Goal: Task Accomplishment & Management: Use online tool/utility

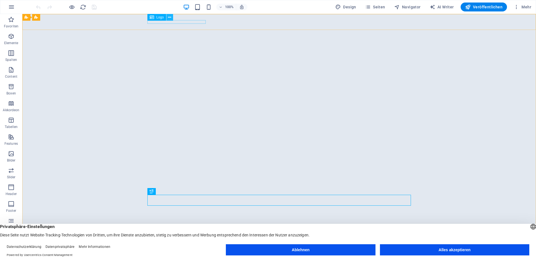
click at [170, 18] on icon at bounding box center [169, 18] width 3 height 6
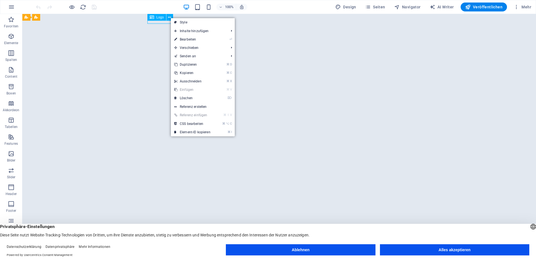
click at [157, 18] on span "Logo" at bounding box center [160, 17] width 8 height 3
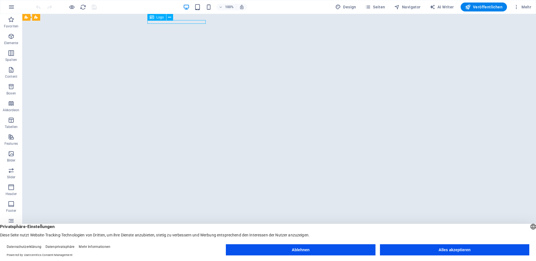
click at [158, 18] on span "Logo" at bounding box center [160, 17] width 8 height 3
click at [154, 256] on div "CUBEMEDIA | Markenarchitekt & Wegbegleiter" at bounding box center [278, 257] width 263 height 3
click at [164, 256] on div "CUBEMEDIA | Markenarchitekt & Wegbegleiter" at bounding box center [278, 257] width 263 height 3
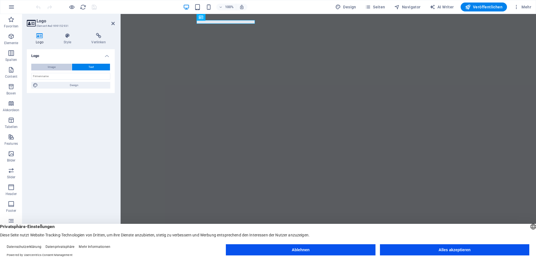
click at [54, 65] on span "Image" at bounding box center [52, 67] width 8 height 7
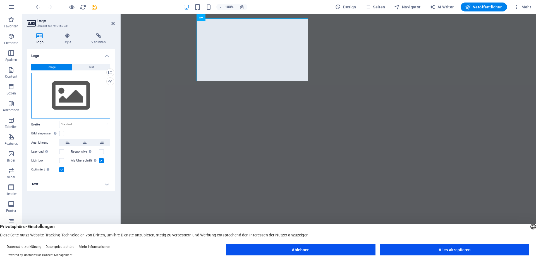
click at [72, 90] on div "Ziehe Dateien zum Hochladen hierher oder klicke hier, um aus Dateien oder koste…" at bounding box center [70, 96] width 79 height 46
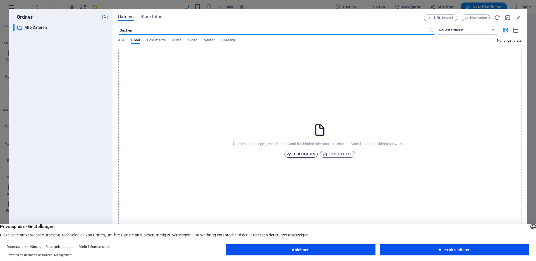
click at [297, 151] on span "Hochladen" at bounding box center [301, 154] width 28 height 7
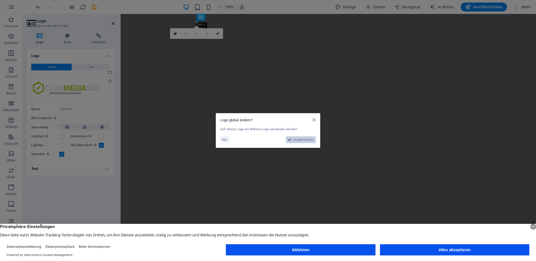
click at [304, 138] on span "Ja, global ändern" at bounding box center [303, 139] width 21 height 7
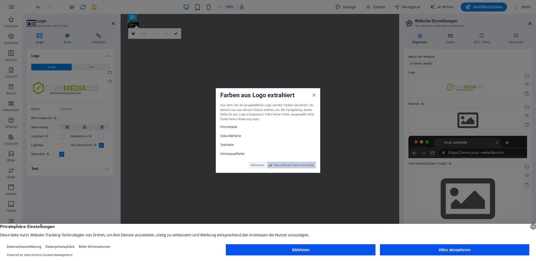
click at [285, 164] on span "Neue Website-Farben anwenden" at bounding box center [294, 165] width 40 height 7
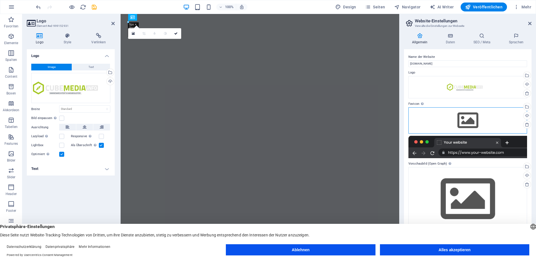
click at [466, 120] on div "Ziehe Dateien zum Hochladen hierher oder klicke hier, um aus Dateien oder koste…" at bounding box center [467, 120] width 119 height 26
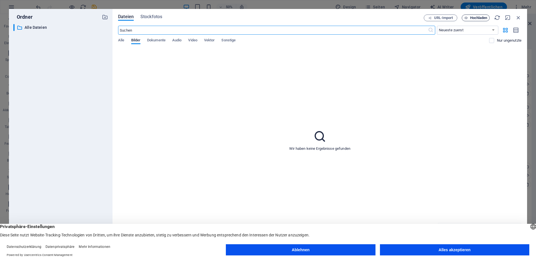
click at [478, 17] on span "Hochladen" at bounding box center [478, 17] width 17 height 3
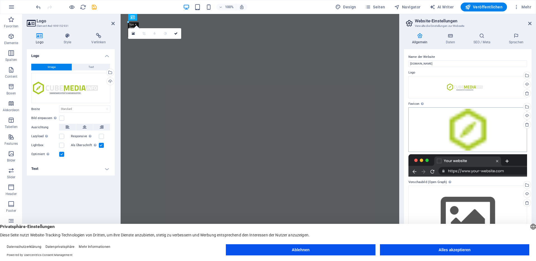
scroll to position [6, 0]
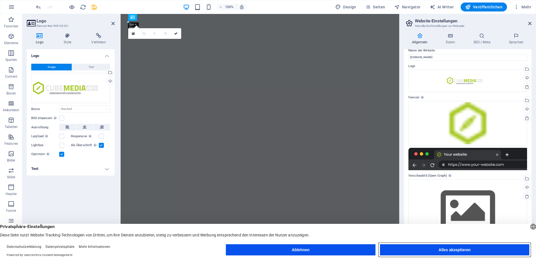
click at [460, 251] on button "Alles akzeptieren" at bounding box center [454, 249] width 149 height 11
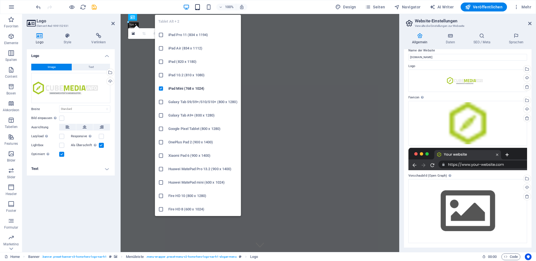
click at [200, 6] on icon "button" at bounding box center [197, 7] width 6 height 6
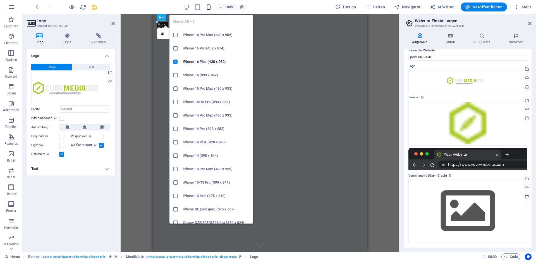
click at [208, 7] on icon "button" at bounding box center [208, 7] width 6 height 6
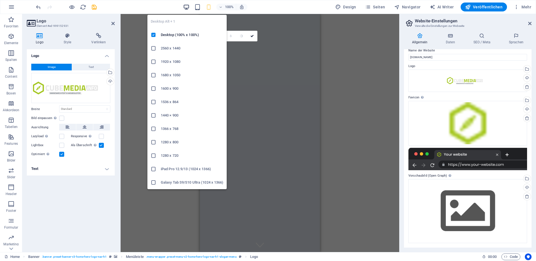
click at [188, 8] on icon "button" at bounding box center [186, 7] width 6 height 6
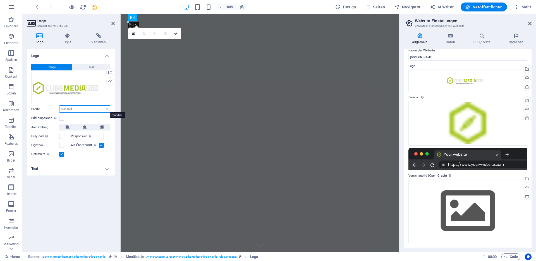
click at [70, 109] on select "Standard auto px rem % em vh vw" at bounding box center [84, 108] width 51 height 7
click at [59, 105] on select "Standard auto px rem % em vh vw" at bounding box center [84, 108] width 51 height 7
select select "DISABLED_OPTION_VALUE"
click at [101, 136] on label at bounding box center [101, 136] width 5 height 5
click at [0, 0] on input "Responsive Automatisch Retina-Bilder und kleinere Bilder auf Smartphones laden" at bounding box center [0, 0] width 0 height 0
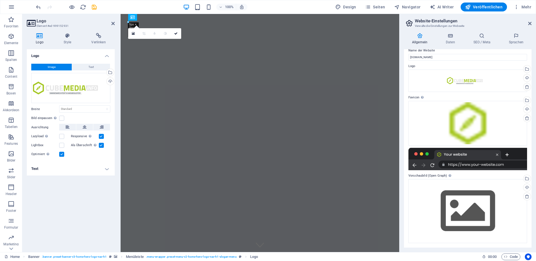
click at [66, 170] on h4 "Text" at bounding box center [71, 168] width 88 height 13
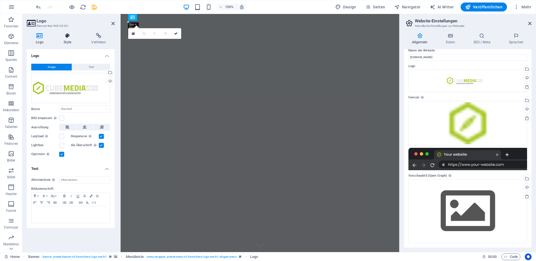
click at [67, 38] on icon at bounding box center [67, 36] width 25 height 6
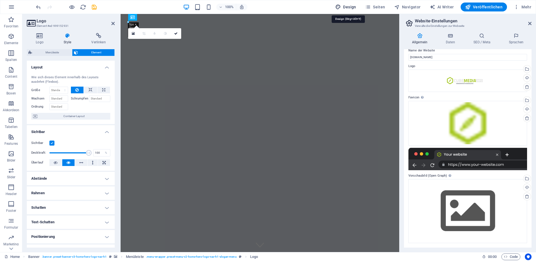
click at [351, 9] on span "Design" at bounding box center [345, 7] width 21 height 6
select select "px"
select select "200"
select select "px"
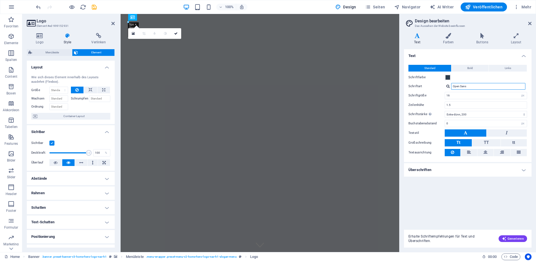
click at [473, 87] on input "Open Sans" at bounding box center [488, 86] width 74 height 7
drag, startPoint x: 464, startPoint y: 86, endPoint x: 451, endPoint y: 86, distance: 13.4
click at [451, 86] on div "Open Sans" at bounding box center [486, 86] width 82 height 7
type input "tit"
click at [474, 95] on div "Schriften verwalten →" at bounding box center [489, 94] width 74 height 6
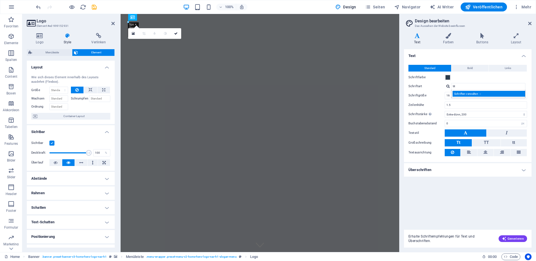
select select "popularity"
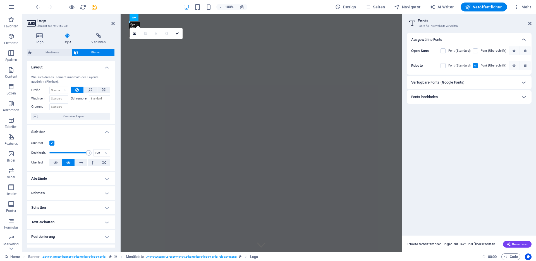
click at [461, 84] on h6 "Verfügbare Fonts (Google Fonts)" at bounding box center [437, 82] width 53 height 7
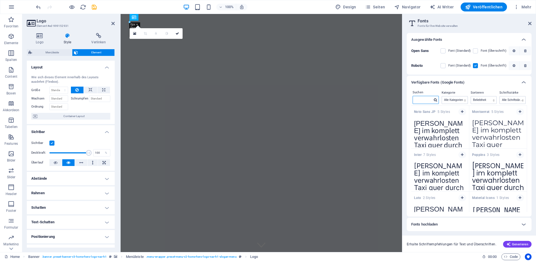
click at [424, 99] on input "text" at bounding box center [423, 99] width 20 height 7
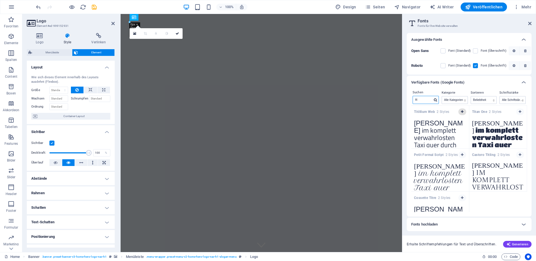
type input "tit"
click at [462, 112] on icon "button" at bounding box center [462, 111] width 3 height 3
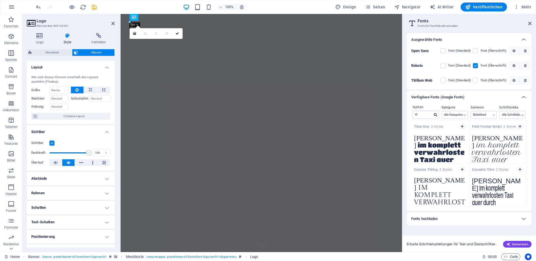
click at [475, 66] on label at bounding box center [475, 65] width 5 height 5
click at [0, 0] on input "checkbox" at bounding box center [0, 0] width 0 height 0
drag, startPoint x: 474, startPoint y: 79, endPoint x: 445, endPoint y: 80, distance: 29.3
click at [474, 79] on label at bounding box center [475, 80] width 5 height 5
click at [0, 0] on Web "checkbox" at bounding box center [0, 0] width 0 height 0
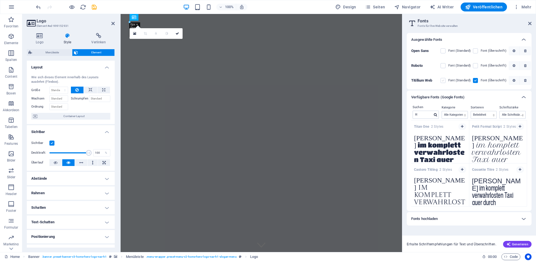
click at [444, 80] on label at bounding box center [442, 80] width 5 height 5
click at [0, 0] on Web "checkbox" at bounding box center [0, 0] width 0 height 0
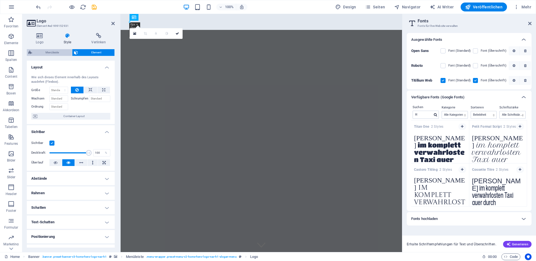
click at [61, 53] on span "Menüleiste" at bounding box center [52, 52] width 37 height 7
select select "rem"
select select "preset-menu-v2-home-hero-logo-nav-h1-slogan-menu"
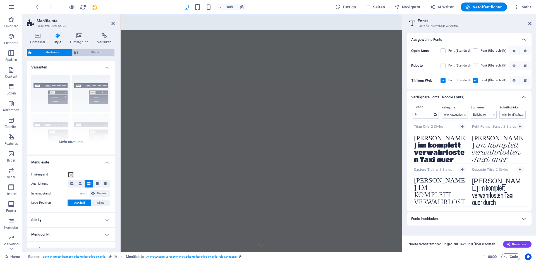
click at [85, 53] on span "Element" at bounding box center [96, 52] width 33 height 7
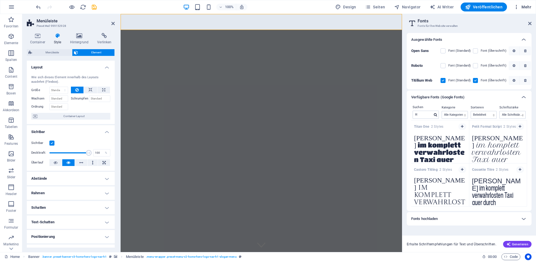
click at [524, 7] on span "Mehr" at bounding box center [523, 7] width 18 height 6
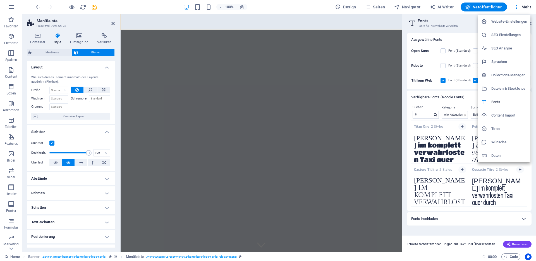
click at [498, 126] on h6 "To-do" at bounding box center [509, 128] width 36 height 7
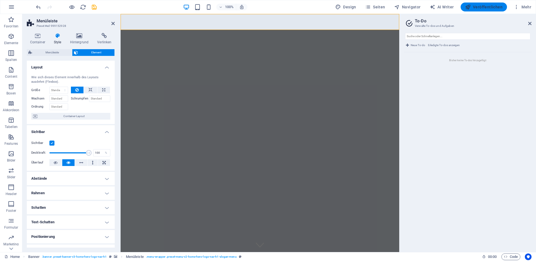
click at [487, 6] on span "Veröffentlichen" at bounding box center [483, 7] width 37 height 6
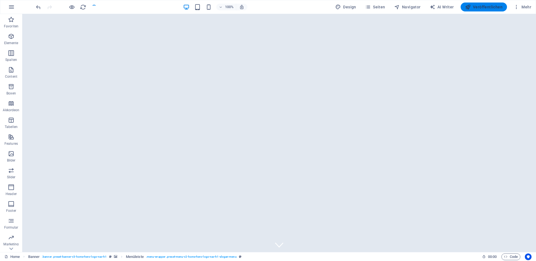
checkbox input "false"
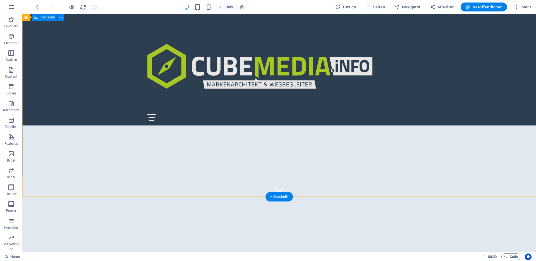
scroll to position [77, 0]
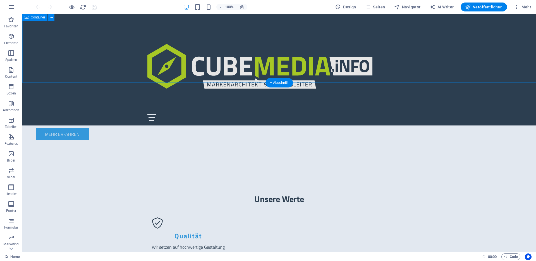
scroll to position [444, 0]
drag, startPoint x: 486, startPoint y: 8, endPoint x: 482, endPoint y: 12, distance: 6.0
click at [486, 8] on span "Veröffentlichen" at bounding box center [483, 7] width 37 height 6
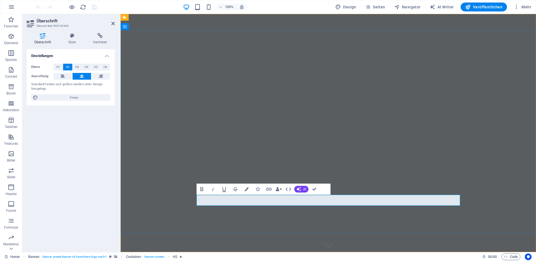
checkbox input "false"
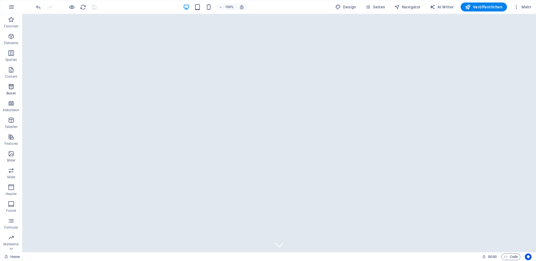
scroll to position [13, 0]
click at [13, 239] on icon "button" at bounding box center [11, 240] width 7 height 7
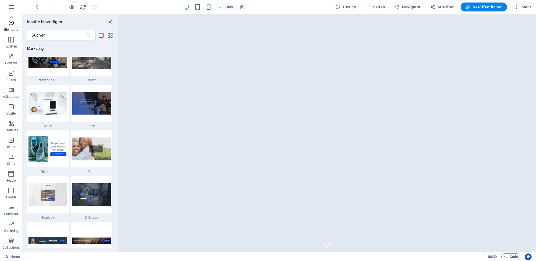
scroll to position [0, 0]
click at [11, 35] on icon "button" at bounding box center [11, 36] width 7 height 7
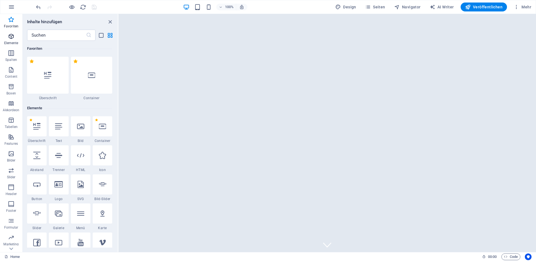
click at [12, 39] on icon "button" at bounding box center [11, 36] width 7 height 7
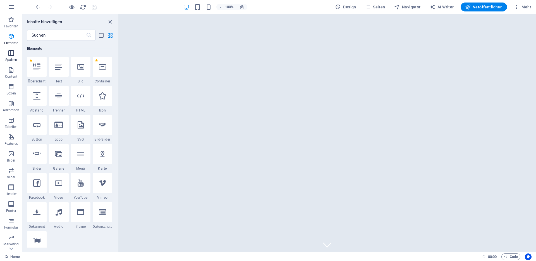
click at [11, 52] on icon "button" at bounding box center [11, 53] width 7 height 7
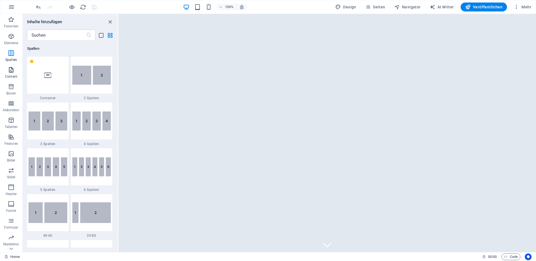
click at [11, 64] on button "Content" at bounding box center [11, 72] width 22 height 17
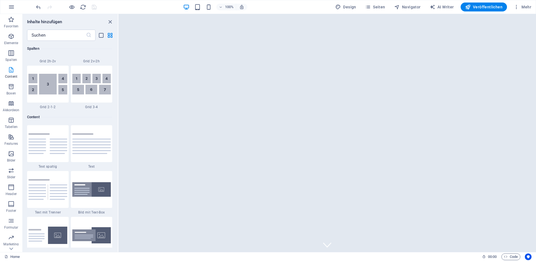
scroll to position [977, 0]
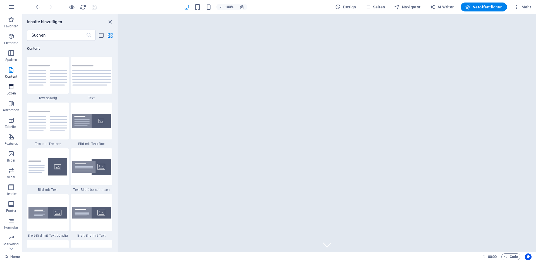
click at [12, 88] on icon "button" at bounding box center [11, 86] width 7 height 7
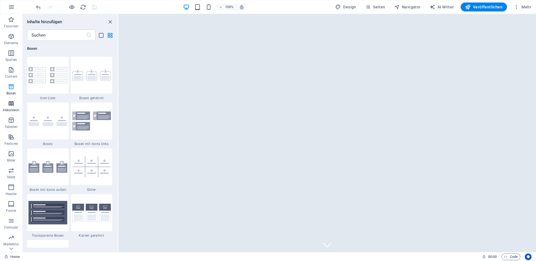
click at [11, 105] on icon "button" at bounding box center [11, 103] width 7 height 7
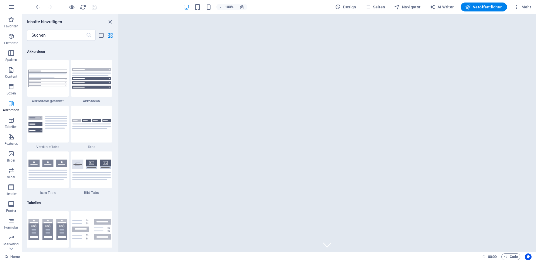
scroll to position [1782, 0]
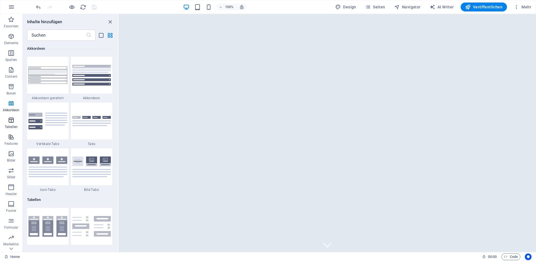
click at [11, 118] on icon "button" at bounding box center [11, 120] width 7 height 7
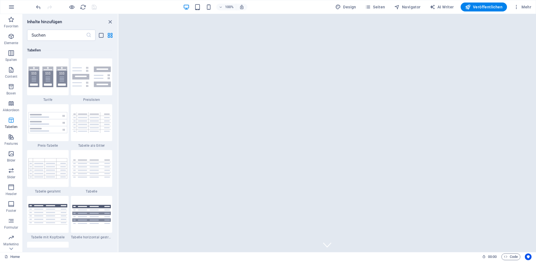
scroll to position [1933, 0]
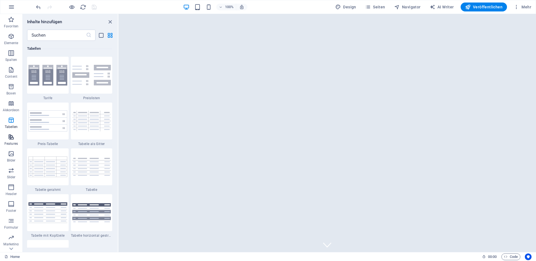
click at [11, 132] on button "Features" at bounding box center [11, 139] width 22 height 17
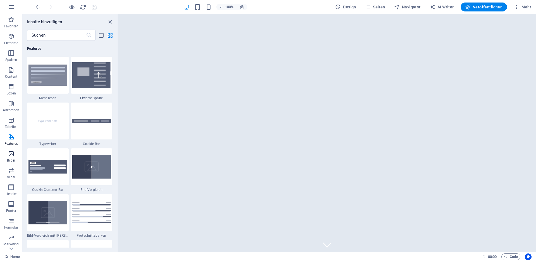
click at [9, 152] on icon "button" at bounding box center [11, 153] width 7 height 7
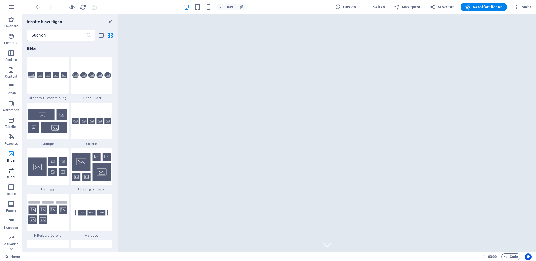
click at [9, 170] on icon "button" at bounding box center [11, 170] width 7 height 7
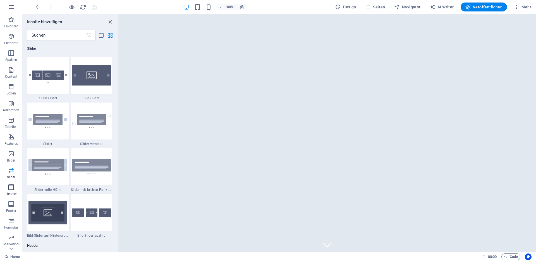
scroll to position [13, 0]
click at [13, 176] on icon "button" at bounding box center [11, 173] width 7 height 7
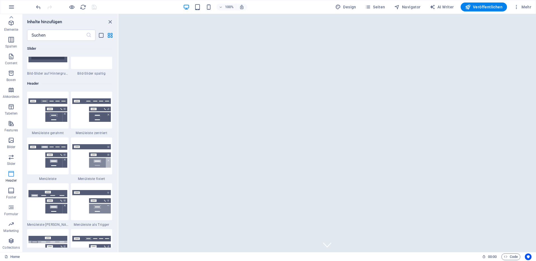
scroll to position [3361, 0]
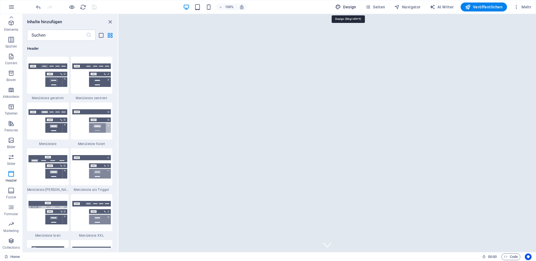
drag, startPoint x: 346, startPoint y: 8, endPoint x: 228, endPoint y: 33, distance: 120.8
click at [346, 8] on span "Design" at bounding box center [345, 7] width 21 height 6
select select "px"
select select "200"
select select "px"
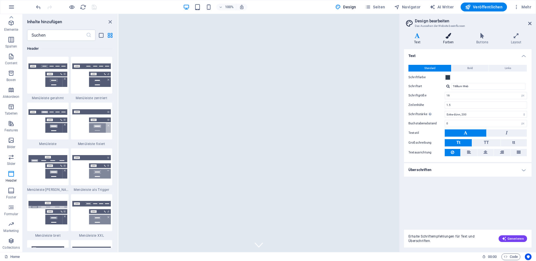
click at [454, 39] on h4 "Farben" at bounding box center [449, 39] width 33 height 12
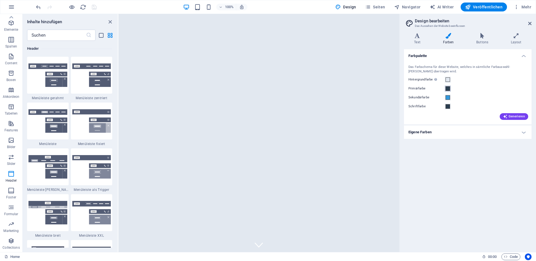
click at [448, 89] on span at bounding box center [447, 88] width 4 height 4
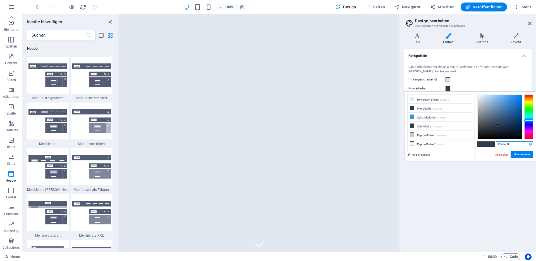
click at [503, 145] on input "#2c3e50" at bounding box center [514, 144] width 37 height 6
paste input "1f2f41"
type input "#1f2f41"
click at [515, 152] on button "Übernehmen" at bounding box center [521, 154] width 23 height 7
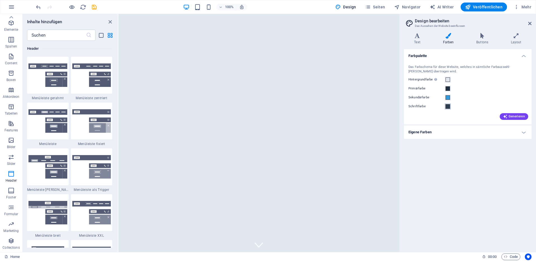
click at [448, 108] on span at bounding box center [447, 106] width 4 height 4
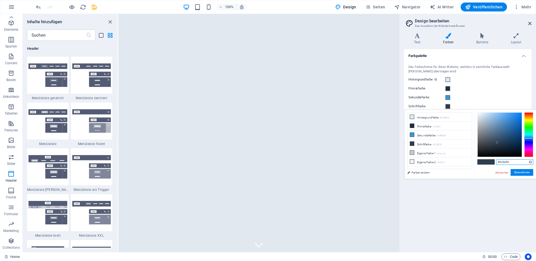
click at [503, 160] on input "#2c3e50" at bounding box center [514, 162] width 37 height 6
paste input "1f2f41"
type input "#1f2f41"
click at [519, 171] on button "Übernehmen" at bounding box center [521, 172] width 23 height 7
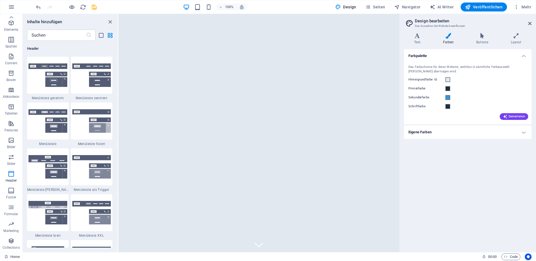
click at [493, 177] on div "Farbpalette Das Farbschema für diese Website, welches in sämtliche Farbauswahl-…" at bounding box center [468, 148] width 128 height 198
click at [448, 98] on span at bounding box center [447, 97] width 4 height 4
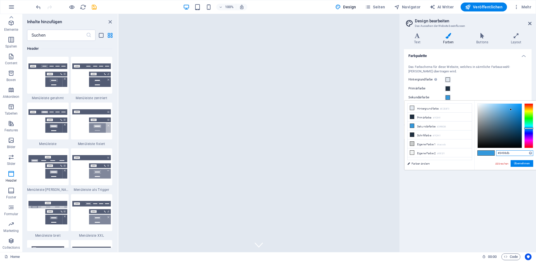
click at [505, 153] on input "#3498db" at bounding box center [514, 153] width 37 height 6
paste input "a8d80"
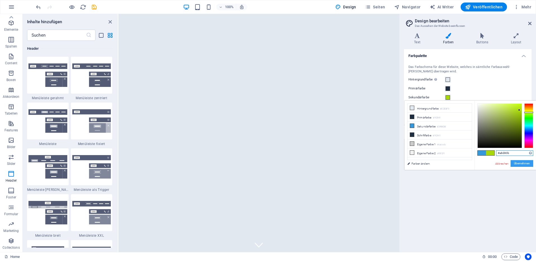
type input "#a8d80b"
click at [518, 162] on button "Übernehmen" at bounding box center [521, 163] width 23 height 7
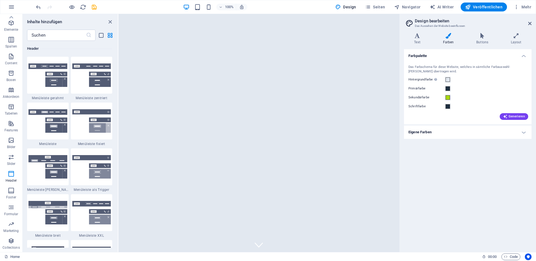
click at [471, 159] on div "Farbpalette Das Farbschema für diese Website, welches in sämtliche Farbauswahl-…" at bounding box center [468, 148] width 128 height 198
click at [447, 80] on span at bounding box center [447, 79] width 4 height 4
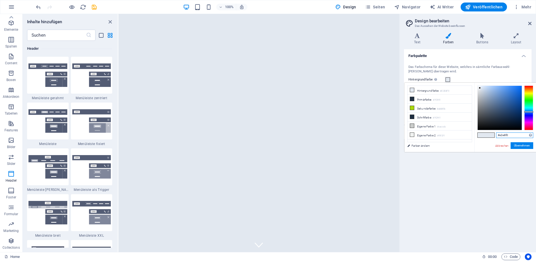
click at [504, 134] on input "#e2e8f0" at bounding box center [514, 135] width 37 height 6
paste input "6e6e6"
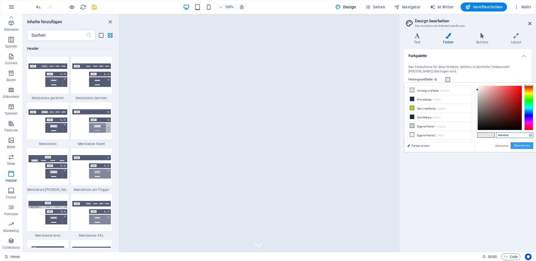
type input "#e6e6e6"
click at [518, 145] on button "Übernehmen" at bounding box center [521, 145] width 23 height 7
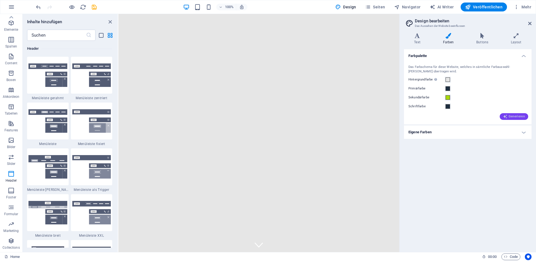
click at [507, 116] on icon "button" at bounding box center [505, 116] width 4 height 4
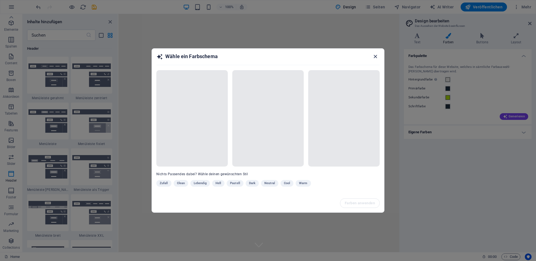
click at [374, 58] on icon "button" at bounding box center [375, 56] width 6 height 6
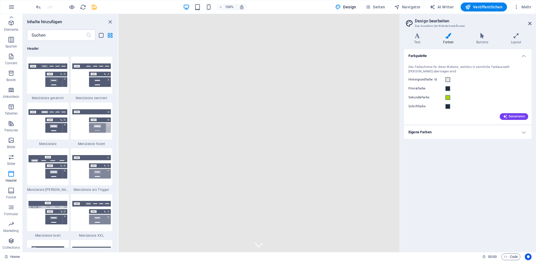
click at [433, 132] on h4 "Eigene Farben" at bounding box center [468, 131] width 128 height 13
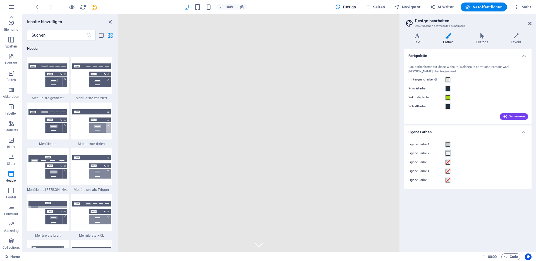
click at [447, 152] on span at bounding box center [447, 153] width 4 height 4
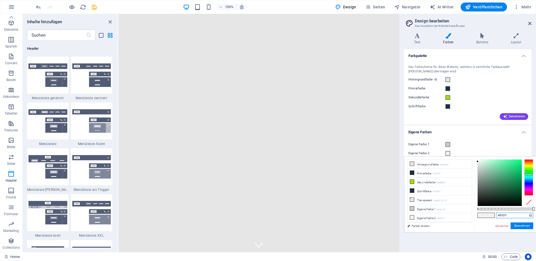
click at [503, 214] on input "#f0f2f1" at bounding box center [514, 215] width 37 height 6
paste input "e6e6e6"
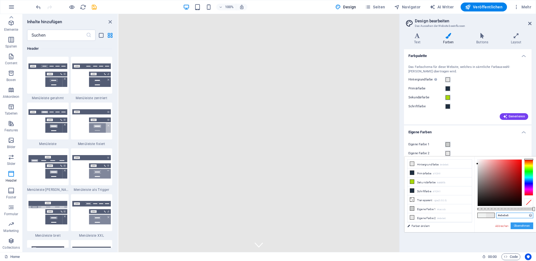
type input "#e6e6e6"
click at [518, 225] on button "Übernehmen" at bounding box center [521, 225] width 23 height 7
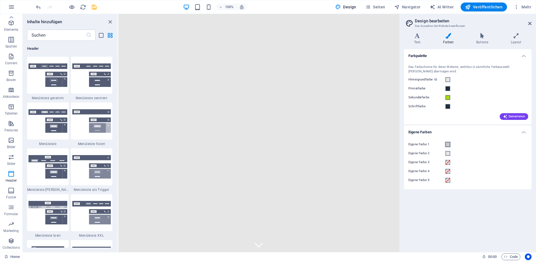
click at [448, 145] on span at bounding box center [447, 144] width 4 height 4
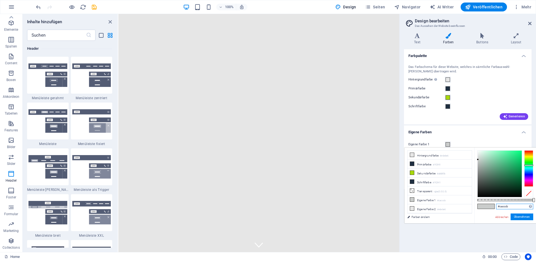
click at [505, 207] on input "#cacccb" at bounding box center [514, 206] width 37 height 6
paste input "6c6c6"
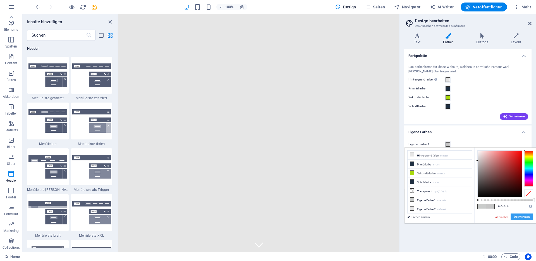
type input "#c6c6c6"
click at [519, 216] on button "Übernehmen" at bounding box center [521, 216] width 23 height 7
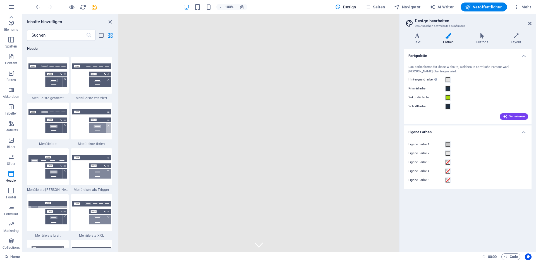
click at [473, 206] on div "Farbpalette Das Farbschema für diese Website, welches in sämtliche Farbauswahl-…" at bounding box center [468, 148] width 128 height 198
click at [452, 199] on div "Farbpalette Das Farbschema für diese Website, welches in sämtliche Farbauswahl-…" at bounding box center [468, 148] width 128 height 198
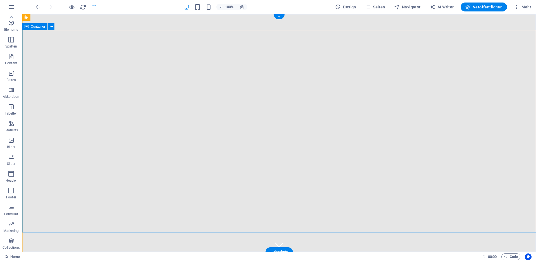
checkbox input "false"
click at [478, 7] on span "Veröffentlichen" at bounding box center [483, 7] width 37 height 6
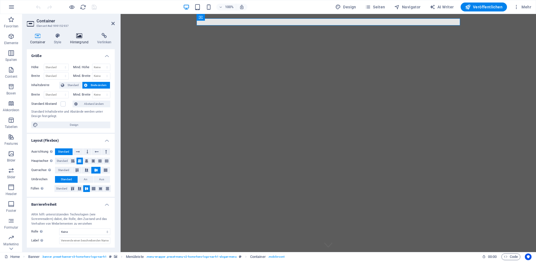
click at [78, 39] on h4 "Hintergrund" at bounding box center [80, 39] width 27 height 12
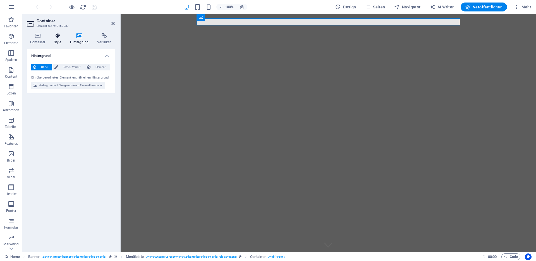
click at [61, 39] on h4 "Style" at bounding box center [59, 39] width 16 height 12
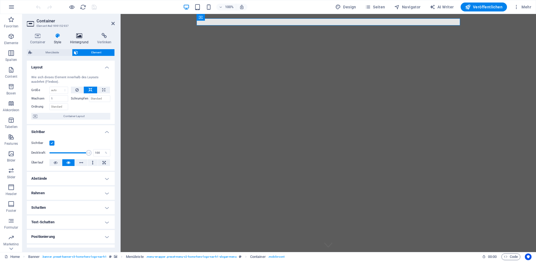
click at [76, 40] on h4 "Hintergrund" at bounding box center [80, 39] width 27 height 12
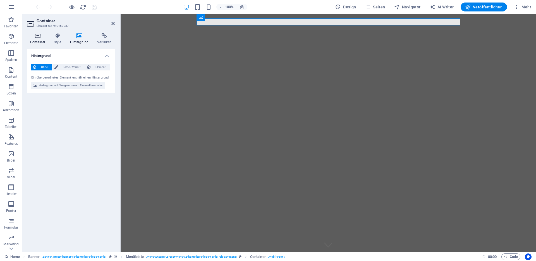
click at [39, 38] on icon at bounding box center [37, 36] width 21 height 6
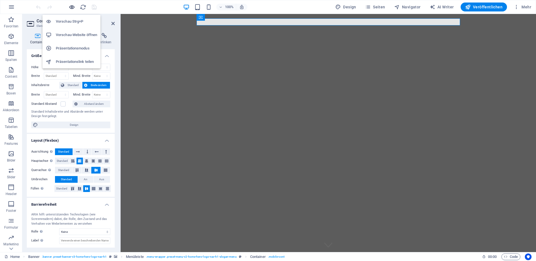
click at [72, 9] on icon "button" at bounding box center [72, 7] width 6 height 6
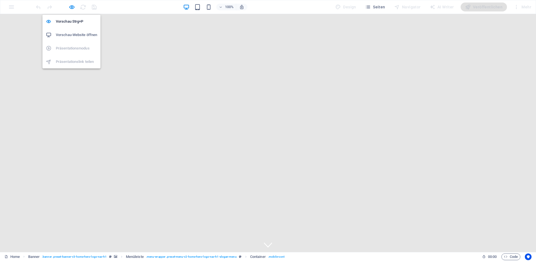
click at [65, 33] on h6 "Vorschau-Website öffnen" at bounding box center [76, 35] width 41 height 7
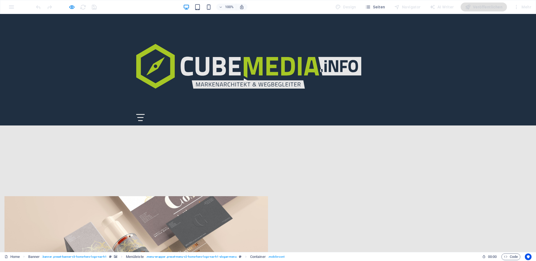
scroll to position [174, 0]
click at [233, 195] on div at bounding box center [135, 246] width 263 height 103
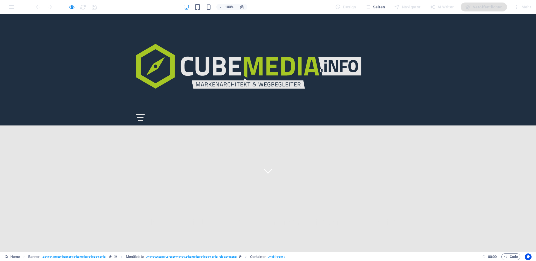
scroll to position [0, 0]
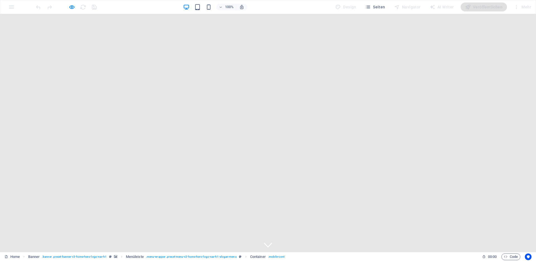
click at [120, 3] on div "100% Design Seiten Navigator AI Writer Veröffentlichen Mehr" at bounding box center [284, 7] width 498 height 9
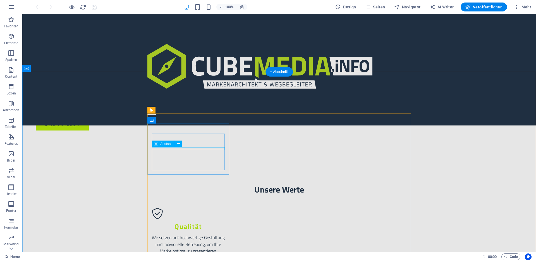
scroll to position [453, 0]
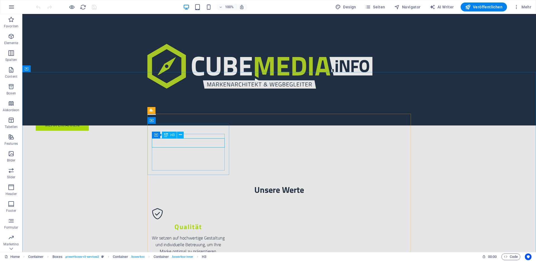
click at [172, 136] on span "H3" at bounding box center [172, 134] width 4 height 3
click at [344, 9] on span "Design" at bounding box center [345, 7] width 21 height 6
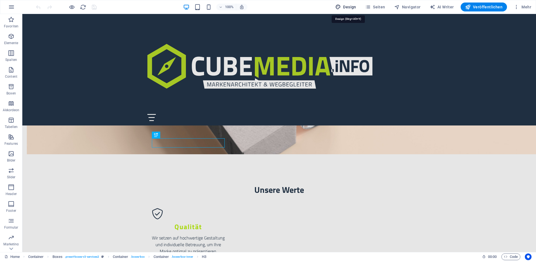
select select "px"
select select "200"
select select "px"
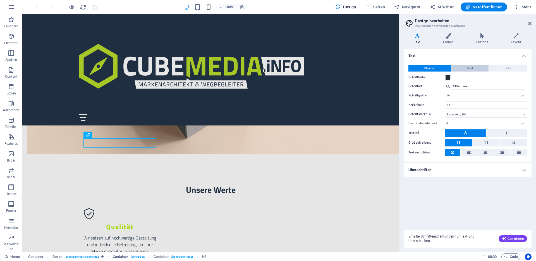
click at [467, 69] on span "Bold" at bounding box center [470, 68] width 6 height 7
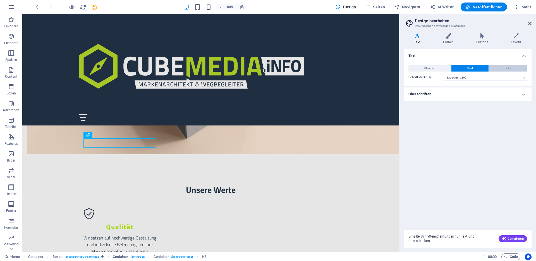
click at [495, 69] on button "Links" at bounding box center [508, 68] width 38 height 7
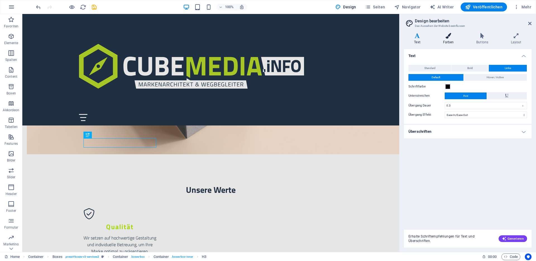
click at [447, 44] on h4 "Farben" at bounding box center [449, 39] width 33 height 12
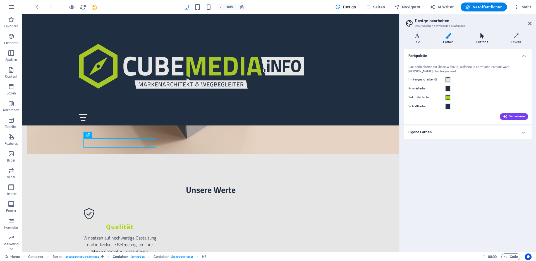
click at [475, 42] on h4 "Buttons" at bounding box center [483, 39] width 35 height 12
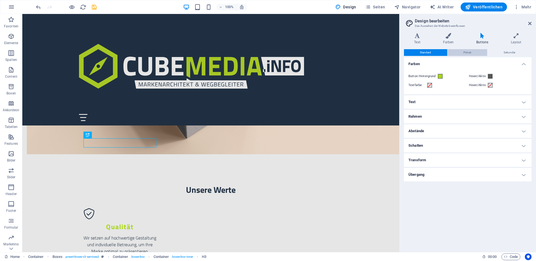
click at [471, 51] on button "Primär" at bounding box center [467, 52] width 40 height 7
click at [504, 51] on span "Sekundär" at bounding box center [509, 52] width 12 height 7
click at [462, 52] on button "Primär" at bounding box center [467, 52] width 40 height 7
click at [440, 52] on button "Standard" at bounding box center [425, 52] width 43 height 7
click at [511, 36] on icon at bounding box center [515, 36] width 31 height 6
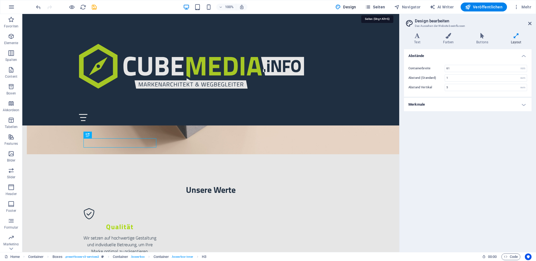
click at [375, 7] on span "Seiten" at bounding box center [375, 7] width 20 height 6
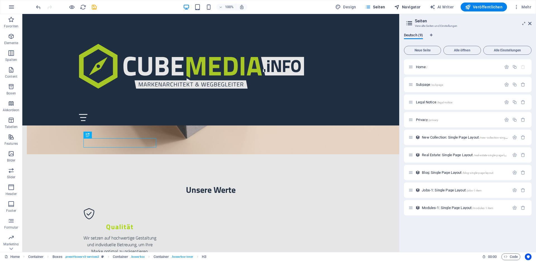
click at [400, 6] on icon "button" at bounding box center [397, 7] width 6 height 6
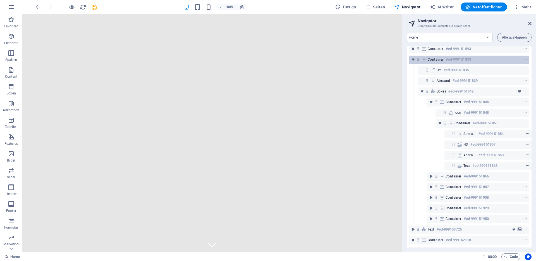
scroll to position [0, 1]
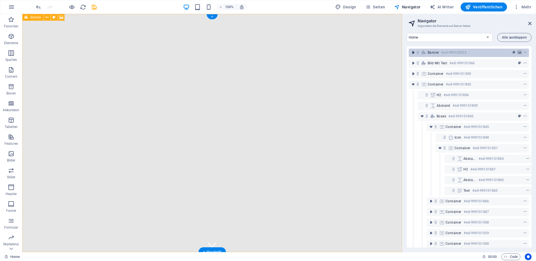
click at [413, 54] on icon "toggle-expand" at bounding box center [413, 53] width 6 height 6
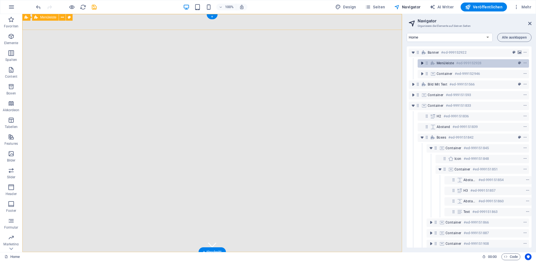
click at [421, 64] on icon "toggle-expand" at bounding box center [422, 63] width 6 height 6
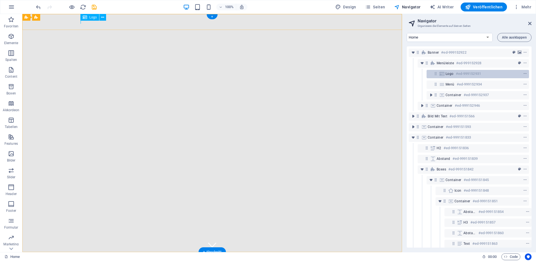
click at [453, 73] on div "Logo #ed-999152931" at bounding box center [473, 73] width 56 height 7
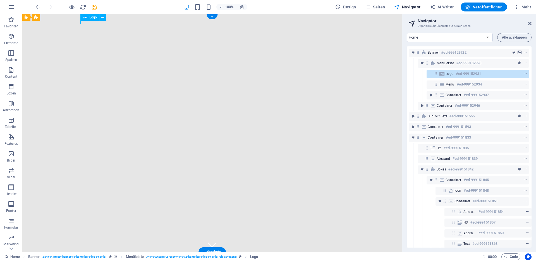
click at [453, 74] on div "Logo #ed-999152931" at bounding box center [473, 73] width 56 height 7
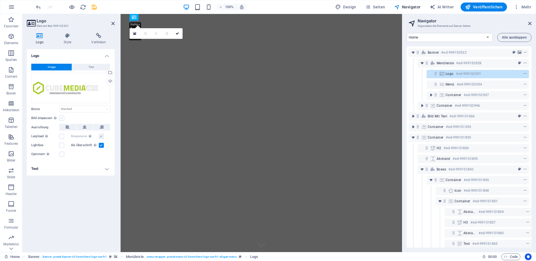
click at [63, 117] on label at bounding box center [61, 118] width 5 height 5
click at [0, 0] on input "Bild einpassen Bild automatisch anhand einer fixen Breite und Höhe einpassen" at bounding box center [0, 0] width 0 height 0
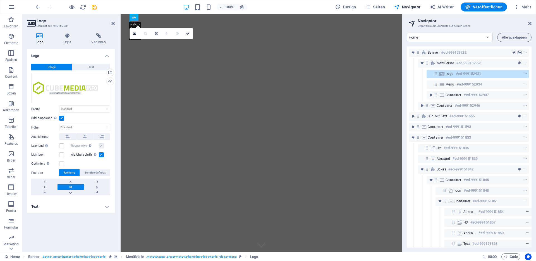
click at [61, 118] on label at bounding box center [61, 118] width 5 height 5
click at [0, 0] on input "Bild einpassen Bild automatisch anhand einer fixen Breite und Höhe einpassen" at bounding box center [0, 0] width 0 height 0
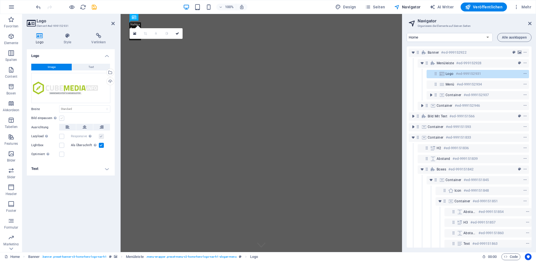
click at [61, 118] on label at bounding box center [61, 118] width 5 height 5
click at [0, 0] on input "Bild einpassen Bild automatisch anhand einer fixen Breite und Höhe einpassen" at bounding box center [0, 0] width 0 height 0
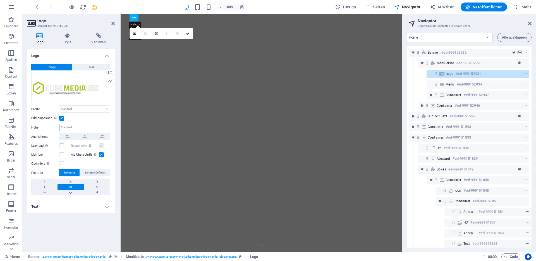
click at [72, 127] on select "Standard auto px" at bounding box center [84, 127] width 51 height 7
select select "px"
click at [102, 124] on select "Standard auto px" at bounding box center [84, 127] width 51 height 7
type input "100"
click at [87, 119] on div "Bild einpassen Bild automatisch anhand einer fixen Breite und Höhe einpassen" at bounding box center [70, 118] width 79 height 7
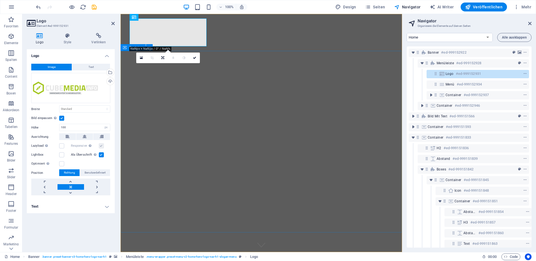
checkbox input "false"
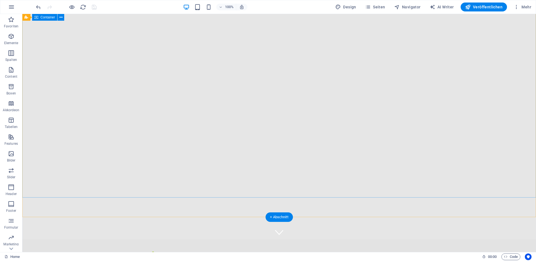
scroll to position [0, 0]
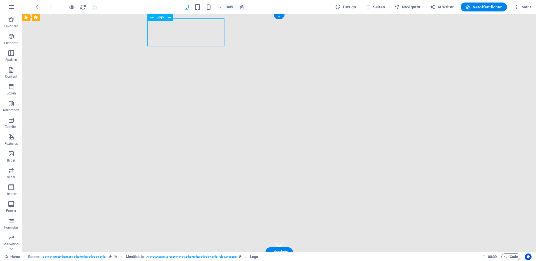
select select "px"
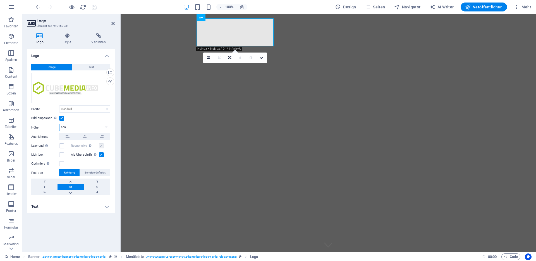
click at [63, 128] on input "100" at bounding box center [84, 127] width 51 height 7
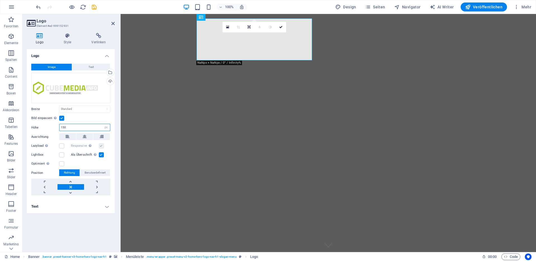
type input "150"
click at [72, 235] on div "Logo Image Text Ziehe Dateien zum Hochladen hierher oder klicke hier, um aus Da…" at bounding box center [71, 148] width 88 height 198
checkbox input "false"
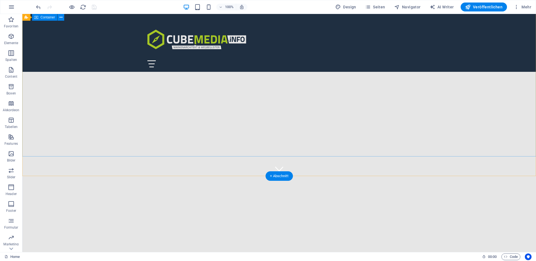
scroll to position [76, 0]
click at [267, 249] on div "Willkommen bei CUBEMEDIA - Ihrem Markenarchitekten & Wegbegleiter" at bounding box center [278, 254] width 263 height 11
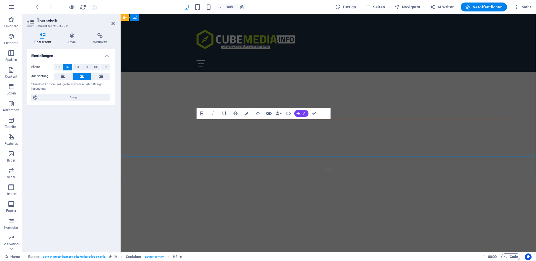
click at [267, 248] on span "Willkommen bei CUBEMEDIA - Ihrem Markenarchitekten & Wegbegleiter" at bounding box center [328, 254] width 263 height 13
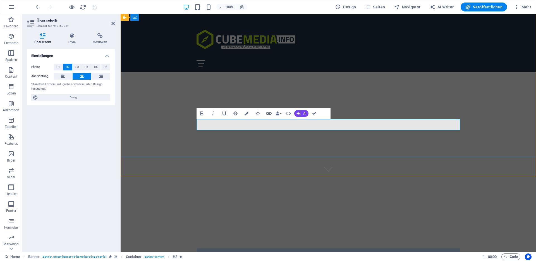
click at [299, 248] on span "Willkommen bei CUBEMEDIA - Ihrem Markenarchitekten & Wegbegleiter" at bounding box center [328, 254] width 263 height 13
drag, startPoint x: 311, startPoint y: 124, endPoint x: 459, endPoint y: 127, distance: 147.7
click at [459, 248] on span "Willkommen bei CUBEMEDIA - Ihrem Markenarchitekten & Wegbegleiter" at bounding box center [328, 254] width 263 height 13
click at [289, 114] on icon "button" at bounding box center [288, 113] width 7 height 7
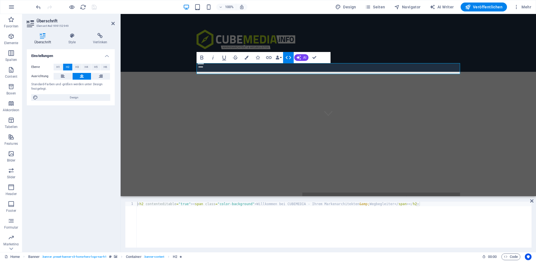
click at [256, 204] on div "< h2 contenteditable = "true" > < span class = "color-background" > Willkommen …" at bounding box center [333, 228] width 395 height 55
click at [143, 204] on div "< h2 contenteditable = "true" > < span class = "color-background" > Willkommen …" at bounding box center [333, 228] width 395 height 55
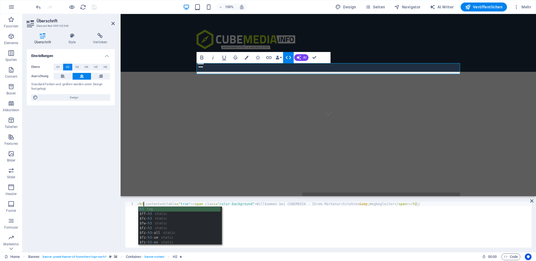
scroll to position [0, 0]
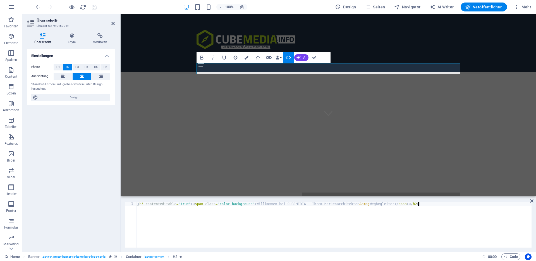
click at [418, 203] on div "< h3 contenteditable = "true" > < span class = "color-background" > Willkommen …" at bounding box center [333, 228] width 395 height 55
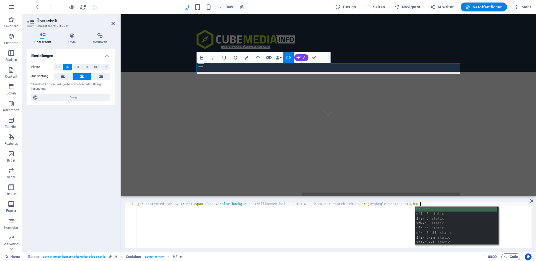
scroll to position [0, 23]
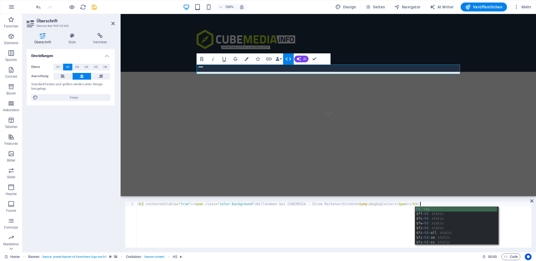
type textarea "<h3 contenteditable="true"><span class="color-background">Willkommen bei CUBEME…"
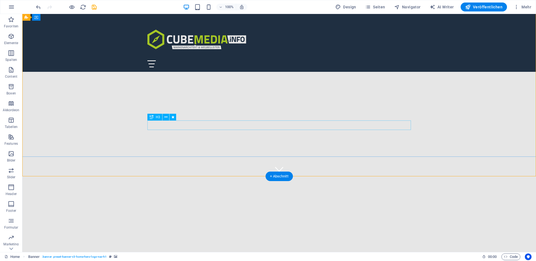
click at [308, 249] on div "Willkommen bei CUBEMEDIA - Ihrem Markenarchitekten & Wegbegleiter" at bounding box center [278, 253] width 263 height 9
click at [303, 249] on div "Willkommen bei CUBEMEDIA - Ihrem Markenarchitekten & Wegbegleiter" at bounding box center [278, 253] width 263 height 9
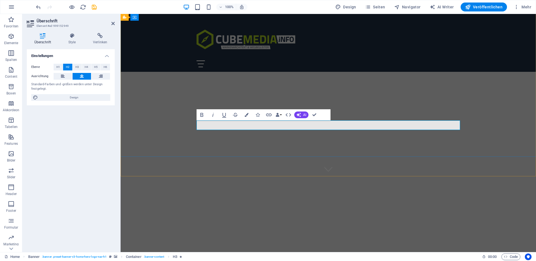
click at [276, 249] on span "Willkommen bei CUBEMEDIA - Ihrem Markenarchitekten & Wegbegleiter" at bounding box center [318, 254] width 245 height 10
click at [352, 249] on span "Willkommen bei CUBEMEDIA - Ihrem Markenarchitekten & Wegbegleiter" at bounding box center [318, 254] width 245 height 10
click at [304, 249] on span "Willkommen bei CUBEMEDIA - Ihrem Markenarchitekten & Wegbegleiter" at bounding box center [318, 254] width 245 height 10
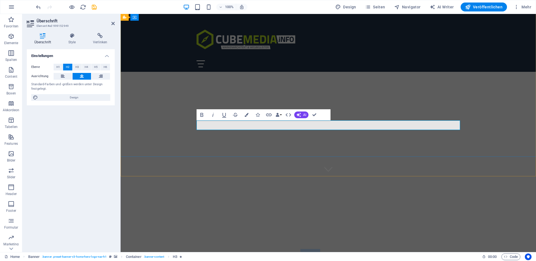
click at [304, 249] on span "Willkommen bei CUBEMEDIA - Ihrem Markenarchitekten & Wegbegleiter" at bounding box center [318, 254] width 245 height 10
click at [287, 117] on icon "button" at bounding box center [288, 114] width 7 height 7
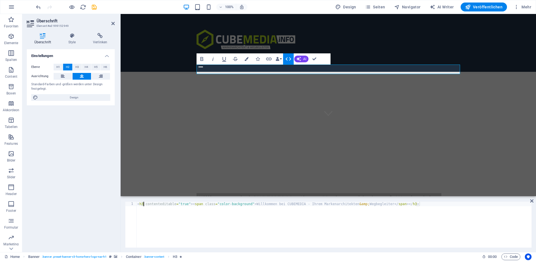
click at [143, 205] on div "< h3 contenteditable = "true" > < span class = "color-background" > Willkommen …" at bounding box center [333, 228] width 395 height 55
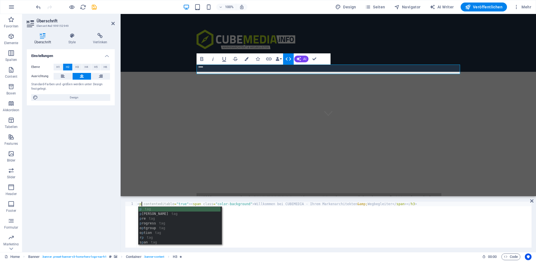
click at [416, 204] on div "< p contenteditable = "true" > < span class = "color-background" > Willkommen b…" at bounding box center [333, 228] width 395 height 55
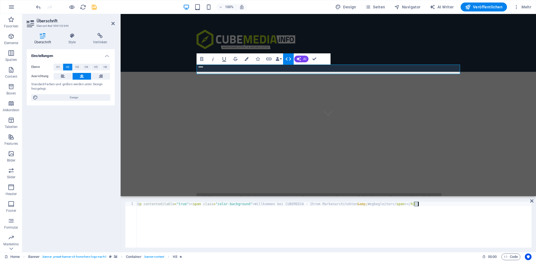
click at [416, 204] on div "< p contenteditable = "true" > < span class = "color-background" > Willkommen b…" at bounding box center [333, 228] width 395 height 55
type textarea "<p contenteditable="true"><span class="color-background">Willkommen bei CUBEMED…"
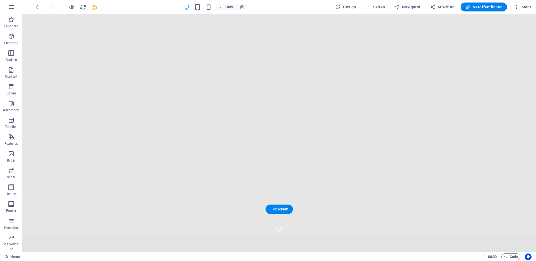
scroll to position [0, 0]
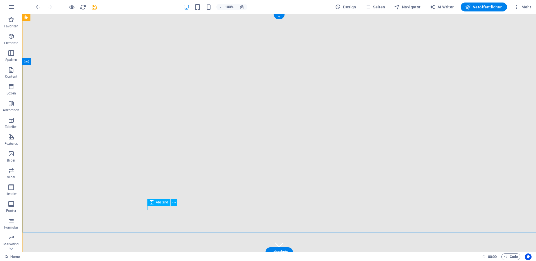
select select "px"
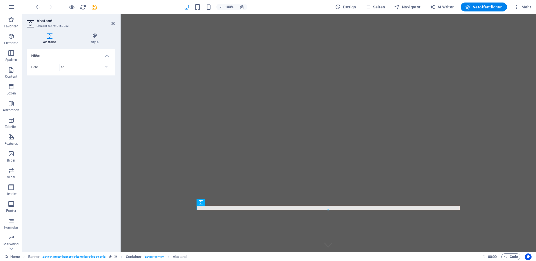
click at [277, 209] on div at bounding box center [328, 210] width 263 height 2
click at [416, 8] on span "Navigator" at bounding box center [407, 7] width 27 height 6
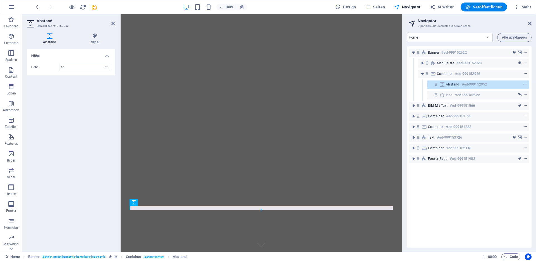
click at [37, 6] on icon "undo" at bounding box center [38, 7] width 6 height 6
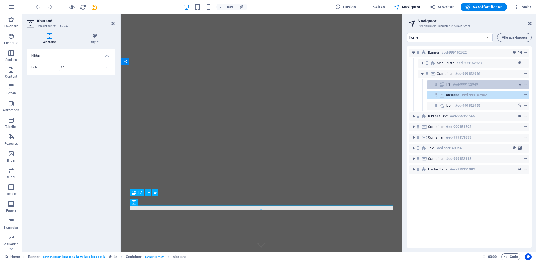
click at [476, 84] on h6 "#ed-999152949" at bounding box center [465, 84] width 25 height 7
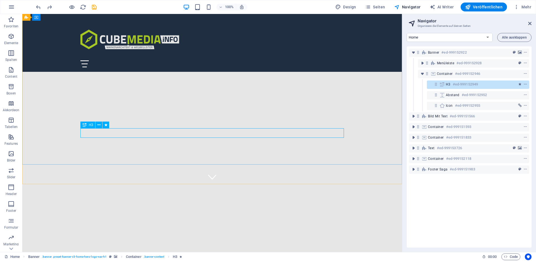
click at [88, 126] on div "H3" at bounding box center [87, 124] width 15 height 7
click at [85, 125] on icon at bounding box center [85, 124] width 4 height 7
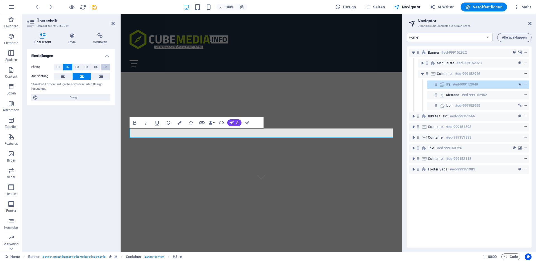
click at [105, 67] on span "H6" at bounding box center [106, 67] width 4 height 7
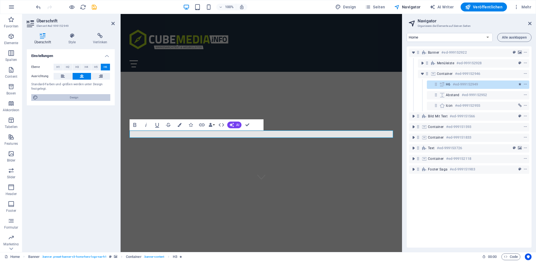
click at [72, 96] on span "Design" at bounding box center [74, 97] width 69 height 7
select select "px"
select select "200"
select select "px"
select select "ease-in-out"
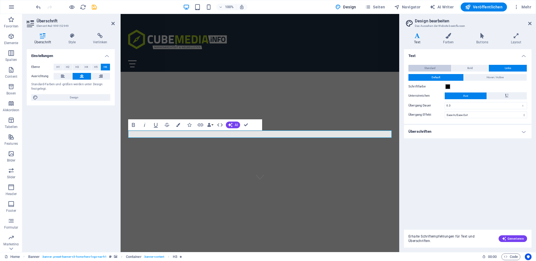
click at [432, 68] on span "Standard" at bounding box center [429, 68] width 11 height 7
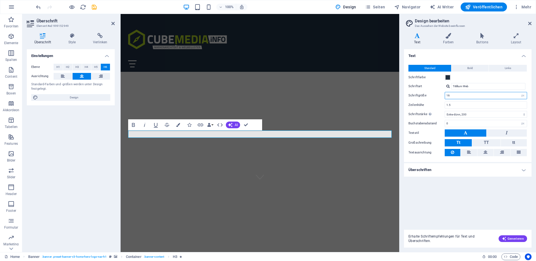
drag, startPoint x: 453, startPoint y: 95, endPoint x: 445, endPoint y: 95, distance: 8.7
click at [445, 95] on input "16" at bounding box center [486, 95] width 82 height 7
click at [473, 190] on div "Text Standard Bold Links Schriftfarbe Schriftart Titillium Web Schriftgröße 26 …" at bounding box center [468, 137] width 128 height 176
click at [320, 257] on span "Willkommen bei CUBEMEDIA - Ihrem Markenarchitekten & Wegbegleiter" at bounding box center [260, 260] width 138 height 7
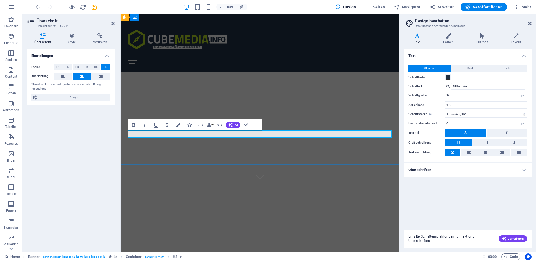
click at [320, 257] on span "Willkommen bei CUBEMEDIA - Ihrem Markenarchitekten & Wegbegleiter" at bounding box center [260, 260] width 138 height 7
drag, startPoint x: 452, startPoint y: 96, endPoint x: 444, endPoint y: 96, distance: 8.1
click at [445, 96] on div "26 rem px" at bounding box center [486, 95] width 82 height 7
type input "15"
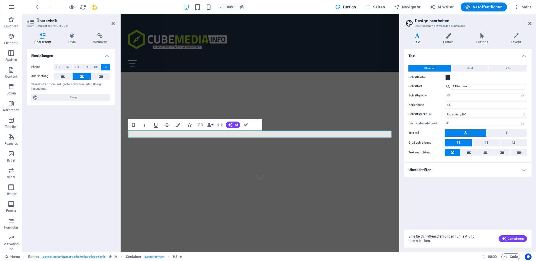
click at [471, 176] on h4 "Überschriften" at bounding box center [468, 169] width 128 height 13
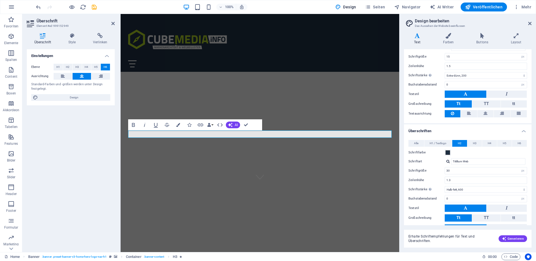
scroll to position [46, 0]
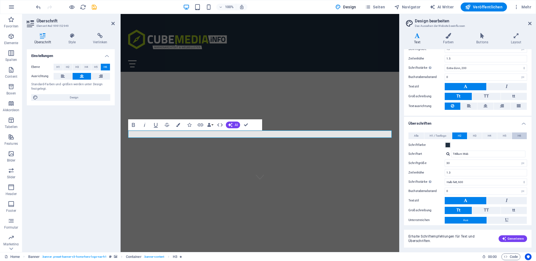
click at [514, 135] on button "H6" at bounding box center [519, 135] width 15 height 7
drag, startPoint x: 451, startPoint y: 164, endPoint x: 444, endPoint y: 163, distance: 7.0
click at [444, 163] on div "Schriftgröße 16 rem px em %" at bounding box center [467, 162] width 119 height 7
type input "26"
click at [465, 227] on div "Erhalte Schriftempfehlungen für Text und Überschriften. Generieren" at bounding box center [468, 235] width 128 height 25
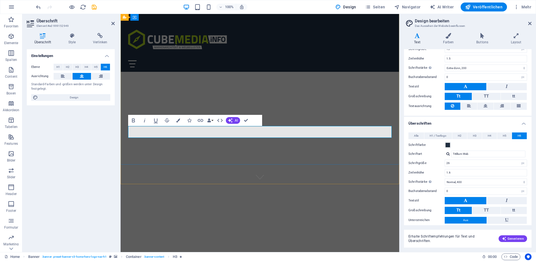
click at [269, 257] on span "Willkommen bei CUBEMEDIA - Ihrem Markenarchitekten & Wegbegleiter" at bounding box center [259, 262] width 221 height 11
drag, startPoint x: 201, startPoint y: 131, endPoint x: 238, endPoint y: 132, distance: 37.4
click at [238, 257] on span "Willkommen bei CUBEMEDIA - Ihrem Markenarchitekten & Wegbegleiter" at bounding box center [259, 262] width 221 height 11
click at [239, 257] on span "Willkommen bei CUBEMEDIA - Ihrem Markenarchitekten & Wegbegleiter" at bounding box center [259, 262] width 221 height 11
drag, startPoint x: 203, startPoint y: 131, endPoint x: 237, endPoint y: 131, distance: 33.5
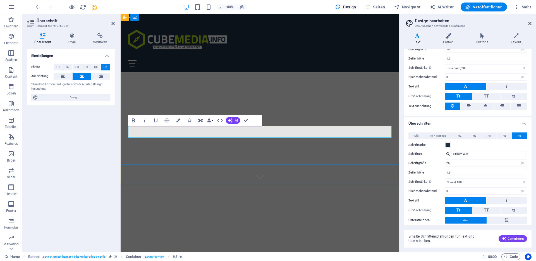
click at [237, 257] on span "Willkommen bei CUBEMEDIA - Ihrem Markenarchitekten & Wegbegleiter" at bounding box center [259, 262] width 221 height 11
click at [135, 120] on icon "button" at bounding box center [133, 120] width 7 height 7
click at [136, 121] on icon "button" at bounding box center [133, 120] width 7 height 7
click at [137, 121] on button "Bold" at bounding box center [133, 120] width 11 height 11
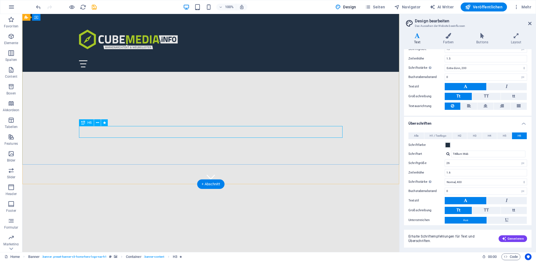
click at [161, 257] on div "Willkommen bei CUBEMEDIA - Ihrem Markenarchitekten & Wegbegleiter" at bounding box center [210, 263] width 263 height 12
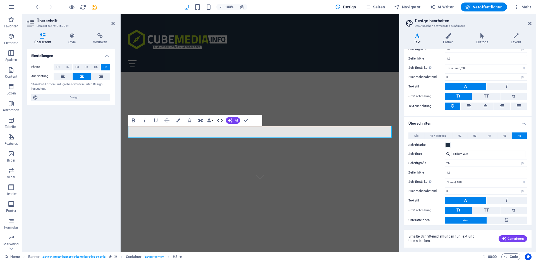
click at [219, 121] on icon "button" at bounding box center [220, 120] width 7 height 7
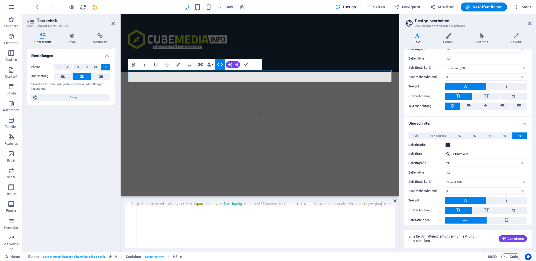
click at [287, 203] on div "< h6 contenteditable = "true" > < span class = "color-background" > Willkommen …" at bounding box center [279, 228] width 287 height 54
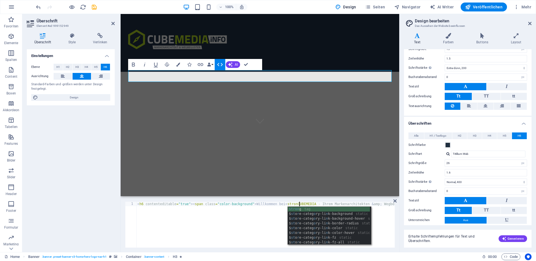
scroll to position [0, 13]
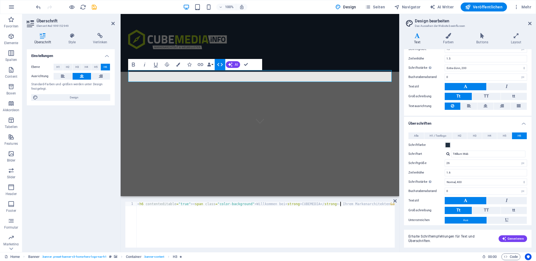
click at [299, 204] on div "< h6 contenteditable = "true" > < span class = "color-background" > Willkommen …" at bounding box center [297, 228] width 322 height 54
click at [363, 204] on div "< h6 contenteditable = "true" > < span class = "color-background" > Willkommen …" at bounding box center [322, 228] width 373 height 54
paste textarea "a8c826"
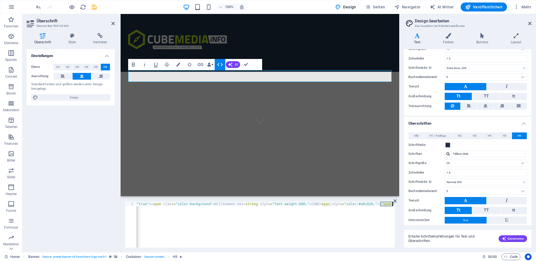
scroll to position [0, 44]
paste textarea "pan></s"
type textarea "<h6 contenteditable="true"><span class="color-background">Willkommen bei <stron…"
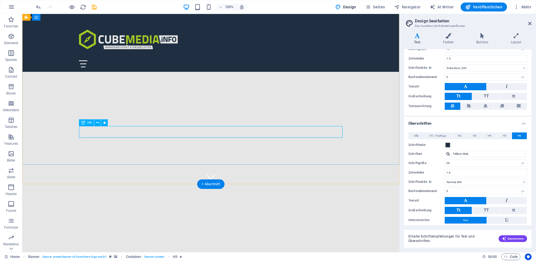
click at [182, 257] on div "Willkommen bei CUBE MEDIA - Ihrem Markenarchitekten & Wegbegleiter" at bounding box center [210, 263] width 263 height 12
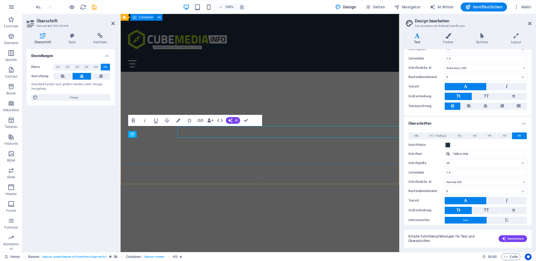
click at [182, 257] on span "Willkommen bei CUBE MEDIA - Ihrem Markenarchitekten & Wegbegleiter" at bounding box center [260, 262] width 218 height 11
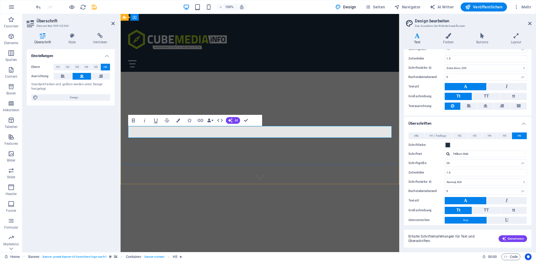
click at [211, 257] on strong "CUBE MEDIA" at bounding box center [219, 262] width 38 height 11
drag, startPoint x: 202, startPoint y: 131, endPoint x: 243, endPoint y: 133, distance: 40.8
click at [243, 257] on span "Willkommen bei CUBE MEDIA - Ihrem Markenarchitekten & Wegbegleiter" at bounding box center [260, 262] width 218 height 11
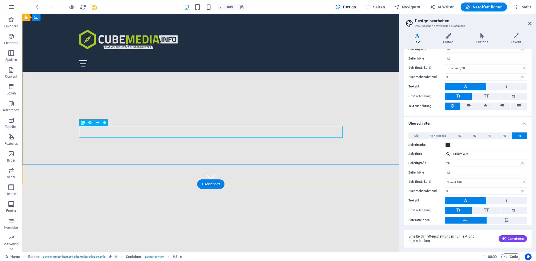
click at [193, 257] on div "Willkommen bei Ihrem Markenarchitekten & Wegbegleiter" at bounding box center [210, 263] width 263 height 12
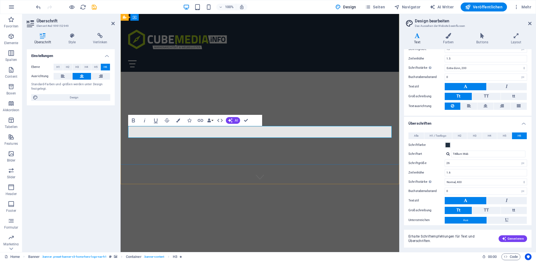
click at [242, 257] on span "Willkommen bei Ihrem Markenarchitekten & Wegbegleiter" at bounding box center [260, 262] width 177 height 11
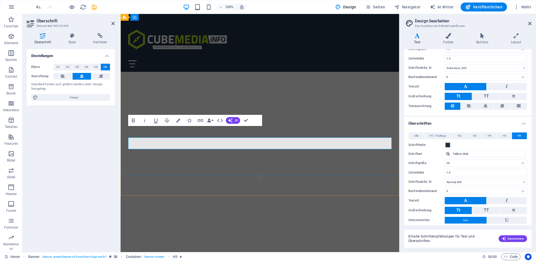
scroll to position [56, 0]
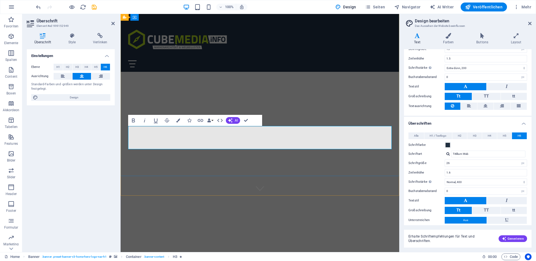
drag, startPoint x: 313, startPoint y: 143, endPoint x: 221, endPoint y: 133, distance: 92.4
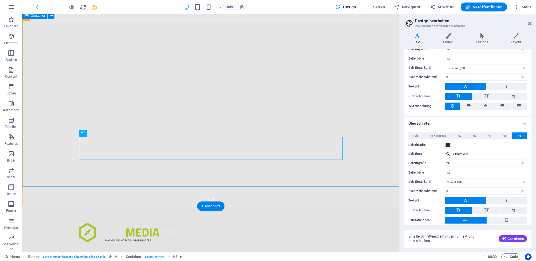
scroll to position [44, 0]
checkbox input "false"
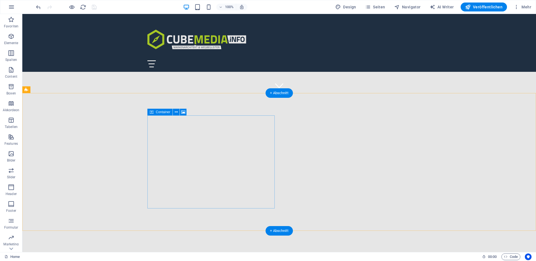
scroll to position [159, 0]
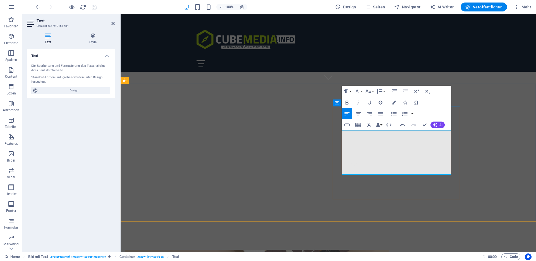
scroll to position [168, 0]
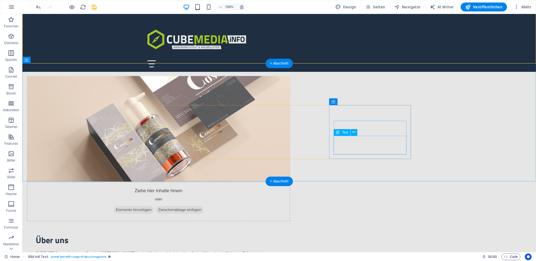
scroll to position [342, 0]
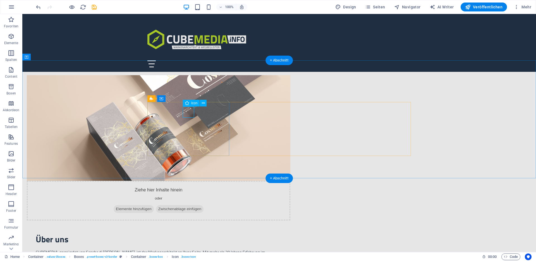
select select "xMidYMid"
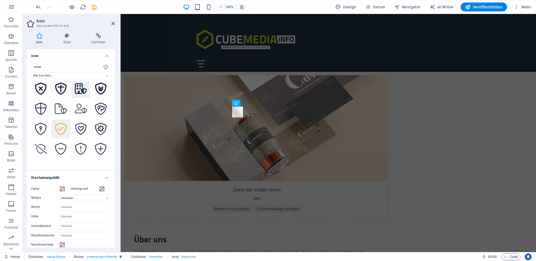
scroll to position [273, 0]
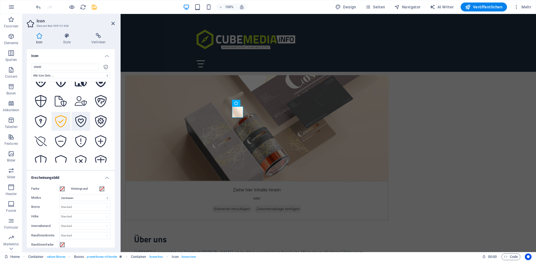
click at [81, 116] on icon at bounding box center [81, 121] width 12 height 12
click at [90, 76] on select "Alle Icon-Sets ... IcoFont Ionicons FontAwesome Brands FontAwesome Duotone Font…" at bounding box center [70, 75] width 79 height 7
click at [31, 72] on select "Alle Icon-Sets ... IcoFont Ionicons FontAwesome Brands FontAwesome Duotone Font…" at bounding box center [70, 75] width 79 height 7
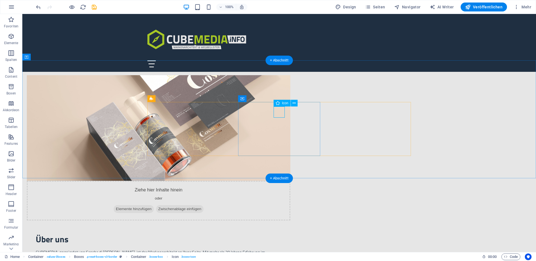
select select "xMidYMid"
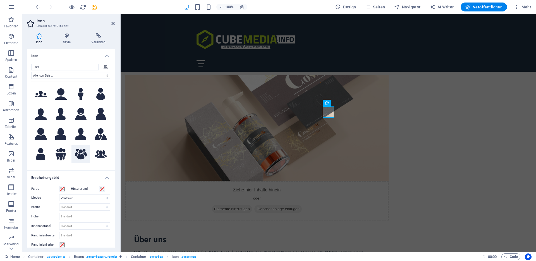
click at [78, 149] on icon at bounding box center [81, 153] width 12 height 11
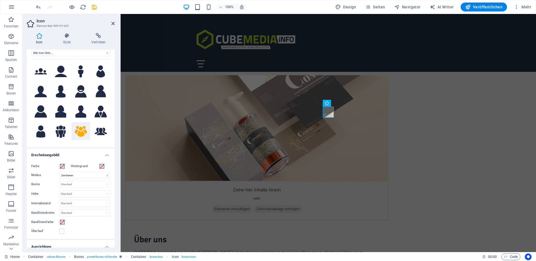
scroll to position [25, 0]
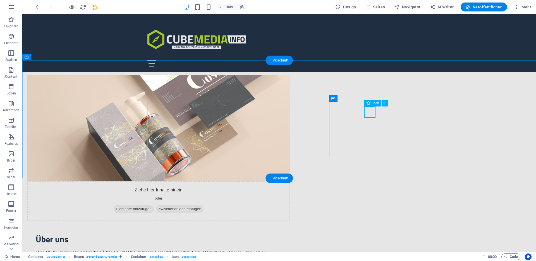
select select "xMidYMid"
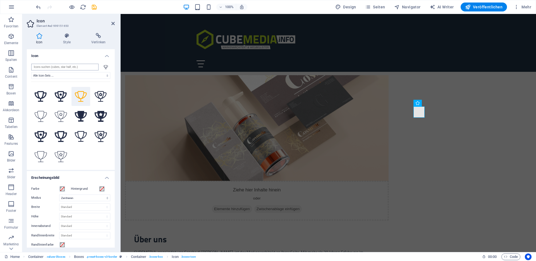
scroll to position [0, 0]
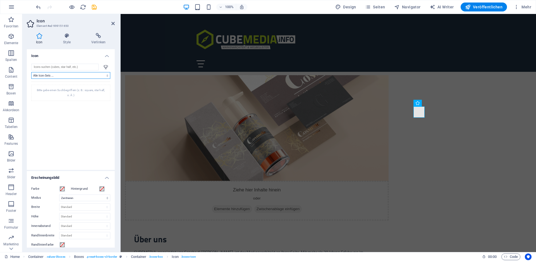
click at [51, 73] on select "Alle Icon-Sets ... IcoFont Ionicons FontAwesome Brands FontAwesome Duotone Font…" at bounding box center [70, 75] width 79 height 7
click at [53, 67] on input "search" at bounding box center [64, 67] width 67 height 7
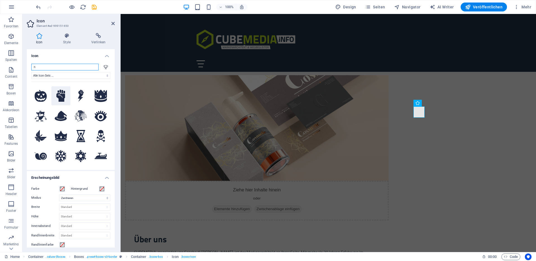
type input "n"
click at [62, 95] on icon at bounding box center [60, 96] width 9 height 12
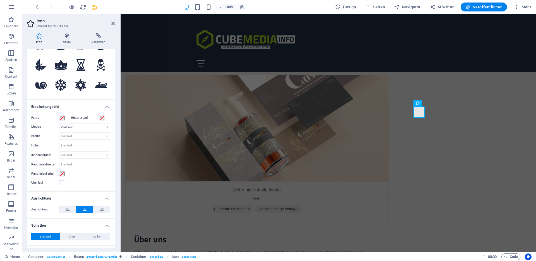
scroll to position [69, 0]
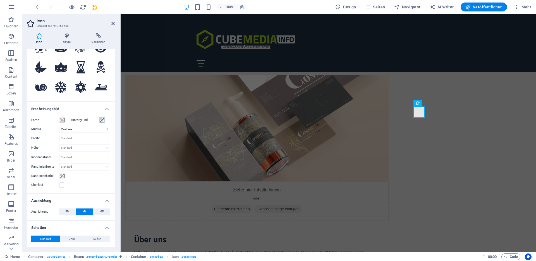
click at [101, 122] on span at bounding box center [102, 120] width 4 height 4
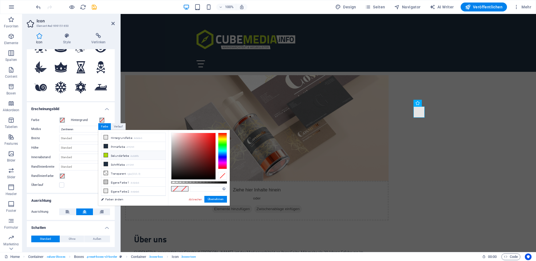
click at [118, 153] on li "Sekundärfarbe #a8d80b" at bounding box center [133, 155] width 64 height 9
type input "#a8d80b"
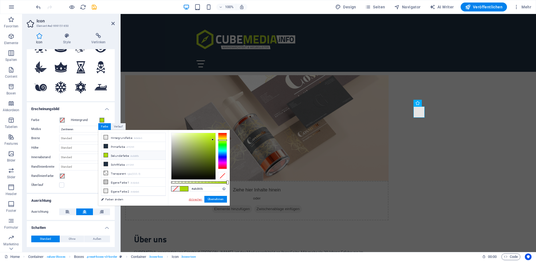
click at [196, 198] on link "Abbrechen" at bounding box center [195, 199] width 15 height 4
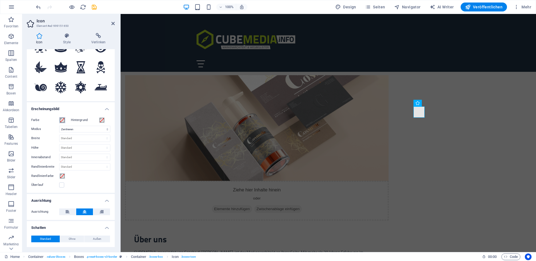
click at [63, 121] on span at bounding box center [62, 120] width 4 height 4
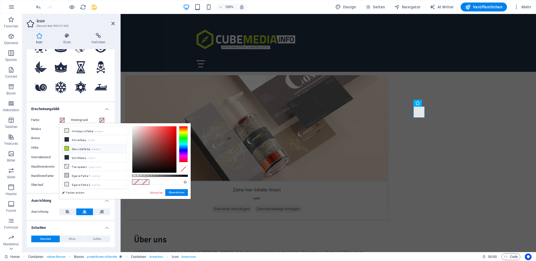
click at [83, 147] on li "Sekundärfarbe #a8d80b" at bounding box center [94, 148] width 64 height 9
type input "#a8d80b"
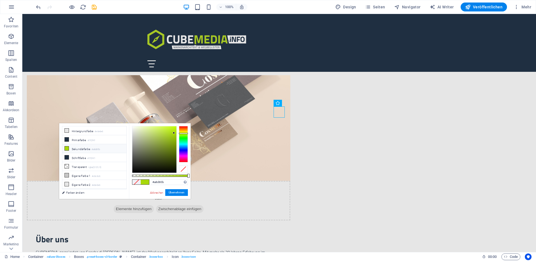
click at [83, 147] on li "Sekundärfarbe #a8d80b" at bounding box center [94, 148] width 64 height 9
select select "xMidYMid"
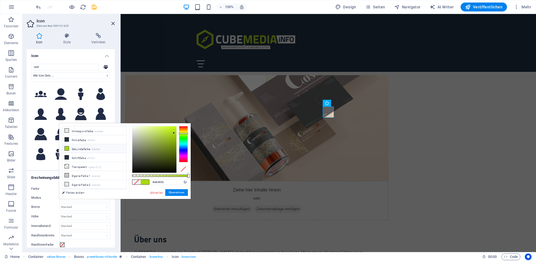
click at [89, 146] on li "Sekundärfarbe #a8d80b" at bounding box center [94, 148] width 64 height 9
click at [159, 191] on link "Abbrechen" at bounding box center [156, 192] width 15 height 4
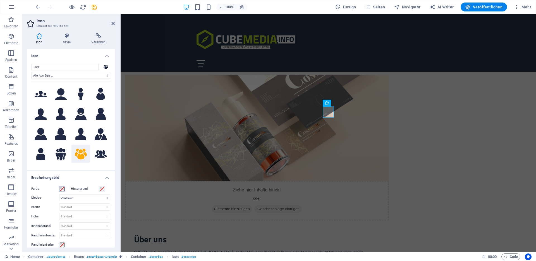
click at [61, 188] on span at bounding box center [62, 188] width 4 height 4
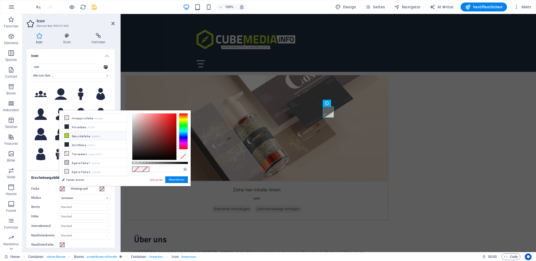
click at [80, 136] on li "Sekundärfarbe #a8d80b" at bounding box center [94, 135] width 64 height 9
type input "#a8d80b"
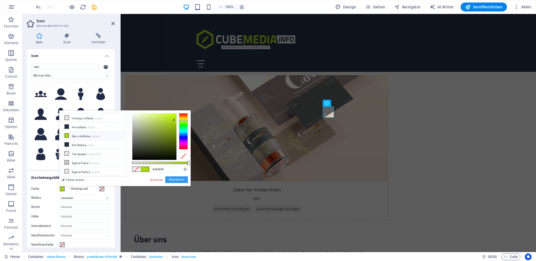
click at [175, 178] on button "Übernehmen" at bounding box center [176, 179] width 23 height 7
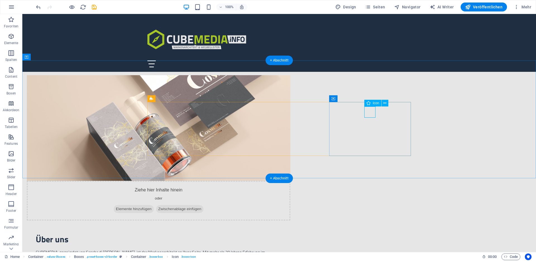
select select "xMidYMid"
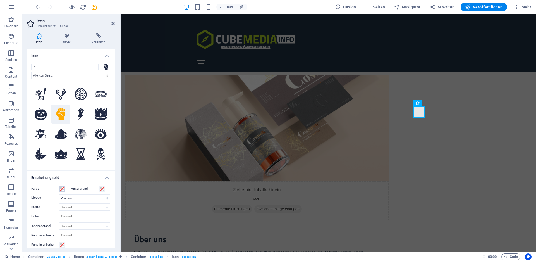
click at [61, 189] on span at bounding box center [62, 188] width 4 height 4
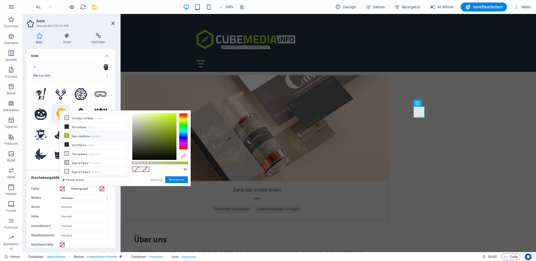
click at [78, 136] on li "Sekundärfarbe #a8d80b" at bounding box center [94, 135] width 64 height 9
type input "#a8d80b"
click at [175, 179] on button "Übernehmen" at bounding box center [176, 179] width 23 height 7
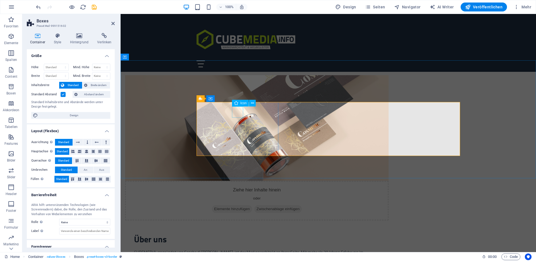
select select "xMidYMid"
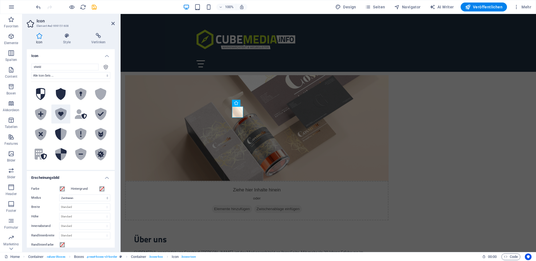
click at [61, 112] on icon at bounding box center [60, 114] width 5 height 4
click at [63, 188] on span at bounding box center [62, 188] width 4 height 4
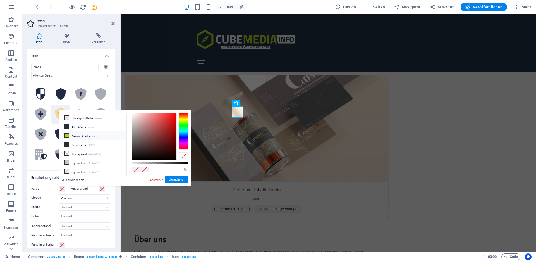
click at [74, 135] on li "Sekundärfarbe #a8d80b" at bounding box center [94, 135] width 64 height 9
type input "#a8d80b"
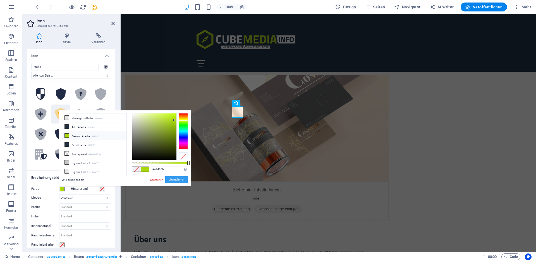
click at [172, 177] on button "Übernehmen" at bounding box center [176, 179] width 23 height 7
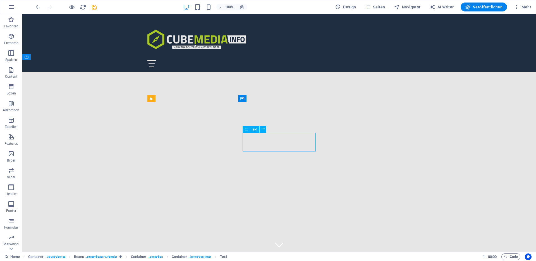
scroll to position [342, 0]
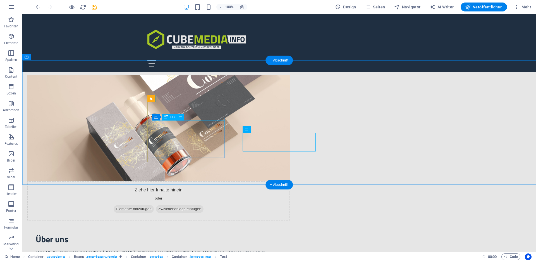
checkbox input "false"
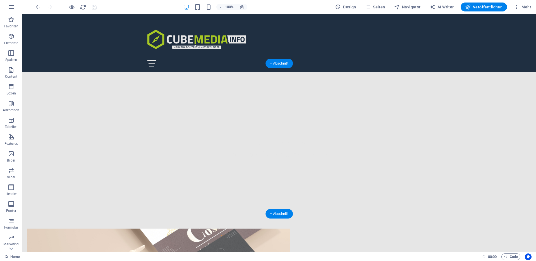
scroll to position [205, 0]
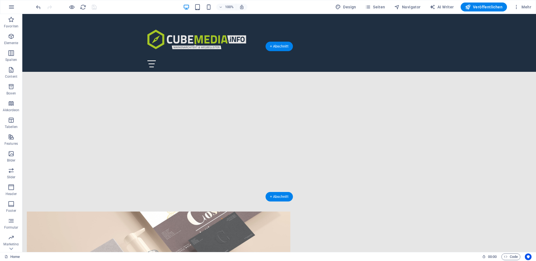
click at [207, 211] on figure at bounding box center [158, 263] width 263 height 105
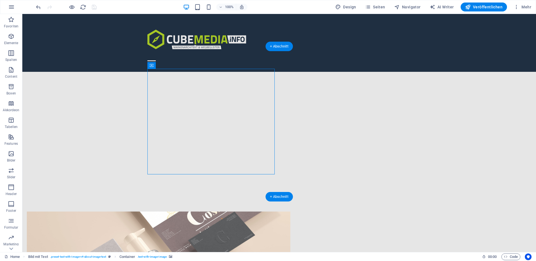
click at [212, 211] on figure at bounding box center [158, 263] width 263 height 105
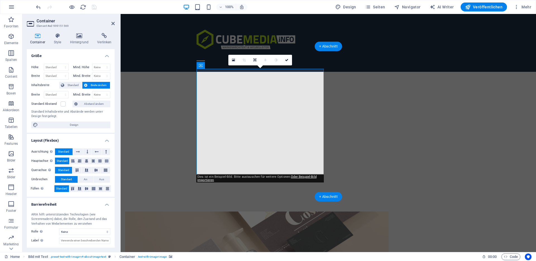
click at [228, 211] on figure at bounding box center [256, 263] width 263 height 105
click at [234, 59] on icon at bounding box center [233, 60] width 3 height 4
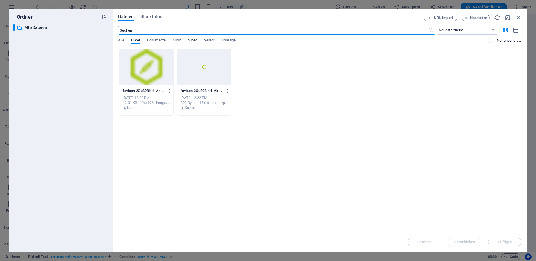
click at [191, 41] on span "Video" at bounding box center [192, 41] width 9 height 8
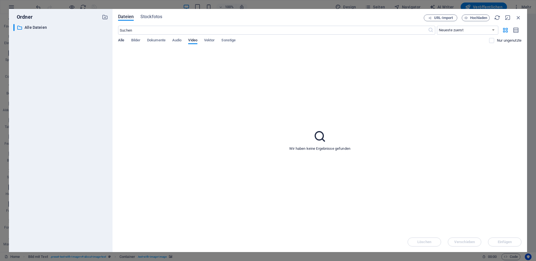
click at [123, 39] on span "Alle" at bounding box center [121, 41] width 6 height 8
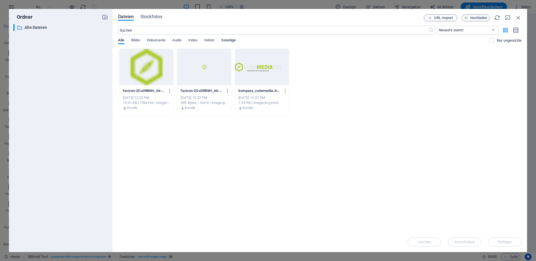
click at [233, 39] on span "Sonstige" at bounding box center [228, 41] width 14 height 8
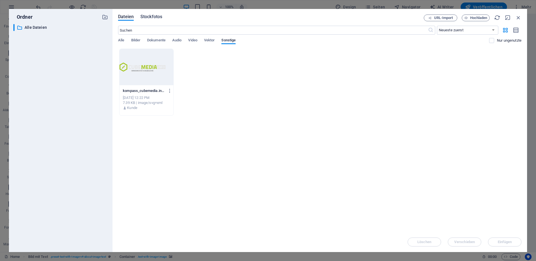
click at [159, 17] on span "Stockfotos" at bounding box center [151, 16] width 22 height 7
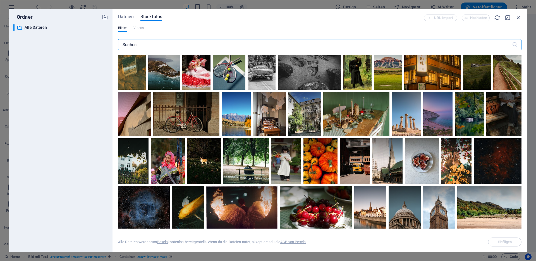
scroll to position [0, 0]
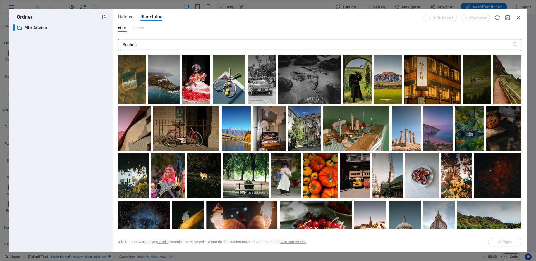
click at [185, 45] on input "text" at bounding box center [315, 44] width 394 height 11
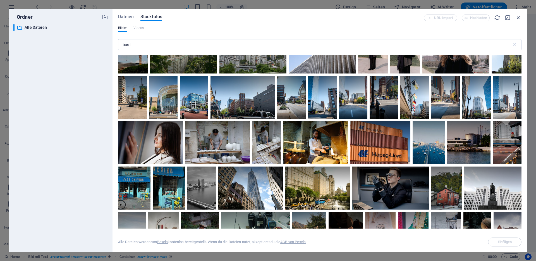
scroll to position [94, 0]
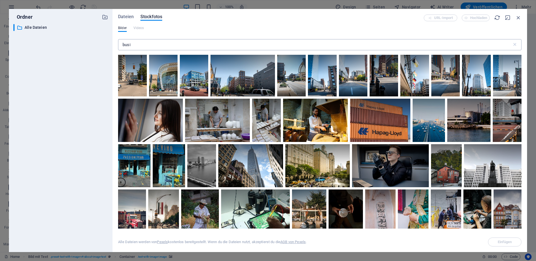
click at [164, 49] on input "busi" at bounding box center [315, 44] width 394 height 11
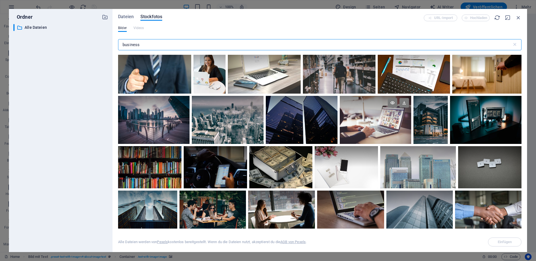
scroll to position [257, 0]
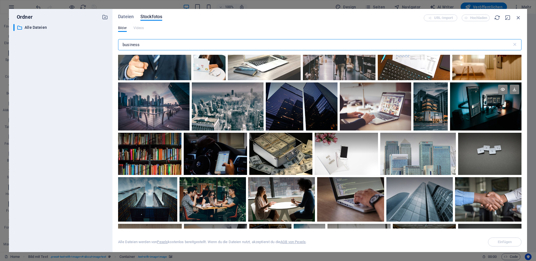
type input "business"
click at [479, 111] on div at bounding box center [485, 106] width 71 height 48
drag, startPoint x: 504, startPoint y: 241, endPoint x: 500, endPoint y: 239, distance: 4.6
click at [504, 241] on span "Einfügen" at bounding box center [505, 241] width 14 height 3
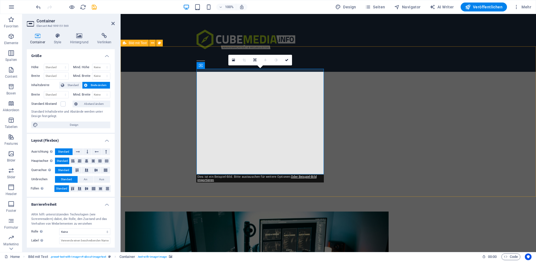
click at [271, 211] on figure at bounding box center [256, 263] width 263 height 105
click at [275, 211] on figure at bounding box center [256, 263] width 263 height 105
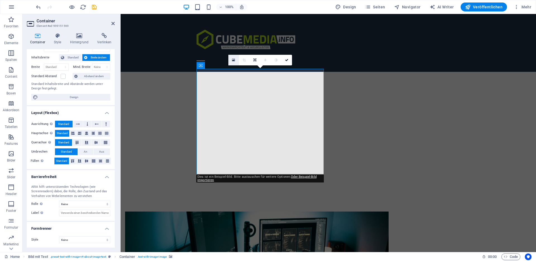
click at [232, 61] on icon at bounding box center [233, 60] width 3 height 4
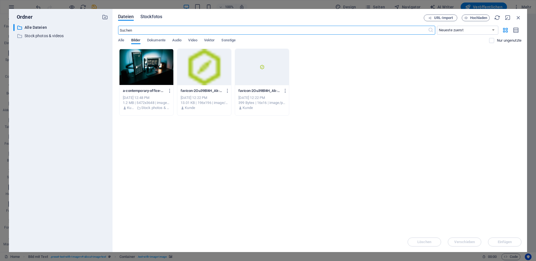
click at [160, 20] on button "Stockfotos" at bounding box center [151, 18] width 22 height 6
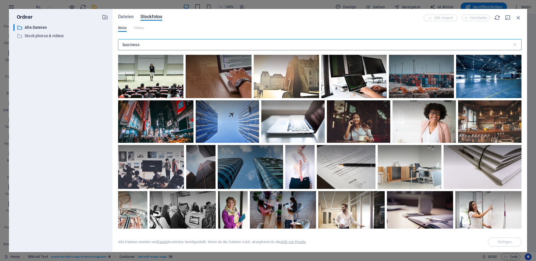
scroll to position [511, 0]
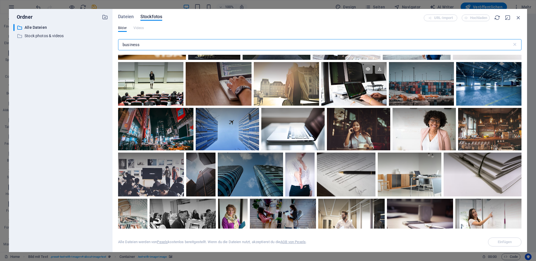
click at [356, 89] on div at bounding box center [353, 84] width 65 height 44
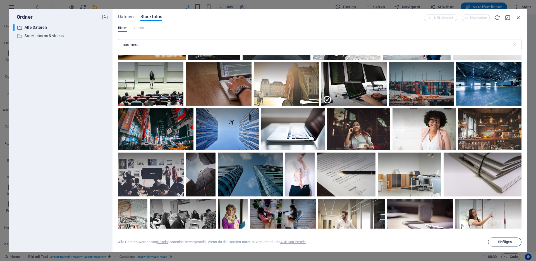
click at [500, 238] on button "Einfügen" at bounding box center [504, 241] width 33 height 9
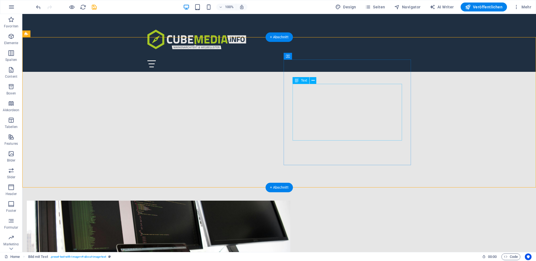
scroll to position [207, 0]
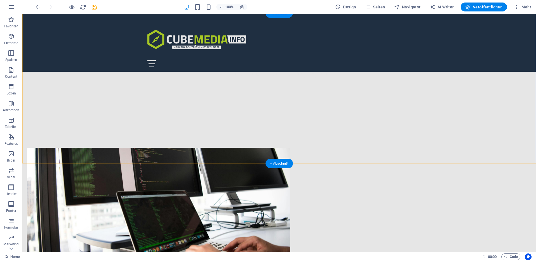
scroll to position [293, 0]
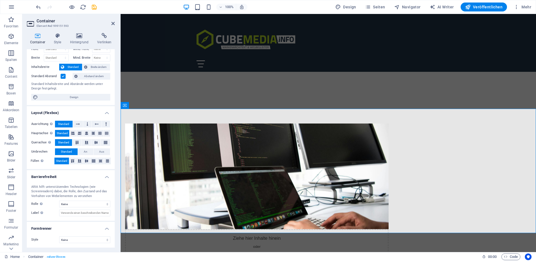
scroll to position [0, 0]
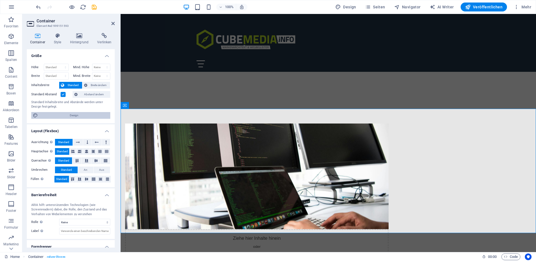
click at [74, 117] on span "Design" at bounding box center [74, 115] width 69 height 7
select select "rem"
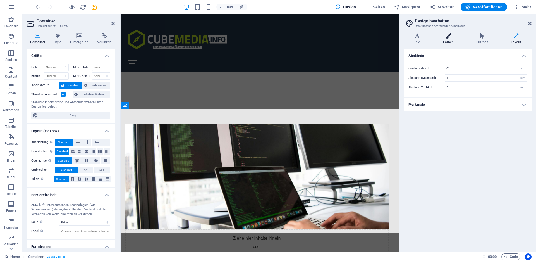
click at [443, 42] on h4 "Farben" at bounding box center [449, 39] width 33 height 12
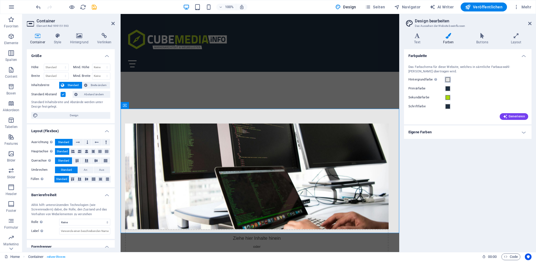
click at [447, 81] on span at bounding box center [447, 79] width 4 height 4
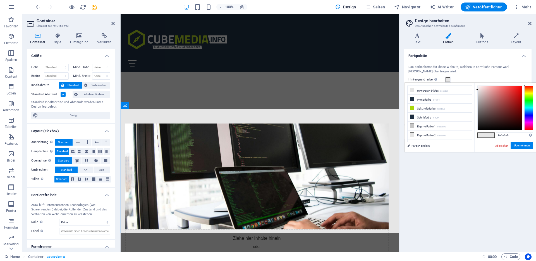
click at [452, 179] on div "Farbpalette Das Farbschema für diese Website, welches in sämtliche Farbauswahl-…" at bounding box center [468, 148] width 128 height 198
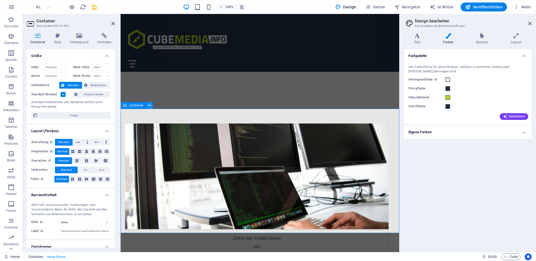
click at [148, 107] on icon at bounding box center [149, 105] width 3 height 6
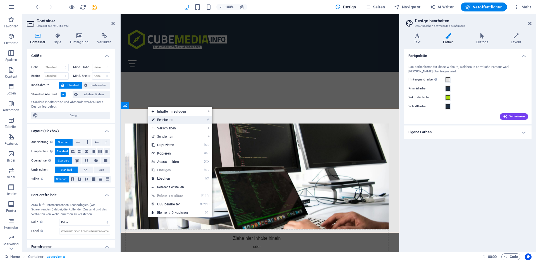
click at [171, 118] on link "⏎ Bearbeiten" at bounding box center [169, 120] width 43 height 8
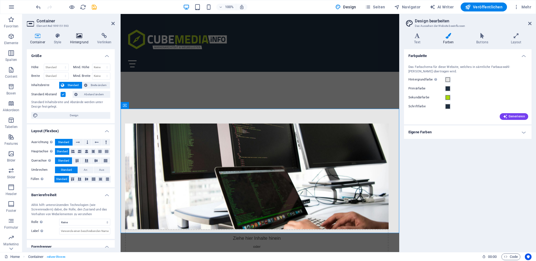
click at [77, 38] on icon at bounding box center [79, 36] width 25 height 6
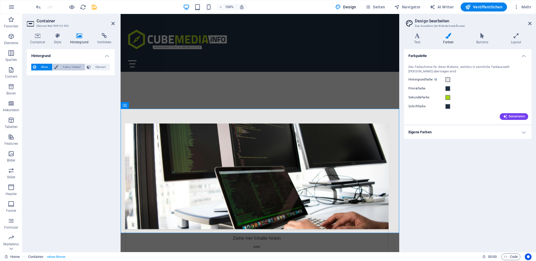
click at [69, 68] on span "Farbe / Verlauf" at bounding box center [71, 67] width 23 height 7
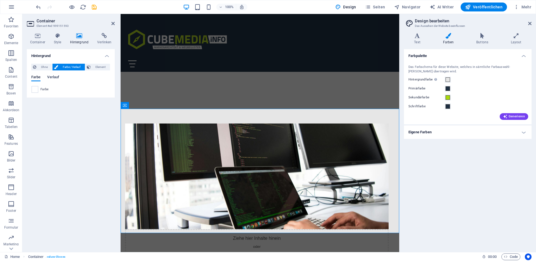
click at [52, 77] on span "Verlauf" at bounding box center [53, 78] width 12 height 8
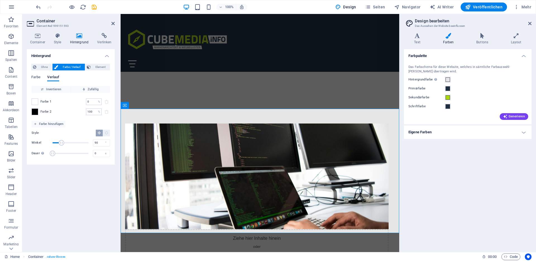
click at [41, 77] on div "Farbe Verlauf" at bounding box center [70, 80] width 79 height 11
click at [38, 77] on span "Farbe" at bounding box center [35, 78] width 9 height 8
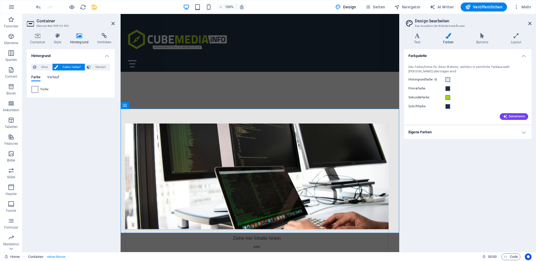
click at [36, 88] on span at bounding box center [35, 89] width 6 height 6
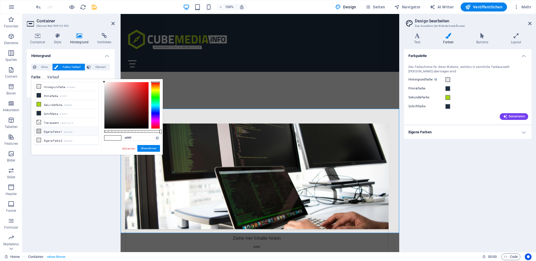
click at [63, 130] on li "Eigene Farbe 1 #c6c6c6" at bounding box center [66, 131] width 64 height 9
click at [107, 137] on span at bounding box center [108, 137] width 8 height 5
type input "#ffffff"
click at [147, 148] on button "Übernehmen" at bounding box center [148, 148] width 23 height 7
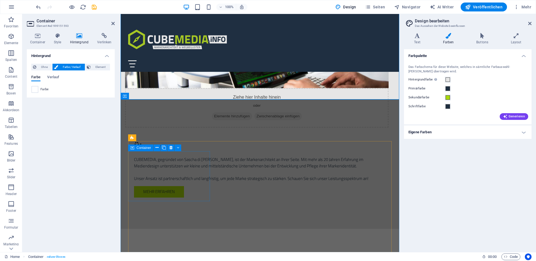
scroll to position [445, 0]
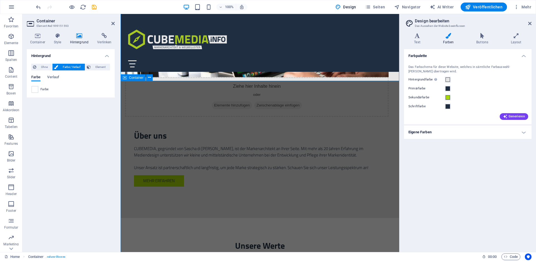
checkbox input "false"
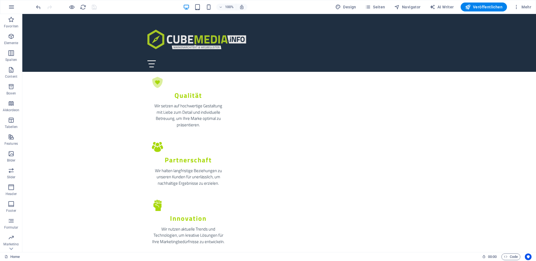
scroll to position [632, 0]
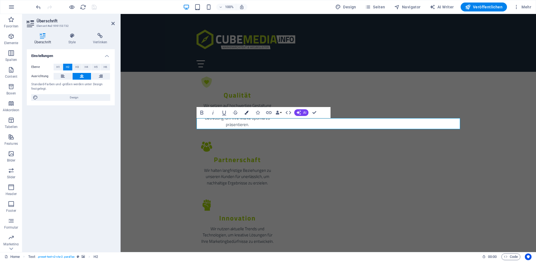
click at [248, 112] on icon "button" at bounding box center [246, 113] width 4 height 4
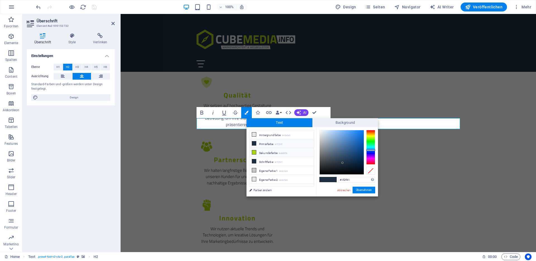
click at [269, 151] on li "Sekundärfarbe #a8d80b" at bounding box center [281, 152] width 64 height 9
type input "#a8d80b"
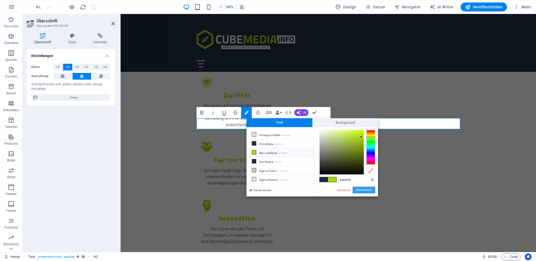
click at [366, 190] on button "Übernehmen" at bounding box center [363, 189] width 23 height 7
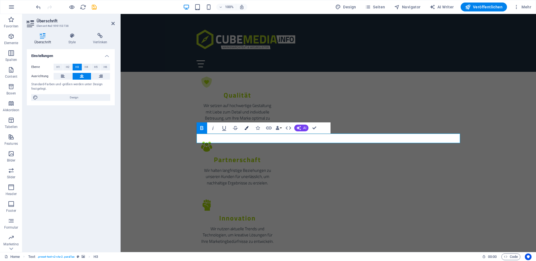
click at [247, 128] on icon "button" at bounding box center [246, 128] width 4 height 4
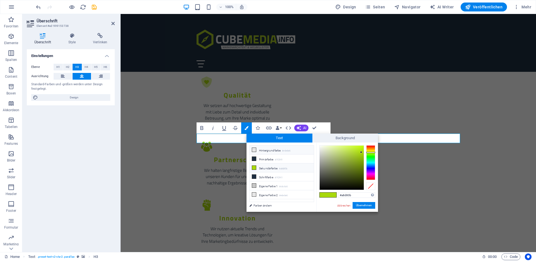
click at [270, 150] on li "Hintergrundfarbe #e6e6e6" at bounding box center [281, 149] width 64 height 9
type input "#e6e6e6"
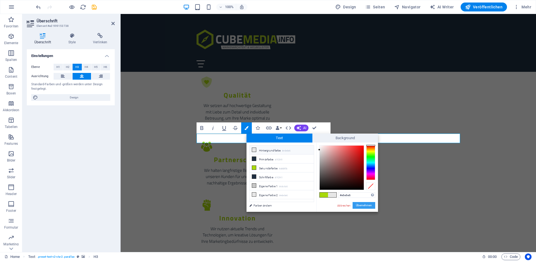
click at [362, 206] on button "Übernehmen" at bounding box center [363, 205] width 23 height 7
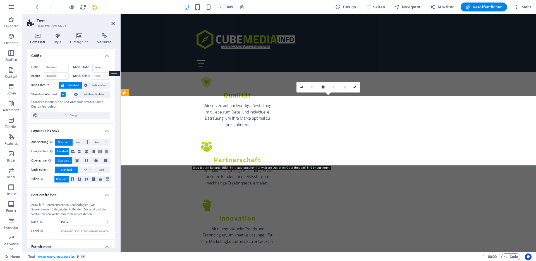
click at [97, 66] on select "Keine px rem % vh vw" at bounding box center [101, 67] width 18 height 7
select select "%"
click at [101, 64] on select "Keine px rem % vh vw" at bounding box center [101, 67] width 18 height 7
type input "50"
click at [104, 67] on select "Keine px rem % vh vw" at bounding box center [106, 67] width 8 height 7
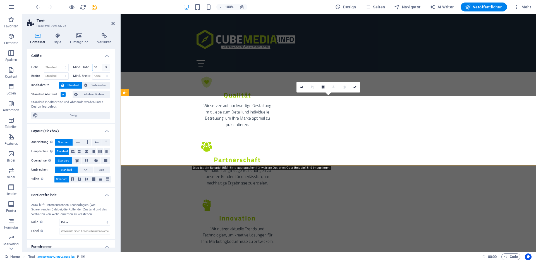
select select "vh"
click at [102, 64] on select "Keine px rem % vh vw" at bounding box center [106, 67] width 8 height 7
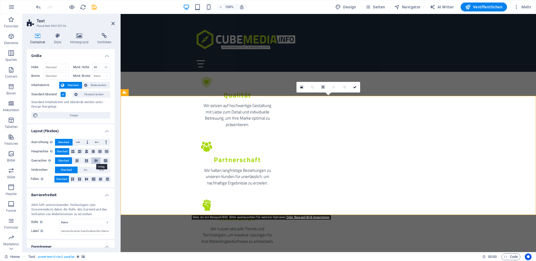
click at [94, 160] on icon at bounding box center [96, 160] width 7 height 3
click at [87, 153] on icon at bounding box center [86, 151] width 3 height 7
click at [86, 180] on icon at bounding box center [86, 178] width 7 height 3
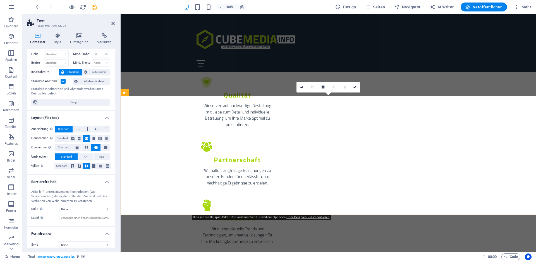
scroll to position [18, 0]
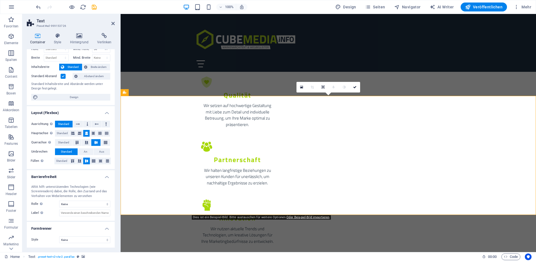
checkbox input "false"
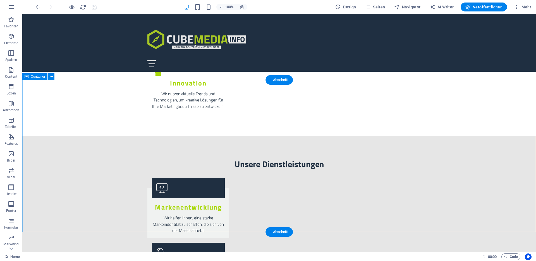
scroll to position [775, 0]
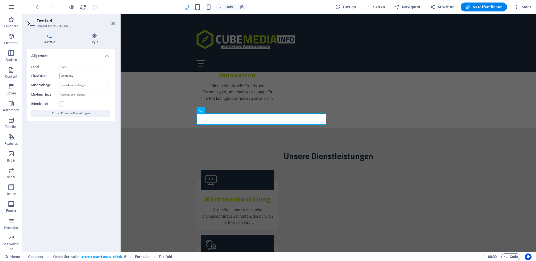
click at [85, 76] on input "Company" at bounding box center [84, 76] width 51 height 7
type input "Firma"
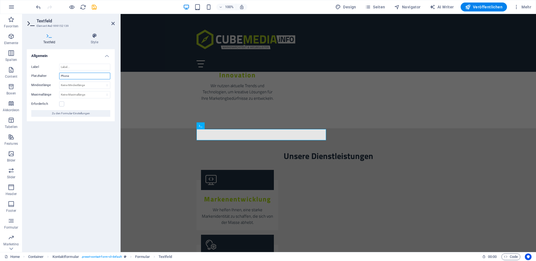
click at [80, 76] on input "Phone" at bounding box center [84, 76] width 51 height 7
type input "Telefonnummer"
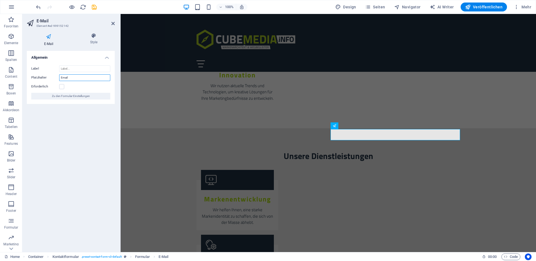
click at [57, 77] on div "Platzhalter Email" at bounding box center [70, 77] width 79 height 7
type input "E-Mailadresse"
click at [61, 86] on label at bounding box center [61, 86] width 5 height 5
click at [0, 0] on input "Erforderlich" at bounding box center [0, 0] width 0 height 0
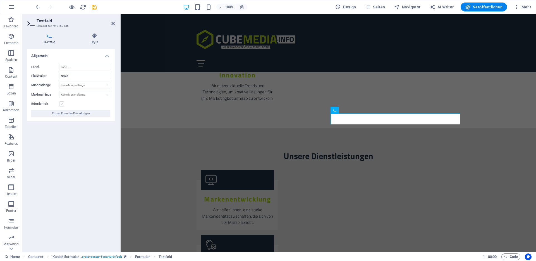
click at [63, 104] on label at bounding box center [61, 103] width 5 height 5
click at [0, 0] on input "Erforderlich" at bounding box center [0, 0] width 0 height 0
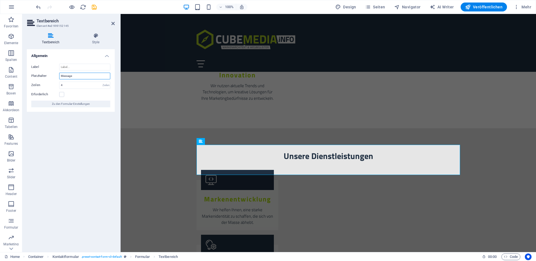
click at [81, 77] on input "Message" at bounding box center [84, 76] width 51 height 7
type input "Ihre Mitteilung"
click at [64, 94] on label at bounding box center [61, 94] width 5 height 5
click at [0, 0] on input "Erforderlich" at bounding box center [0, 0] width 0 height 0
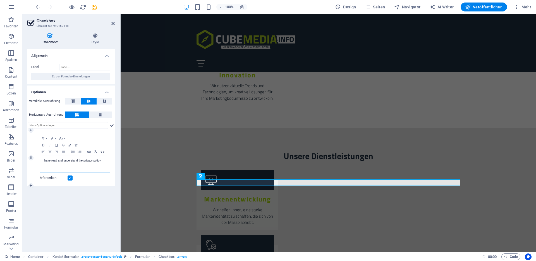
click at [104, 152] on icon "button" at bounding box center [102, 151] width 7 height 4
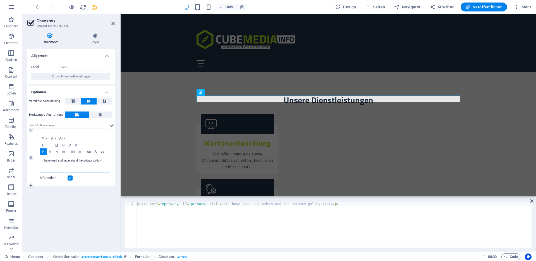
click at [103, 152] on icon "button" at bounding box center [102, 151] width 7 height 4
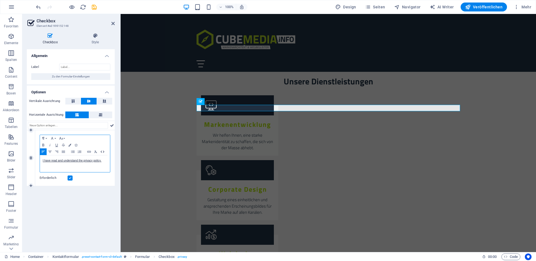
click at [103, 152] on icon "button" at bounding box center [102, 151] width 7 height 4
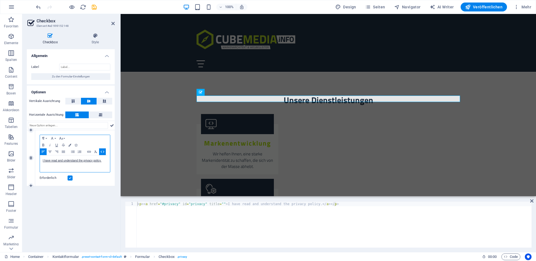
click at [103, 152] on icon "button" at bounding box center [102, 151] width 7 height 4
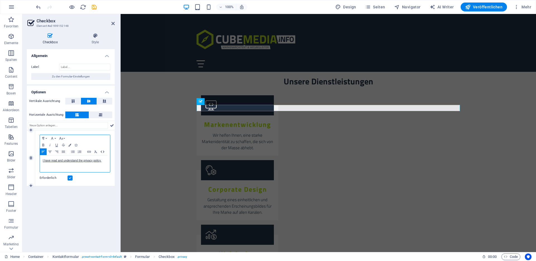
click at [103, 152] on icon "button" at bounding box center [102, 151] width 7 height 4
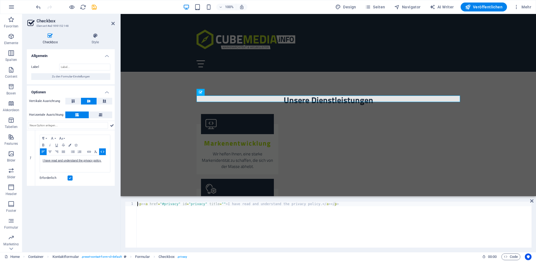
click at [173, 208] on div "< p > < a href = "#privacy" id = "privacy" title = "" > I have read and underst…" at bounding box center [333, 228] width 395 height 55
click at [228, 204] on div "< p > < a href = "#privacy" id = "privacy" title = "" > I have read and underst…" at bounding box center [333, 228] width 395 height 55
click at [320, 204] on div "< p > < a href = "#privacy" id = "privacy" title = "" > I have read and underst…" at bounding box center [333, 228] width 395 height 55
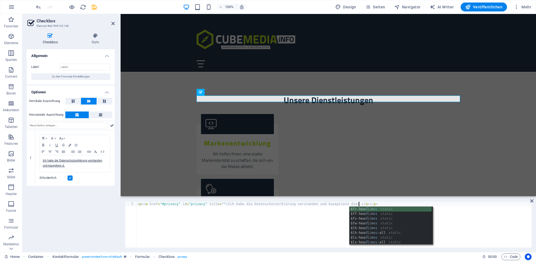
scroll to position [0, 18]
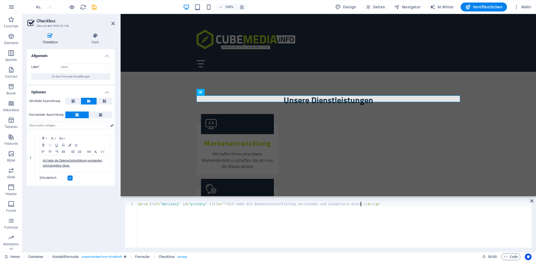
type textarea "<p><a href="#privacy" id="privacy" title="">Ich habe die Datenschutzerklärung v…"
checkbox input "false"
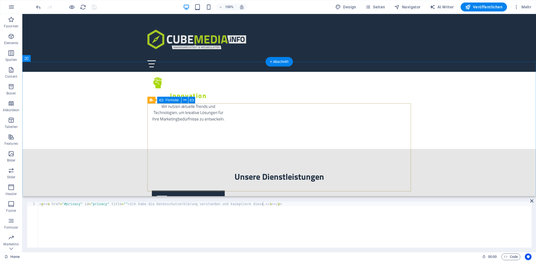
scroll to position [702, 0]
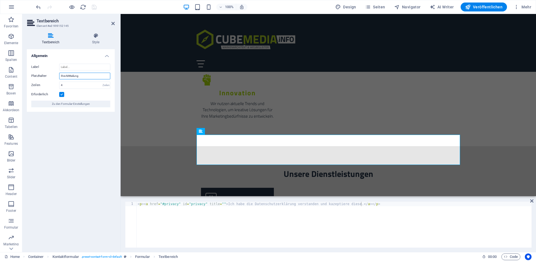
click at [64, 76] on input "Ihre Mitteilung" at bounding box center [84, 76] width 51 height 7
click at [77, 76] on input "Ihr Mitteilung" at bounding box center [84, 76] width 51 height 7
type input "Ihr Anliegen"
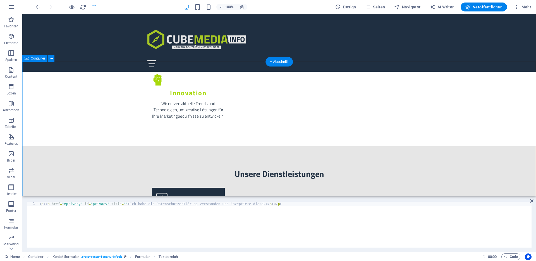
checkbox input "false"
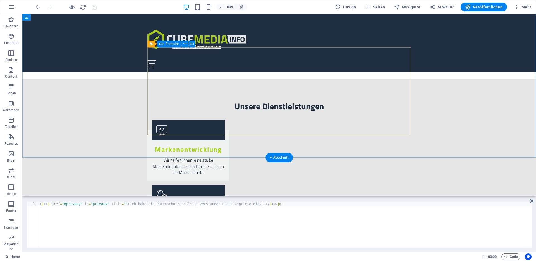
scroll to position [680, 0]
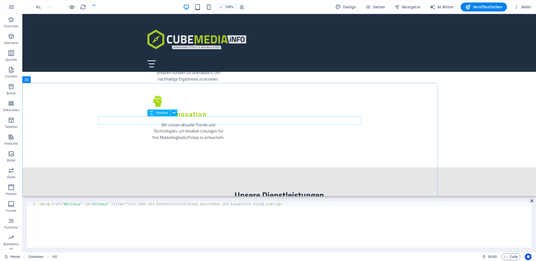
checkbox input "false"
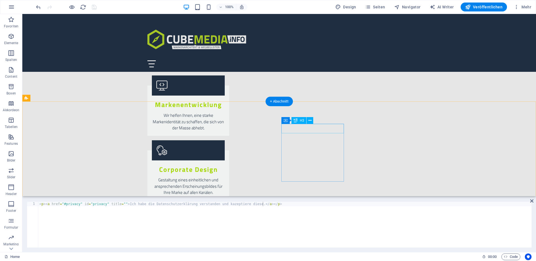
scroll to position [822, 0]
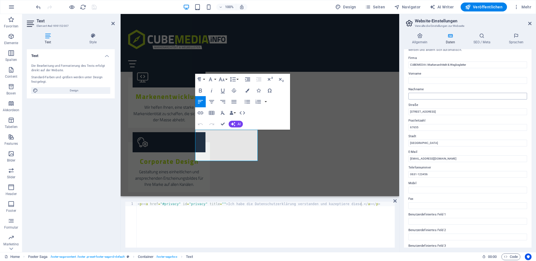
scroll to position [13, 0]
drag, startPoint x: 410, startPoint y: 109, endPoint x: 404, endPoint y: 109, distance: 6.1
click at [404, 109] on div "Kontaktdaten für diese Website. Diese können überall auf der Website eingefügt …" at bounding box center [468, 148] width 128 height 198
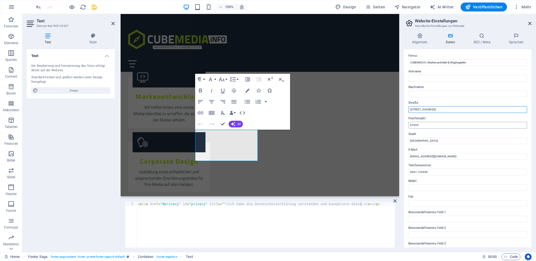
type input "[STREET_ADDRESS]"
drag, startPoint x: 414, startPoint y: 124, endPoint x: 428, endPoint y: 125, distance: 14.0
click at [428, 125] on input "67655" at bounding box center [467, 125] width 119 height 7
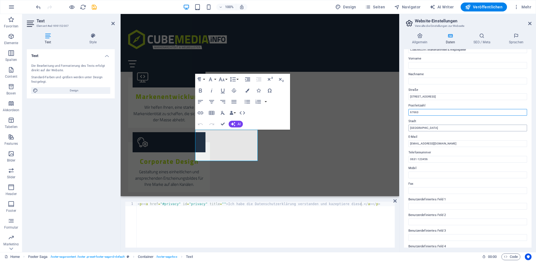
scroll to position [26, 0]
type input "67663"
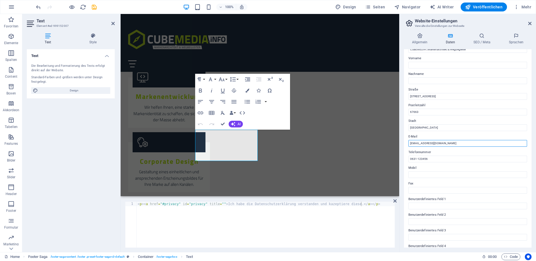
click at [412, 143] on input "info@cubemedia.de" at bounding box center [467, 143] width 119 height 7
type input "[EMAIL_ADDRESS][DOMAIN_NAME]"
click at [424, 158] on input "0631-123456" at bounding box center [467, 158] width 119 height 7
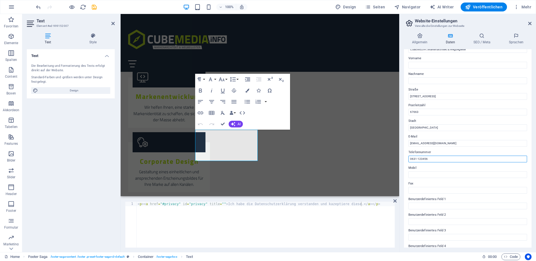
click at [424, 158] on input "0631-123456" at bounding box center [467, 158] width 119 height 7
paste input "37 04 59 30"
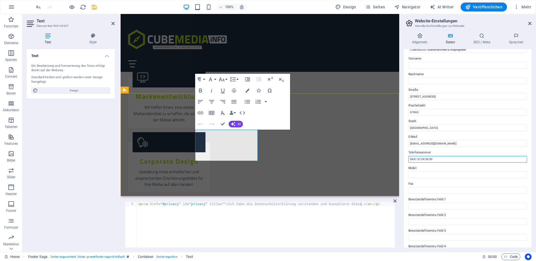
type input "0631 37 04 59 30"
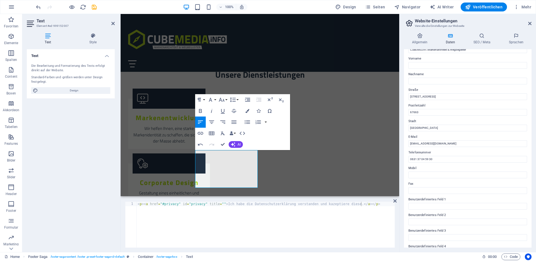
scroll to position [800, 0]
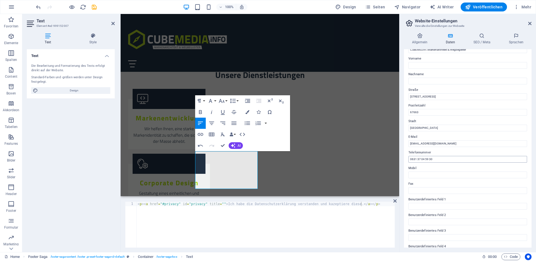
click at [446, 160] on input "0631 37 04 59 30" at bounding box center [467, 159] width 119 height 7
checkbox input "false"
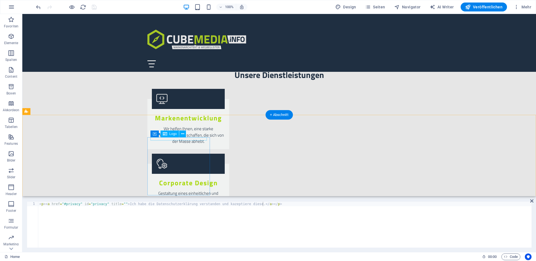
click at [174, 136] on div "Logo" at bounding box center [169, 133] width 19 height 7
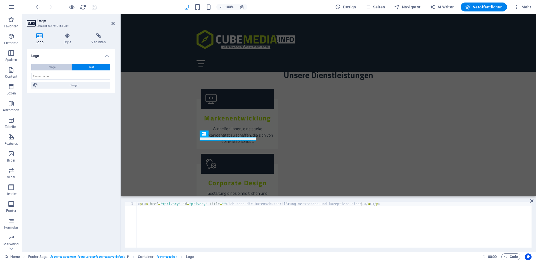
click at [61, 68] on button "Image" at bounding box center [51, 67] width 40 height 7
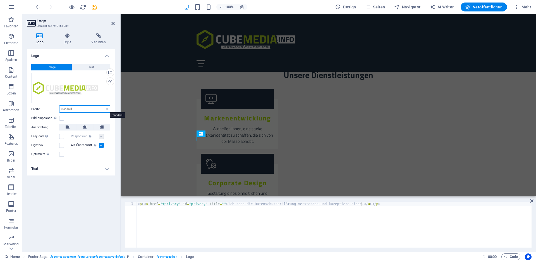
click at [71, 108] on select "Standard auto px rem % em vh vw" at bounding box center [84, 108] width 51 height 7
select select "%"
click at [102, 105] on select "Standard auto px rem % em vh vw" at bounding box center [84, 108] width 51 height 7
type input "100"
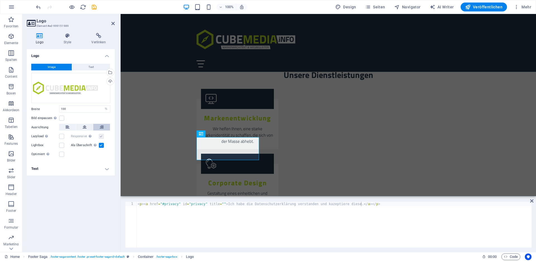
click at [100, 125] on icon at bounding box center [102, 127] width 4 height 7
click at [67, 127] on icon at bounding box center [68, 127] width 4 height 7
checkbox input "false"
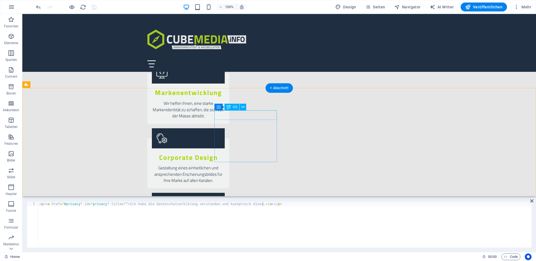
scroll to position [827, 0]
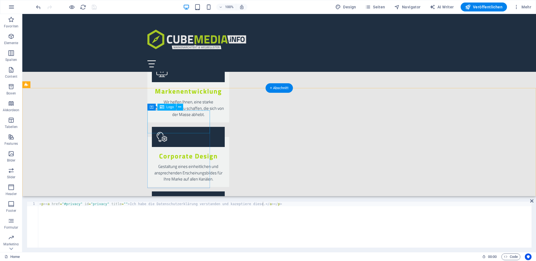
select select "%"
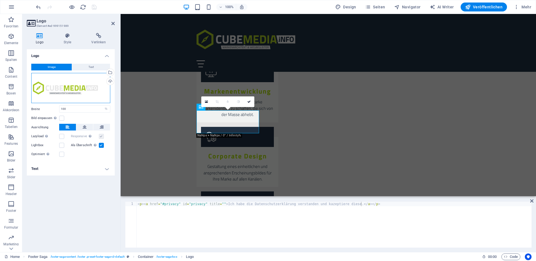
click at [92, 87] on div "Ziehe Dateien zum Hochladen hierher oder klicke hier, um aus Dateien oder koste…" at bounding box center [70, 88] width 79 height 30
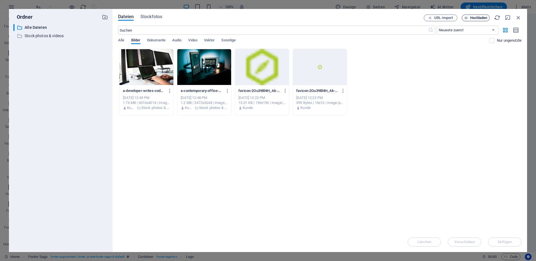
click at [471, 19] on span "Hochladen" at bounding box center [478, 17] width 17 height 3
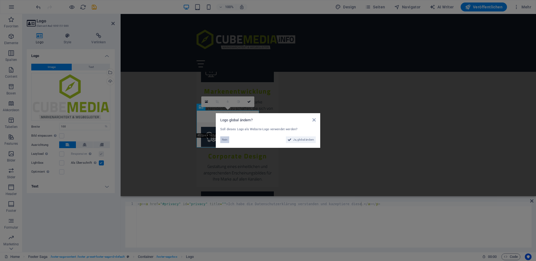
click at [224, 139] on span "Nein" at bounding box center [225, 139] width 6 height 7
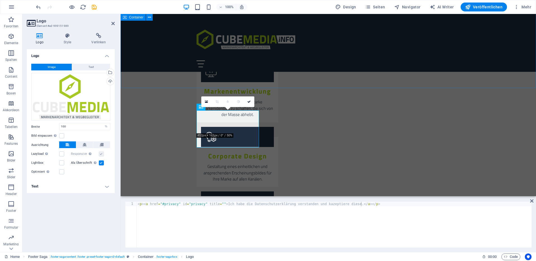
checkbox input "false"
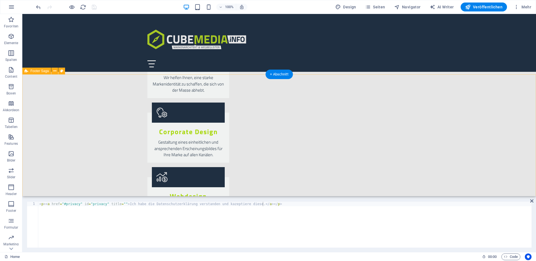
scroll to position [856, 0]
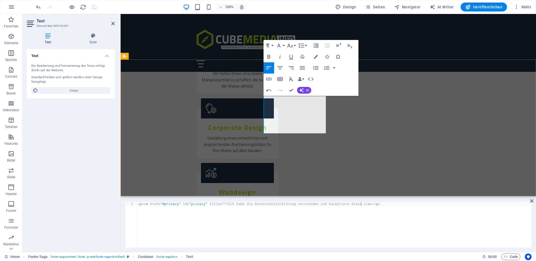
copy div "Zollamtstraße 9 67663 Kaiserslautern 0631 37 04 59 30"
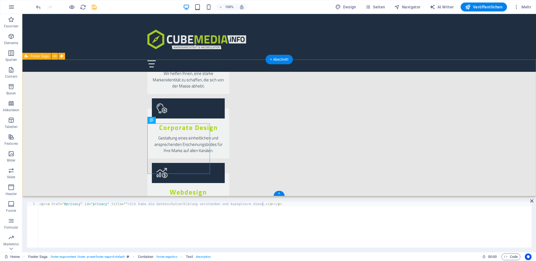
select select "footer"
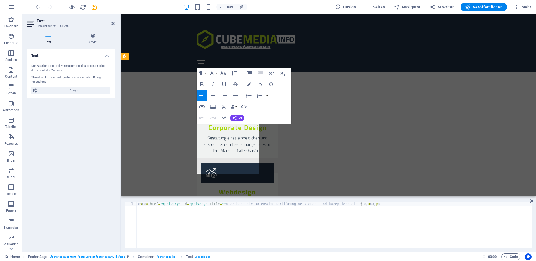
scroll to position [843, 0]
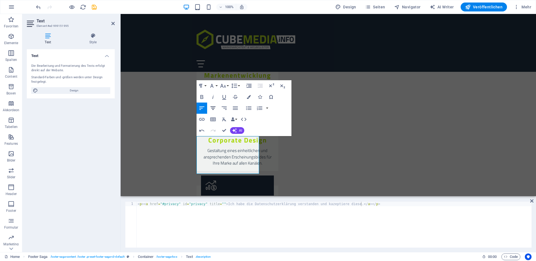
click at [214, 108] on icon "button" at bounding box center [212, 107] width 5 height 3
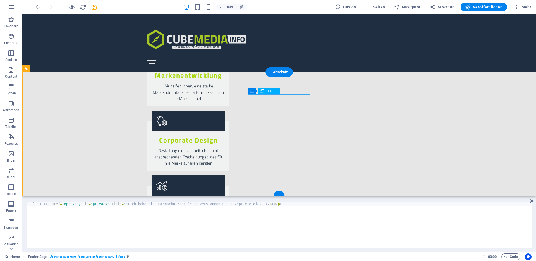
select select "px"
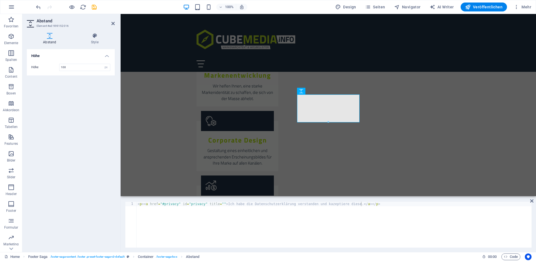
drag, startPoint x: 84, startPoint y: 60, endPoint x: 76, endPoint y: 61, distance: 8.2
click at [75, 60] on div "Höhe 100 px rem vh vw" at bounding box center [71, 67] width 88 height 16
drag, startPoint x: 57, startPoint y: 69, endPoint x: 51, endPoint y: 69, distance: 6.4
click at [51, 69] on div "Höhe 100 px rem vh vw" at bounding box center [70, 67] width 79 height 7
type input "150"
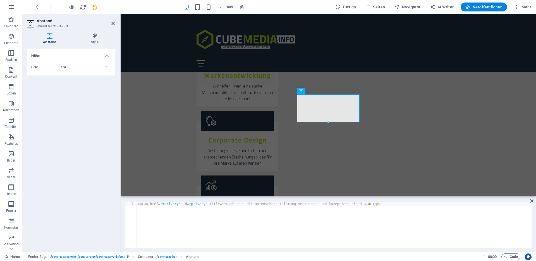
click at [70, 80] on div "Höhe Höhe 150 px rem vh vw" at bounding box center [71, 148] width 88 height 198
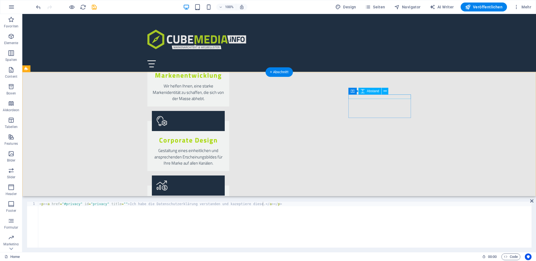
select select "px"
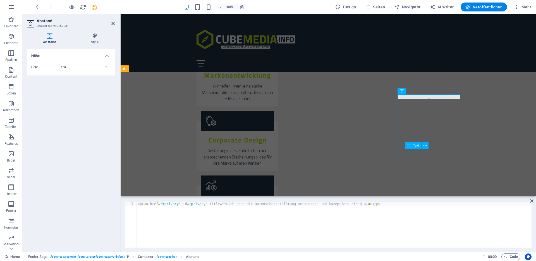
type input "150"
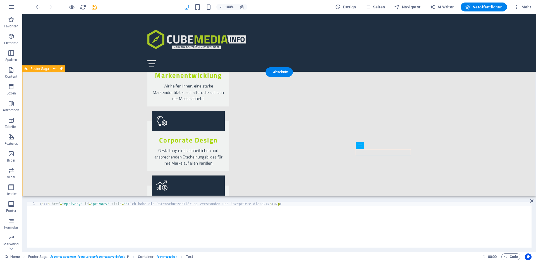
click at [14, 57] on p "Spalten" at bounding box center [11, 59] width 12 height 4
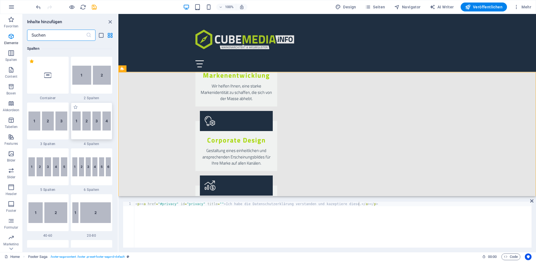
scroll to position [285, 0]
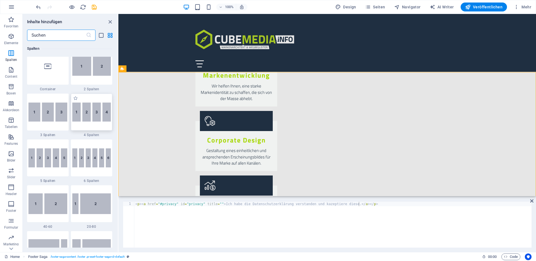
click at [90, 108] on img at bounding box center [91, 111] width 39 height 19
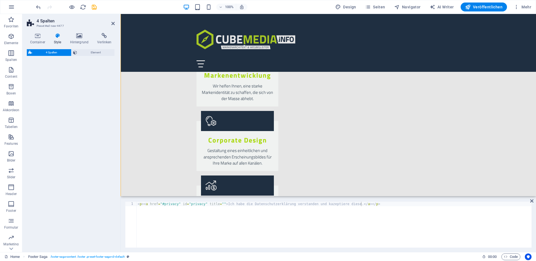
scroll to position [1042, 0]
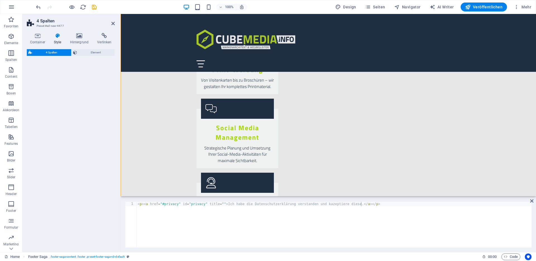
select select "rem"
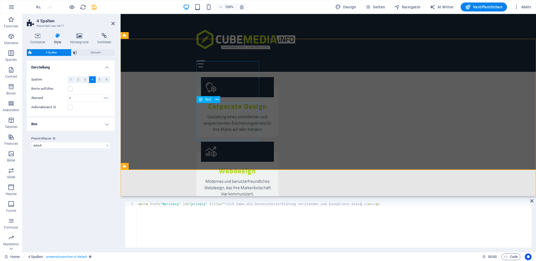
scroll to position [875, 0]
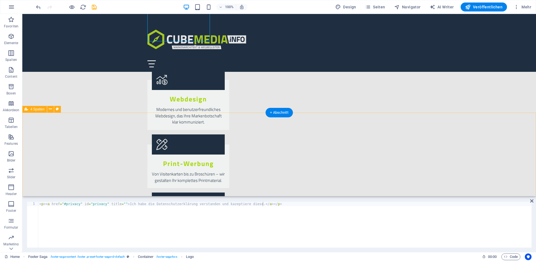
scroll to position [951, 0]
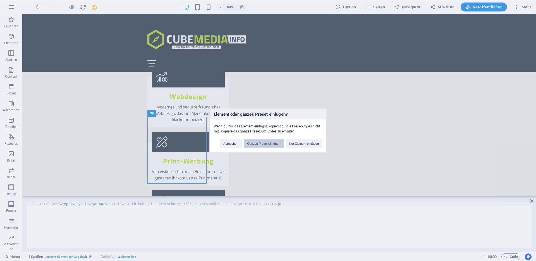
click at [262, 145] on button "Ganzes Preset einfügen" at bounding box center [264, 143] width 40 height 8
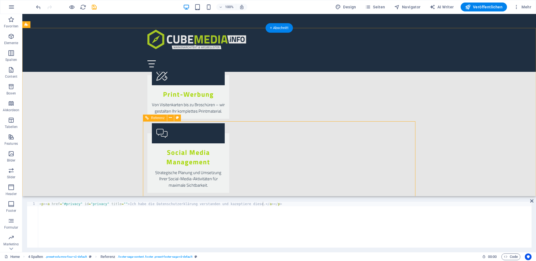
scroll to position [961, 0]
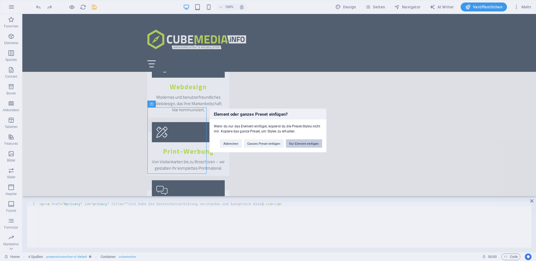
click at [303, 145] on button "Nur Element einfügen" at bounding box center [304, 143] width 36 height 8
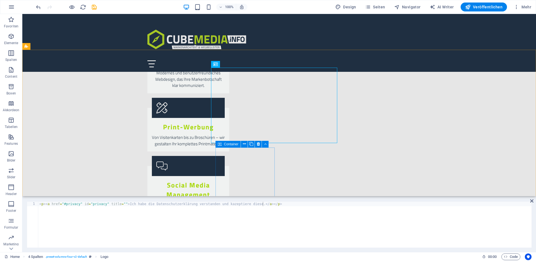
scroll to position [980, 0]
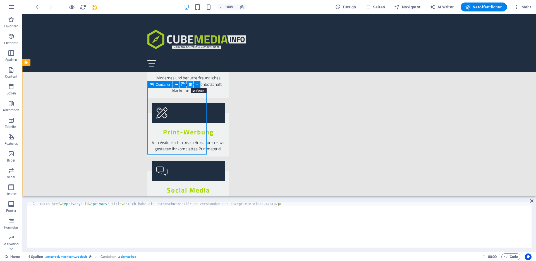
drag, startPoint x: 191, startPoint y: 87, endPoint x: 187, endPoint y: 106, distance: 19.6
click at [191, 87] on icon at bounding box center [190, 84] width 3 height 6
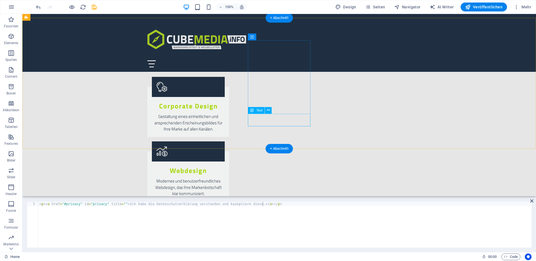
scroll to position [875, 0]
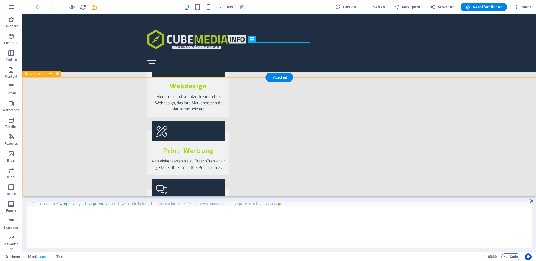
scroll to position [950, 0]
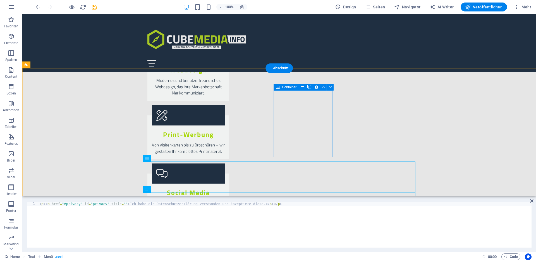
scroll to position [978, 0]
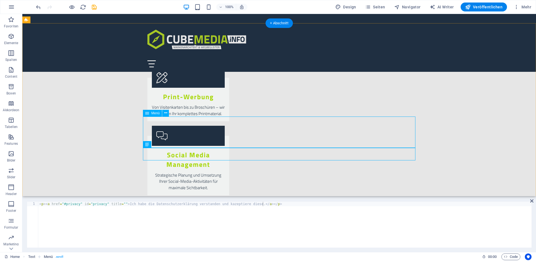
scroll to position [1028, 0]
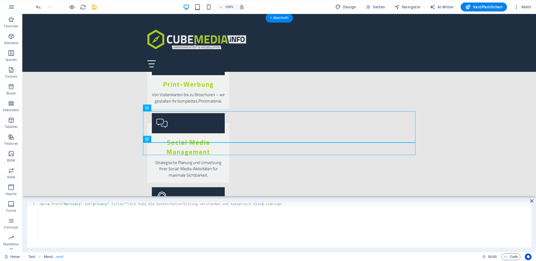
drag, startPoint x: 171, startPoint y: 123, endPoint x: 291, endPoint y: 89, distance: 125.6
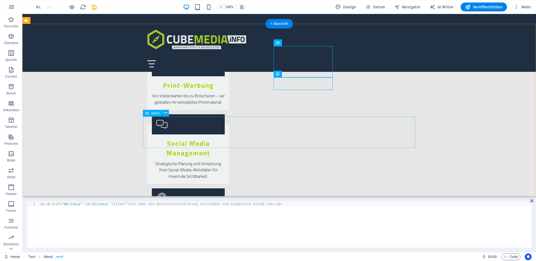
scroll to position [1028, 0]
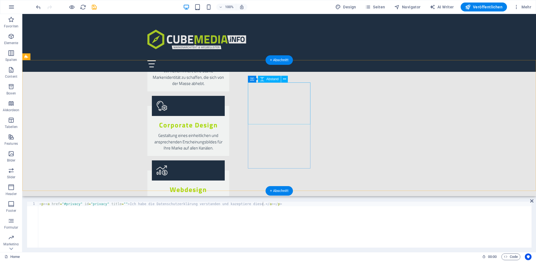
scroll to position [853, 0]
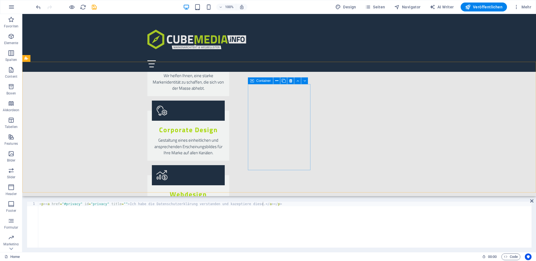
click at [255, 81] on div "Container" at bounding box center [260, 80] width 25 height 7
click at [277, 81] on icon at bounding box center [276, 81] width 3 height 6
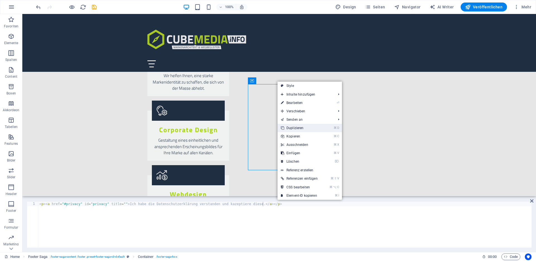
click at [294, 128] on link "⌘ D Duplizieren" at bounding box center [299, 128] width 44 height 8
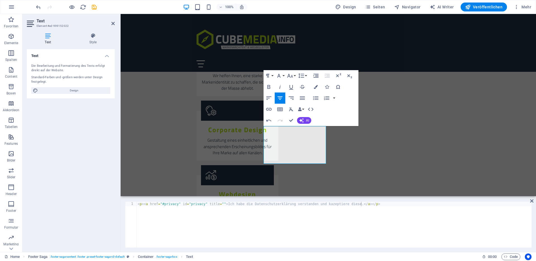
click at [282, 99] on icon "button" at bounding box center [280, 98] width 7 height 7
drag, startPoint x: 280, startPoint y: 99, endPoint x: 274, endPoint y: 99, distance: 5.3
click at [280, 99] on icon "button" at bounding box center [280, 98] width 7 height 7
click at [270, 98] on icon "button" at bounding box center [268, 98] width 7 height 7
click at [279, 98] on icon "button" at bounding box center [280, 98] width 7 height 7
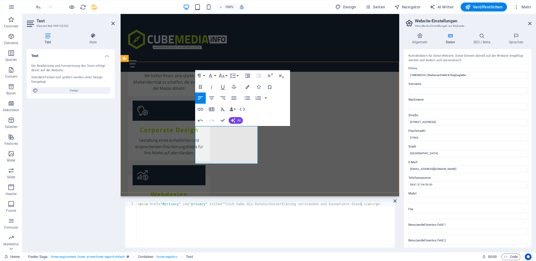
click at [223, 98] on icon "button" at bounding box center [222, 97] width 5 height 3
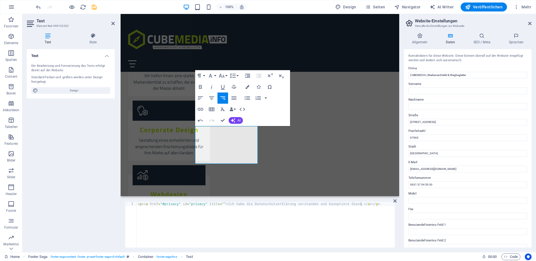
click at [217, 98] on button "Align Right" at bounding box center [222, 97] width 11 height 11
click at [211, 98] on icon "button" at bounding box center [211, 97] width 5 height 3
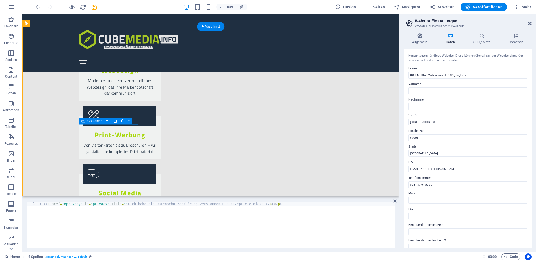
scroll to position [994, 0]
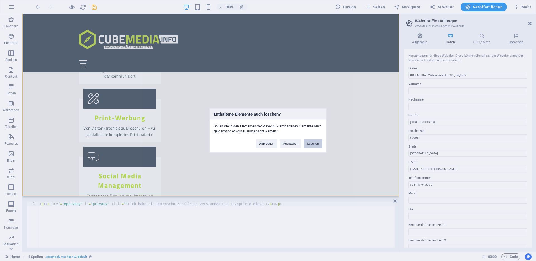
click at [312, 142] on button "Löschen" at bounding box center [313, 143] width 18 height 8
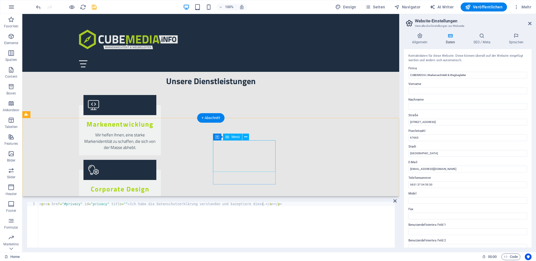
scroll to position [808, 0]
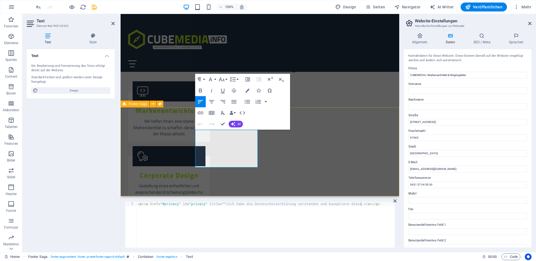
drag, startPoint x: 217, startPoint y: 133, endPoint x: 192, endPoint y: 133, distance: 25.1
click at [210, 101] on icon "button" at bounding box center [211, 101] width 7 height 7
checkbox input "false"
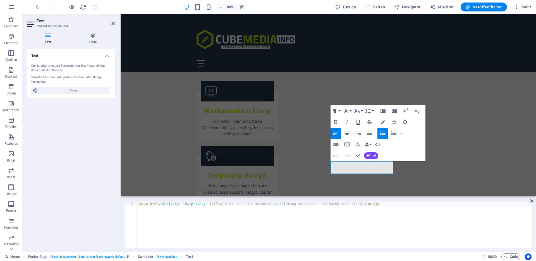
click at [345, 135] on icon "button" at bounding box center [347, 133] width 7 height 7
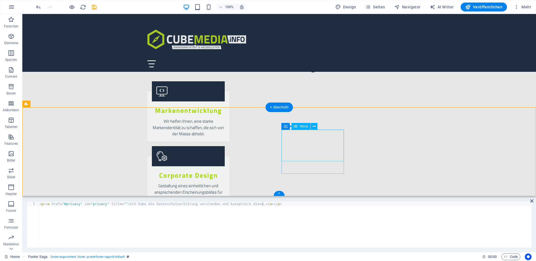
select select
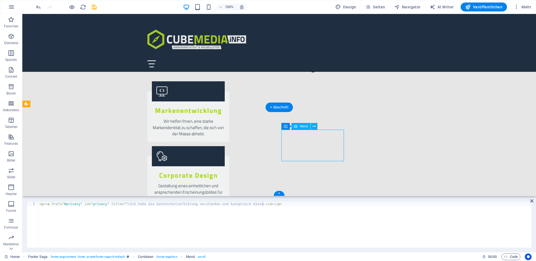
select select
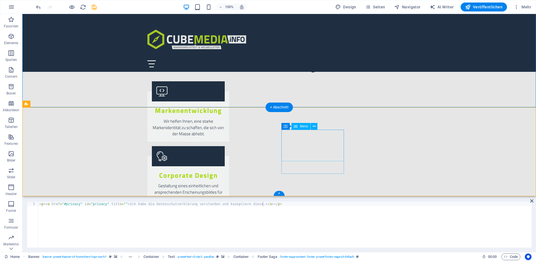
select select
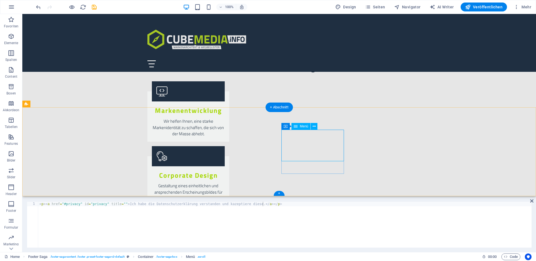
select select
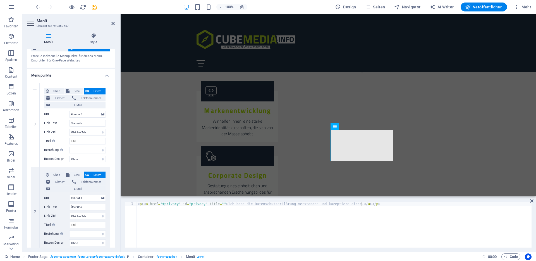
scroll to position [0, 0]
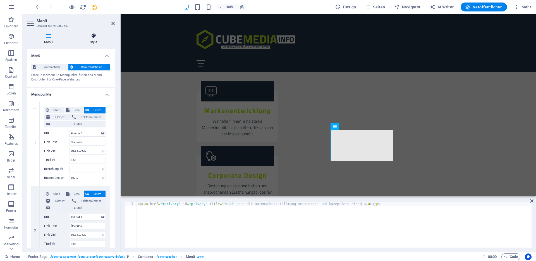
click at [95, 39] on h4 "Style" at bounding box center [93, 39] width 42 height 12
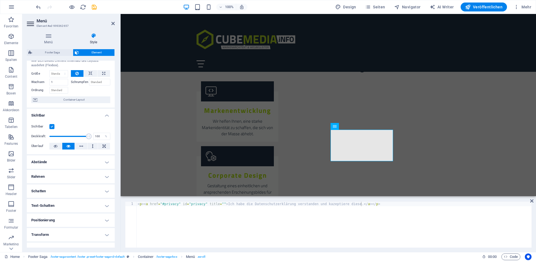
scroll to position [17, 0]
click at [71, 97] on span "Container-Layout" at bounding box center [73, 98] width 69 height 7
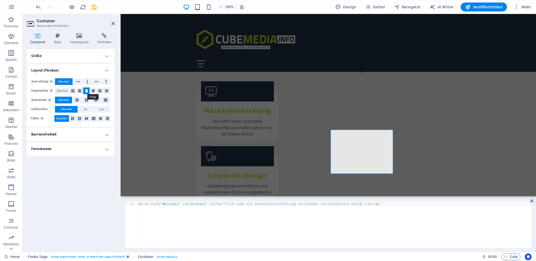
click at [86, 91] on icon at bounding box center [86, 90] width 3 height 7
click at [87, 118] on icon at bounding box center [86, 118] width 7 height 3
click at [87, 109] on span "An" at bounding box center [86, 109] width 4 height 7
click at [72, 109] on button "Standard" at bounding box center [66, 109] width 23 height 7
click at [96, 101] on icon at bounding box center [96, 99] width 7 height 3
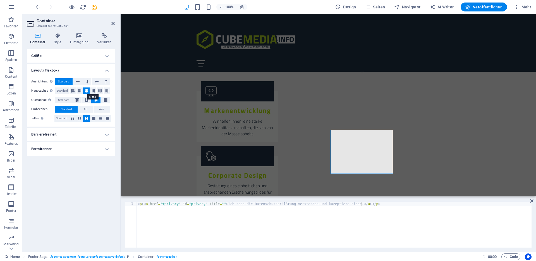
click at [87, 90] on icon at bounding box center [86, 90] width 3 height 7
click at [42, 56] on h4 "Größe" at bounding box center [71, 55] width 88 height 13
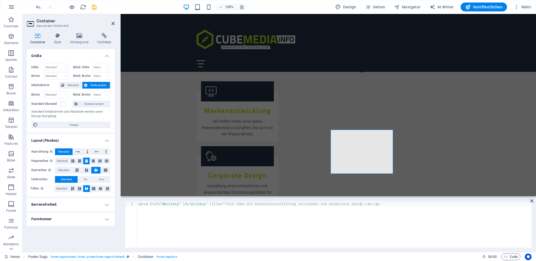
click at [42, 56] on h4 "Größe" at bounding box center [71, 54] width 88 height 10
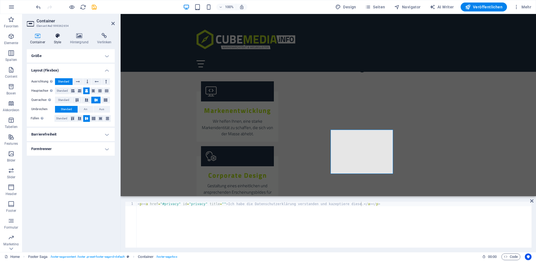
click at [58, 36] on icon at bounding box center [58, 36] width 14 height 6
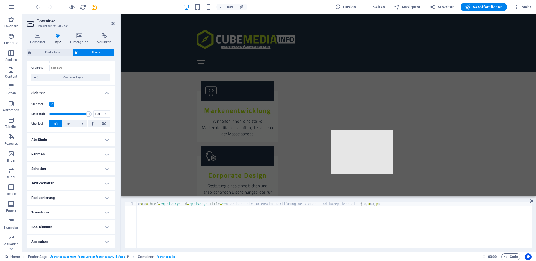
scroll to position [54, 0]
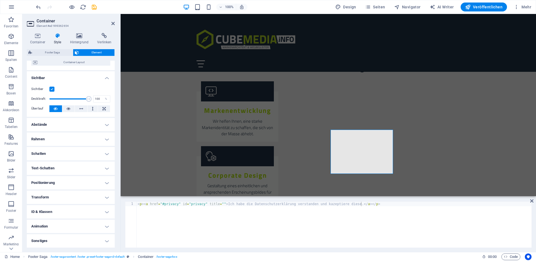
click at [59, 243] on h4 "Sonstiges" at bounding box center [71, 240] width 88 height 13
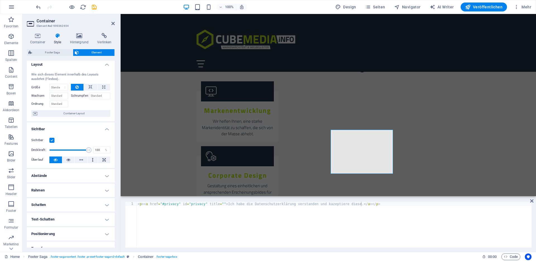
scroll to position [0, 0]
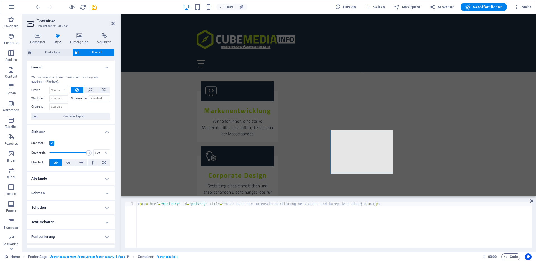
click at [59, 178] on h4 "Abstände" at bounding box center [71, 178] width 88 height 13
click at [62, 178] on h4 "Abstände" at bounding box center [71, 177] width 88 height 10
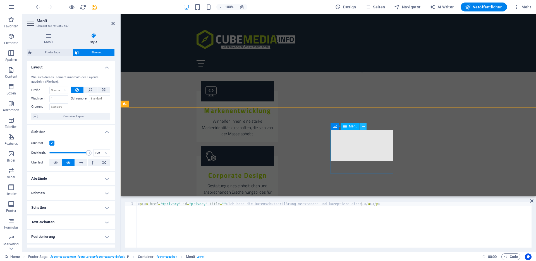
click at [364, 127] on icon at bounding box center [363, 126] width 3 height 6
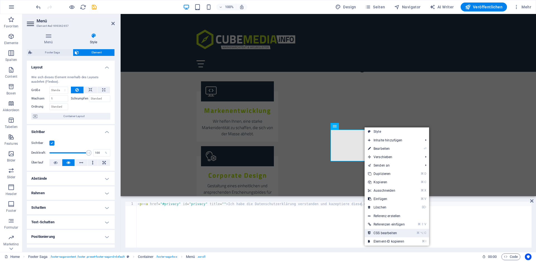
click at [383, 233] on link "⌘ ⌥ C CSS bearbeiten" at bounding box center [386, 233] width 44 height 8
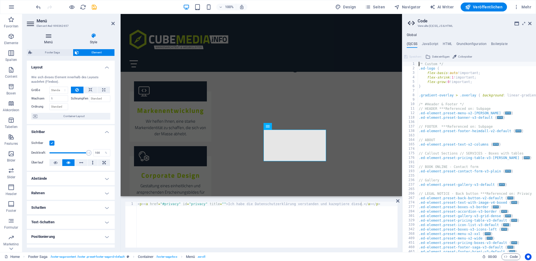
click at [49, 40] on h4 "Menü" at bounding box center [49, 39] width 45 height 12
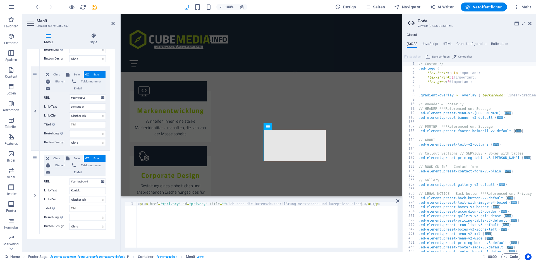
scroll to position [297, 0]
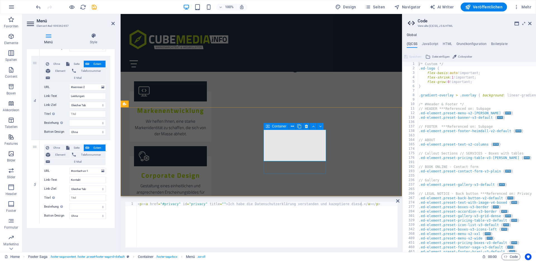
click at [270, 127] on div "Container" at bounding box center [275, 126] width 25 height 7
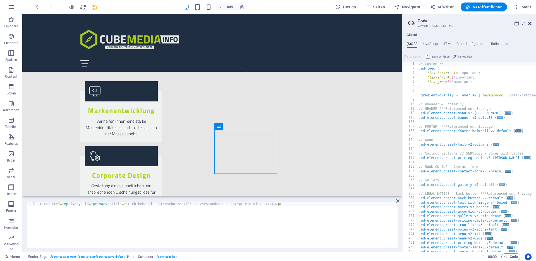
click at [530, 24] on icon at bounding box center [529, 23] width 3 height 4
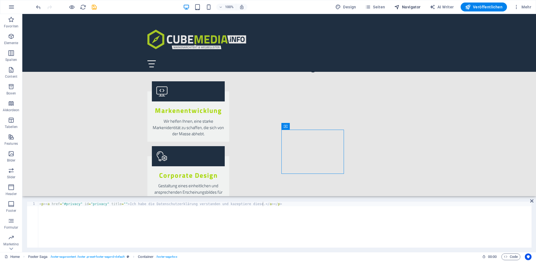
click at [415, 8] on span "Navigator" at bounding box center [407, 7] width 27 height 6
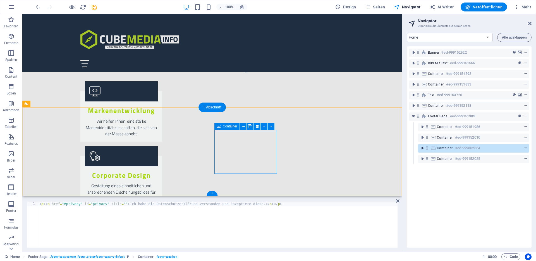
click at [423, 148] on icon "toggle-expand" at bounding box center [422, 148] width 6 height 6
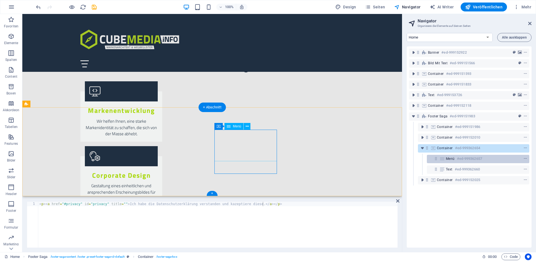
click at [487, 158] on div "Menü #ed-999362657" at bounding box center [474, 158] width 56 height 7
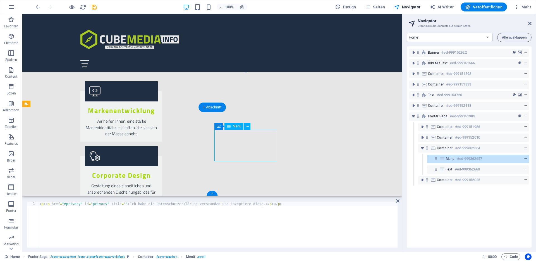
click at [493, 159] on div "Menü #ed-999362657" at bounding box center [474, 158] width 56 height 7
select select
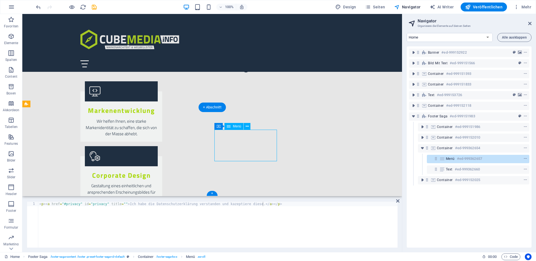
select select
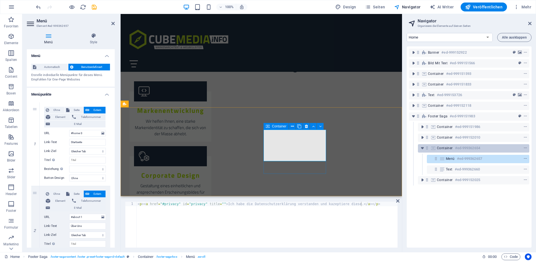
click at [488, 149] on div "Container #ed-999362654" at bounding box center [469, 148] width 64 height 7
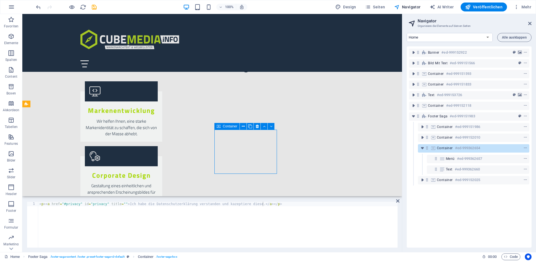
click at [488, 149] on div "Container #ed-999362654" at bounding box center [469, 148] width 64 height 7
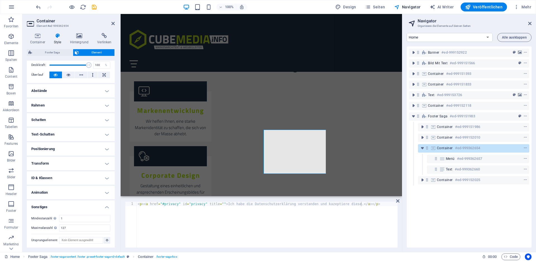
scroll to position [88, 0]
click at [63, 148] on h4 "Positionierung" at bounding box center [71, 147] width 88 height 13
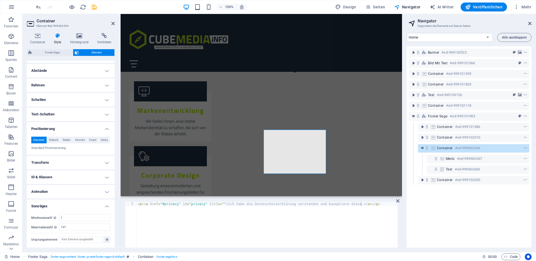
scroll to position [0, 0]
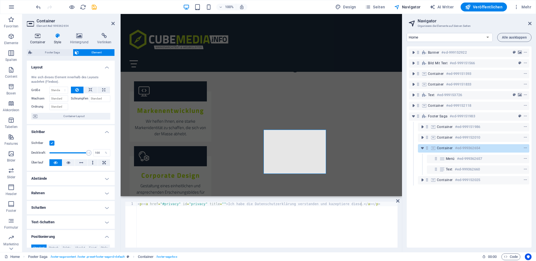
click at [40, 38] on icon at bounding box center [37, 36] width 21 height 6
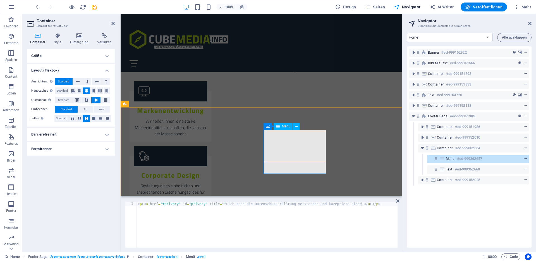
select select
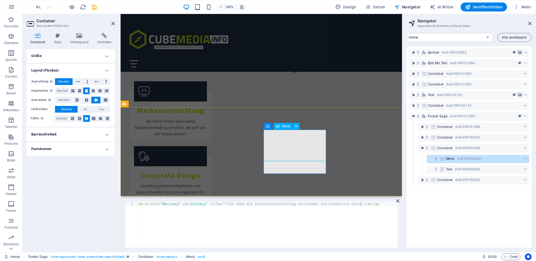
select select
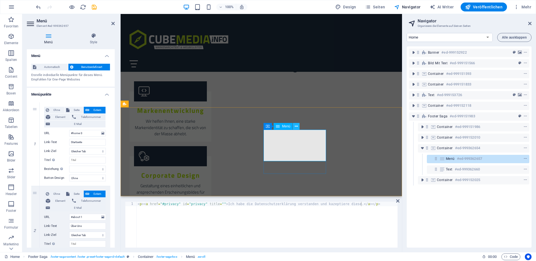
click at [297, 126] on icon at bounding box center [296, 126] width 3 height 6
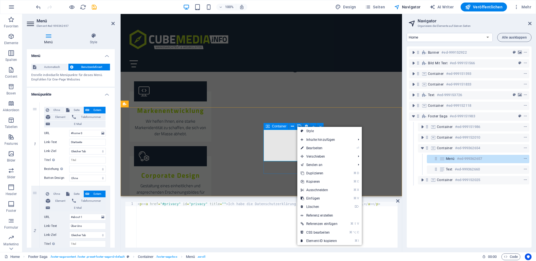
click at [271, 126] on div "Container" at bounding box center [275, 126] width 25 height 7
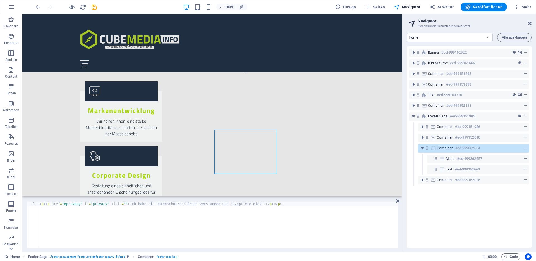
click at [171, 204] on div "< p > < a href = "#privacy" id = "privacy" title = "" > Ich habe die Datenschut…" at bounding box center [284, 228] width 493 height 55
click at [398, 202] on icon at bounding box center [397, 200] width 3 height 4
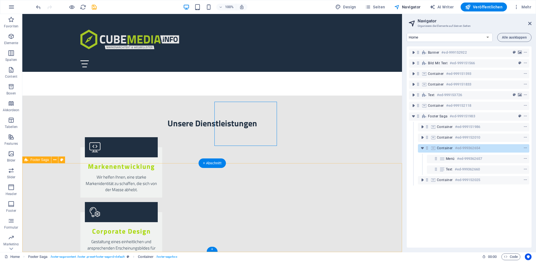
scroll to position [836, 0]
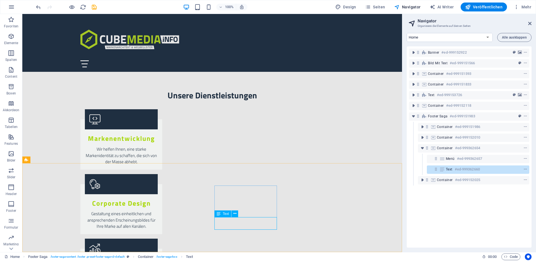
click at [223, 215] on span "Text" at bounding box center [226, 213] width 6 height 3
click at [235, 213] on icon at bounding box center [234, 213] width 3 height 6
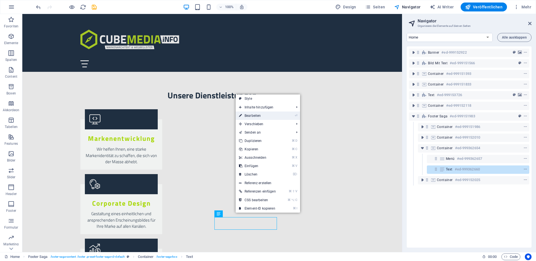
click at [255, 117] on link "⏎ Bearbeiten" at bounding box center [258, 115] width 44 height 8
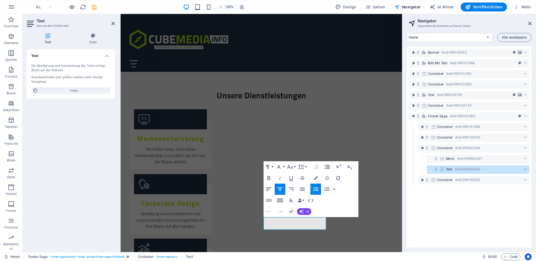
click at [269, 186] on icon "button" at bounding box center [268, 189] width 7 height 7
click at [268, 189] on icon "button" at bounding box center [268, 188] width 5 height 3
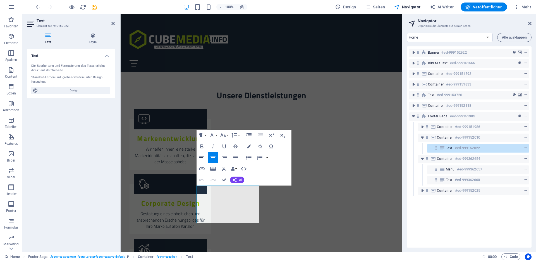
click at [206, 157] on button "Align Left" at bounding box center [201, 157] width 11 height 11
click at [203, 155] on icon "button" at bounding box center [201, 157] width 7 height 7
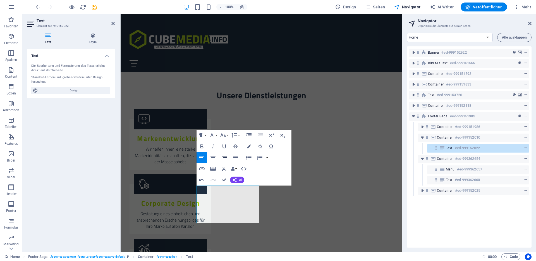
click at [224, 159] on icon "button" at bounding box center [224, 157] width 7 height 7
click at [225, 159] on icon "button" at bounding box center [224, 157] width 5 height 3
click at [214, 158] on icon "button" at bounding box center [213, 157] width 7 height 7
click at [224, 158] on icon "button" at bounding box center [224, 157] width 7 height 7
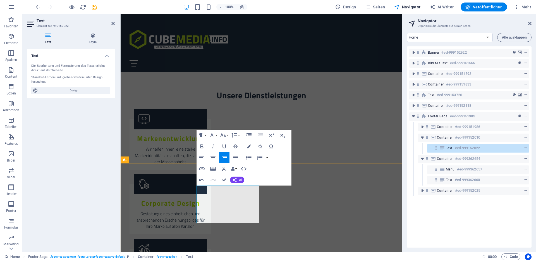
click at [226, 158] on icon "button" at bounding box center [224, 157] width 7 height 7
click at [213, 157] on icon "button" at bounding box center [212, 157] width 5 height 3
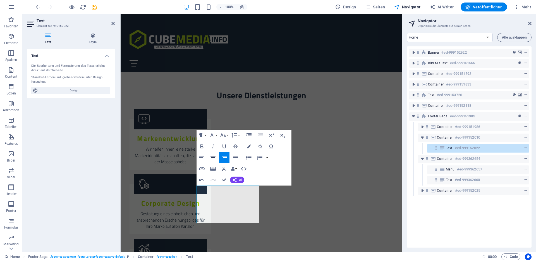
click at [214, 156] on icon "button" at bounding box center [212, 157] width 5 height 3
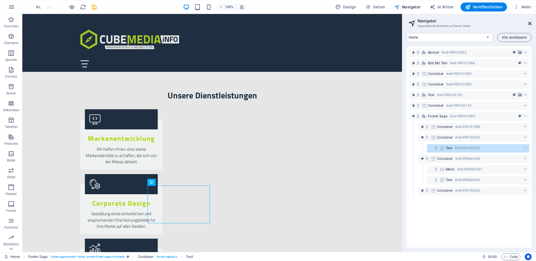
click at [531, 23] on icon at bounding box center [529, 23] width 3 height 4
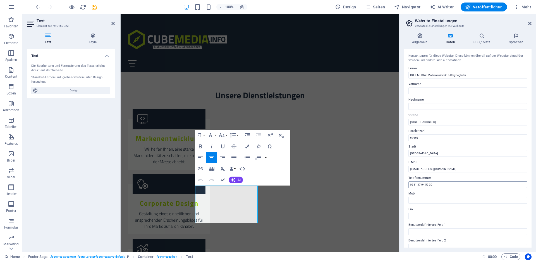
click at [417, 184] on input "0631 37 04 59 30" at bounding box center [467, 184] width 119 height 7
type input "0631 - 37 04 59 30"
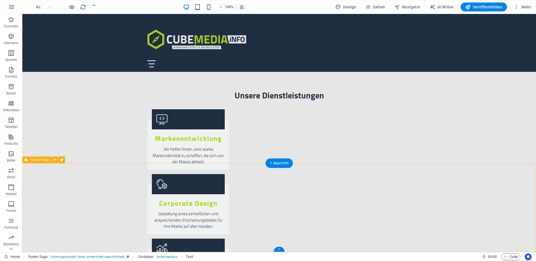
checkbox input "false"
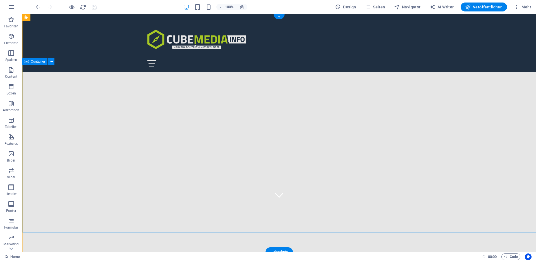
scroll to position [0, 0]
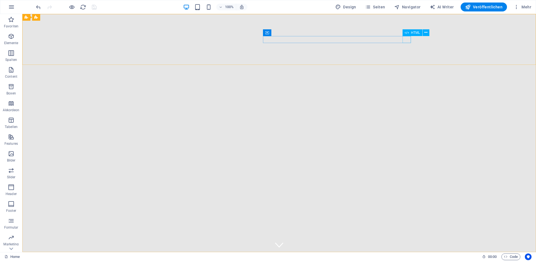
drag, startPoint x: 388, startPoint y: 21, endPoint x: 408, endPoint y: 36, distance: 24.6
click at [408, 36] on div "HTML" at bounding box center [417, 32] width 30 height 7
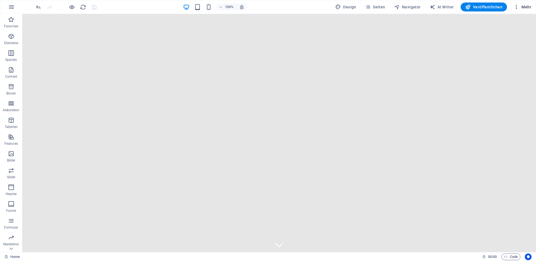
click at [523, 8] on span "Mehr" at bounding box center [523, 7] width 18 height 6
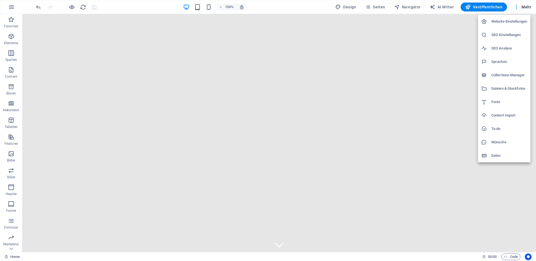
click at [508, 22] on h6 "Website-Einstellungen" at bounding box center [509, 21] width 36 height 7
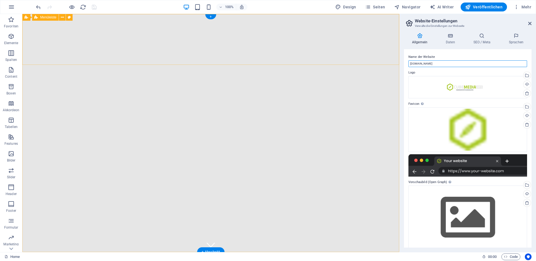
drag, startPoint x: 469, startPoint y: 77, endPoint x: 394, endPoint y: 64, distance: 76.9
click at [432, 63] on input "2020.cubemedia.info" at bounding box center [467, 63] width 119 height 7
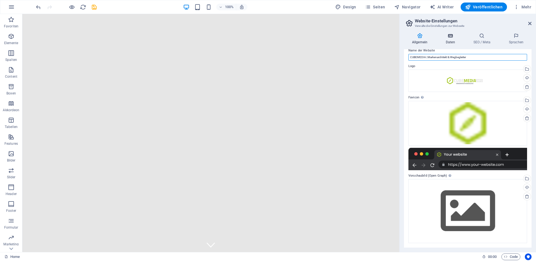
type input "CUBEMEDIA | Markenarchitekt & Wegbegleiter"
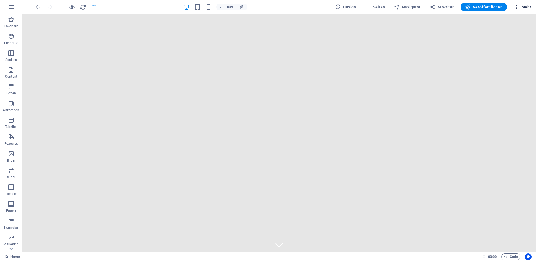
click at [522, 7] on span "Mehr" at bounding box center [523, 7] width 18 height 6
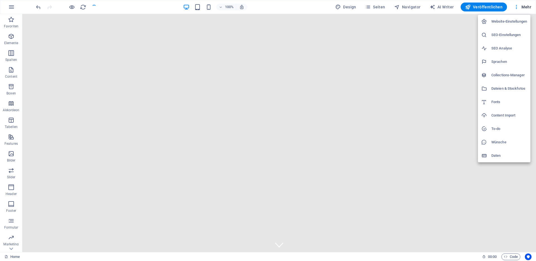
click at [500, 20] on h6 "Website-Einstellungen" at bounding box center [509, 21] width 36 height 7
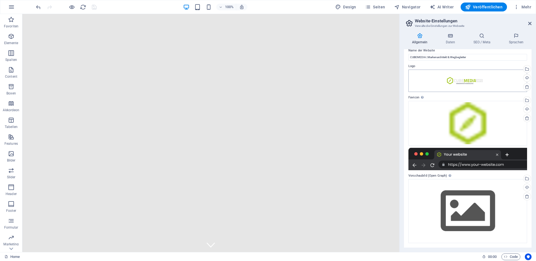
scroll to position [0, 0]
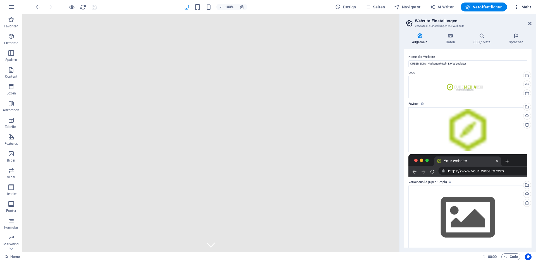
click at [527, 6] on span "Mehr" at bounding box center [523, 7] width 18 height 6
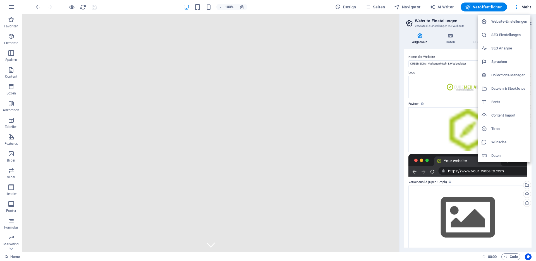
click at [498, 35] on h6 "SEO-Einstellungen" at bounding box center [509, 35] width 36 height 7
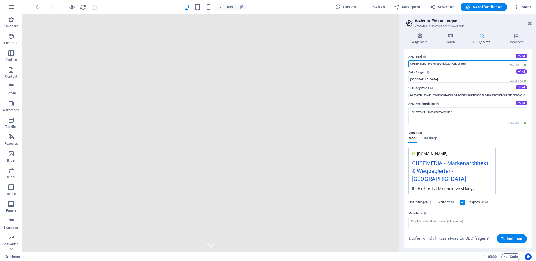
drag, startPoint x: 428, startPoint y: 63, endPoint x: 444, endPoint y: 63, distance: 15.9
click at [444, 63] on input "CUBEMEDIA - Markenarchitekt & Wegbegleiter" at bounding box center [467, 63] width 119 height 7
click at [418, 78] on input "Berlin" at bounding box center [467, 79] width 119 height 7
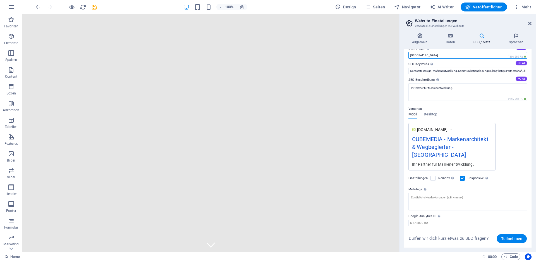
scroll to position [33, 0]
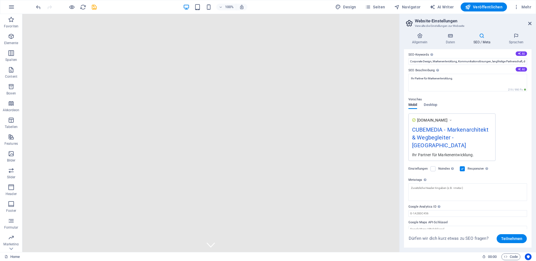
type input "[GEOGRAPHIC_DATA]"
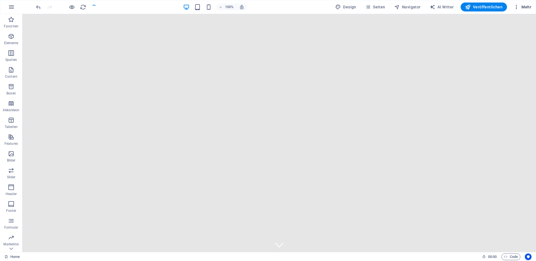
click at [523, 11] on button "Mehr" at bounding box center [522, 7] width 22 height 9
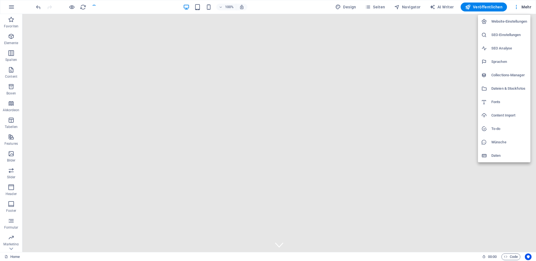
click at [506, 32] on h6 "SEO-Einstellungen" at bounding box center [509, 35] width 36 height 7
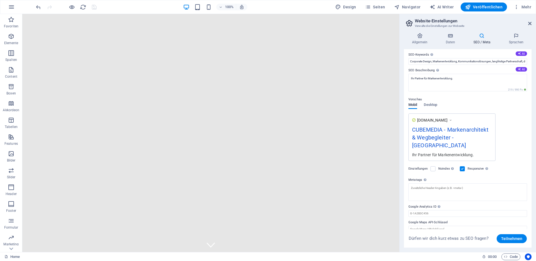
scroll to position [0, 0]
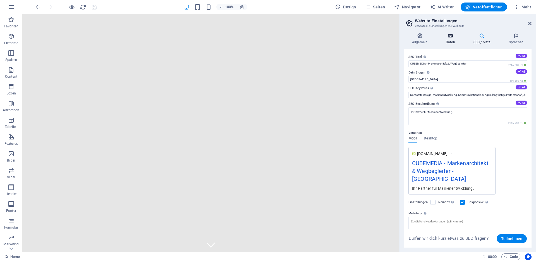
click at [450, 37] on icon at bounding box center [450, 36] width 25 height 6
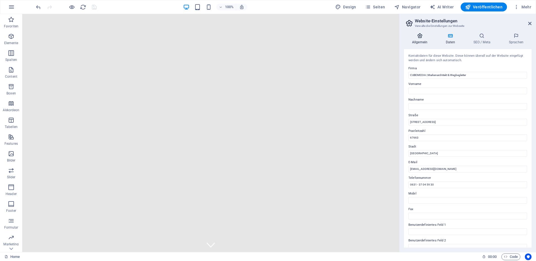
click at [421, 39] on h4 "Allgemein" at bounding box center [421, 39] width 34 height 12
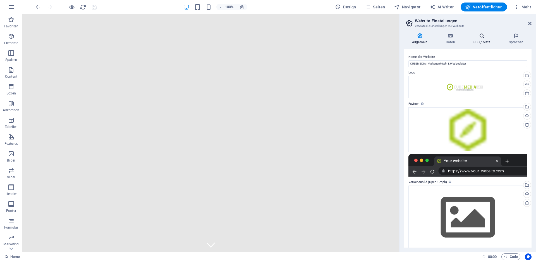
click at [481, 39] on h4 "SEO / Meta" at bounding box center [482, 39] width 35 height 12
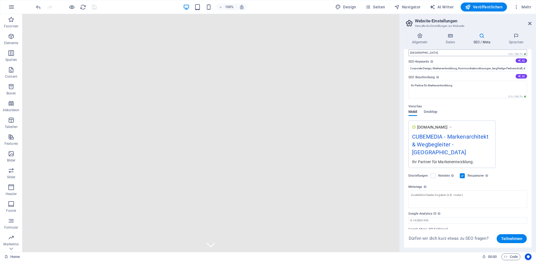
scroll to position [33, 0]
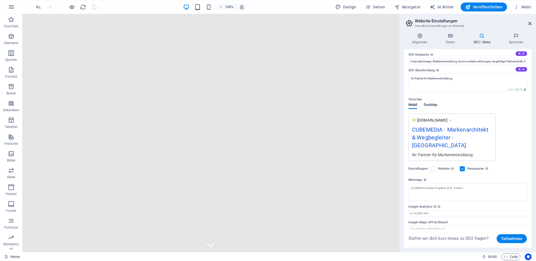
click at [432, 103] on span "Desktop" at bounding box center [430, 105] width 13 height 8
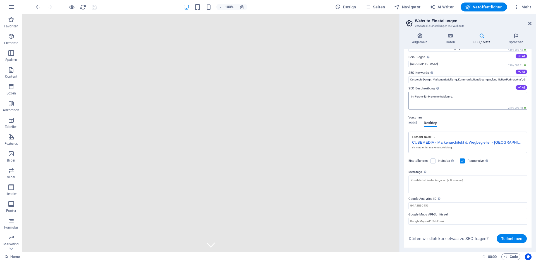
scroll to position [0, 0]
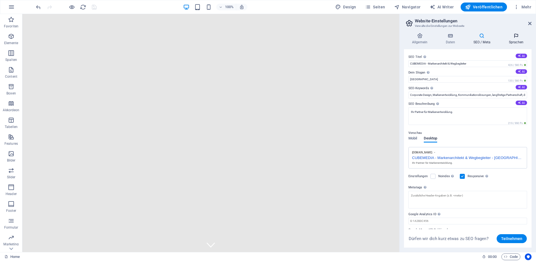
click at [514, 39] on h4 "Sprachen" at bounding box center [516, 39] width 31 height 12
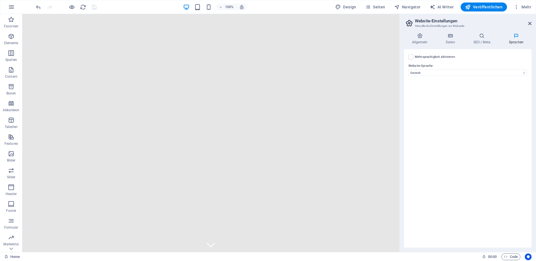
click at [428, 57] on label "Mehrsprachigkeit aktivieren Um die Mehrsprachigkeit zu deaktivieren, lösche Spr…" at bounding box center [435, 57] width 40 height 7
click at [0, 0] on input "Mehrsprachigkeit aktivieren Um die Mehrsprachigkeit zu deaktivieren, lösche Spr…" at bounding box center [0, 0] width 0 height 0
click at [434, 99] on select "Abchasisch Afar Afrikaans Akan Albanisch Amharisch Arabisch Aragonisch Armenisc…" at bounding box center [467, 99] width 93 height 7
select select "33"
click at [421, 96] on select "Abchasisch Afar Afrikaans Akan Albanisch Amharisch Arabisch Aragonisch Armenisc…" at bounding box center [467, 99] width 93 height 7
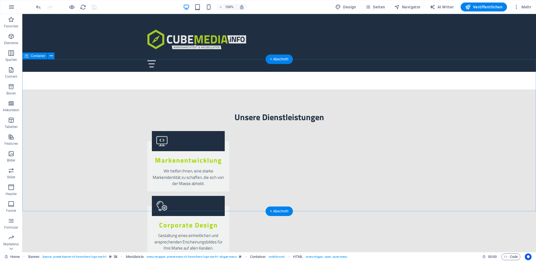
scroll to position [836, 0]
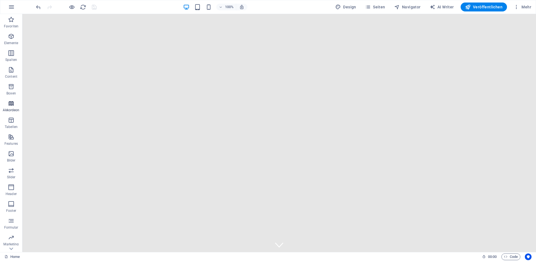
scroll to position [13, 0]
click at [11, 231] on p "Marketing" at bounding box center [10, 230] width 15 height 4
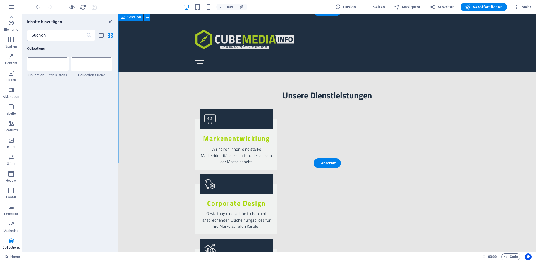
scroll to position [5342, 0]
click at [111, 21] on icon "close panel" at bounding box center [110, 22] width 6 height 6
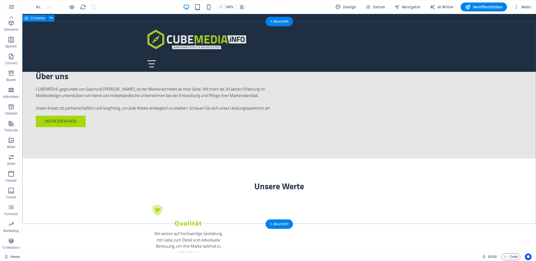
scroll to position [495, 0]
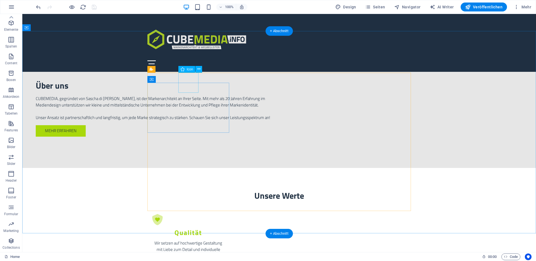
select select "xMidYMid"
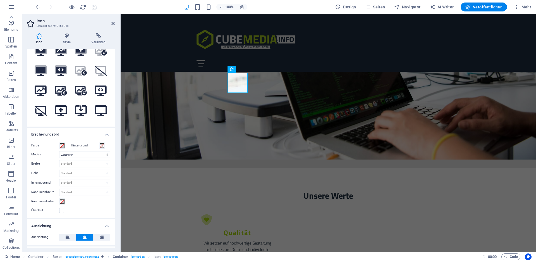
scroll to position [0, 0]
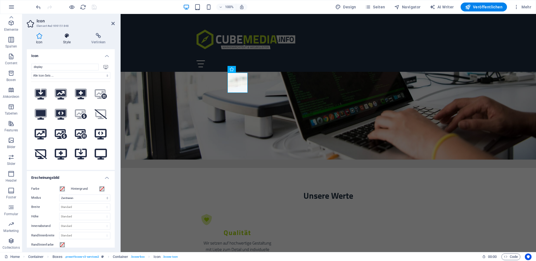
click at [68, 39] on h4 "Style" at bounding box center [68, 39] width 28 height 12
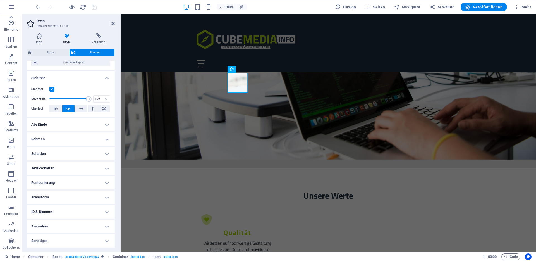
scroll to position [54, 0]
click at [61, 227] on h4 "Animation" at bounding box center [71, 225] width 88 height 13
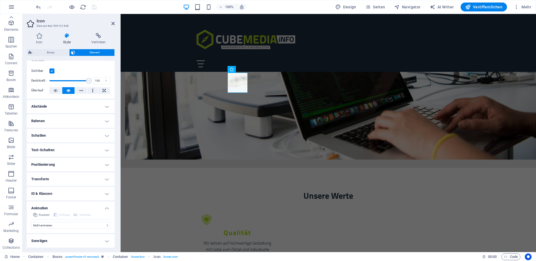
scroll to position [0, 0]
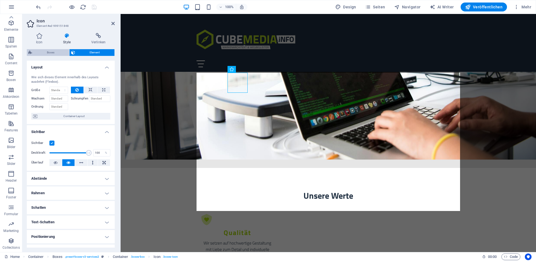
click at [50, 51] on span "Boxes" at bounding box center [51, 52] width 34 height 7
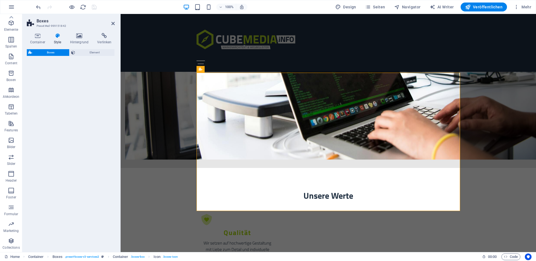
select select "rem"
select select "preset-boxes-v3-services2"
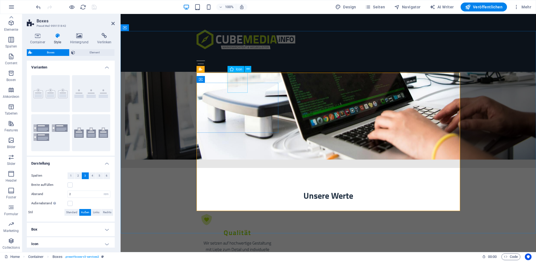
click at [246, 70] on icon at bounding box center [247, 69] width 3 height 6
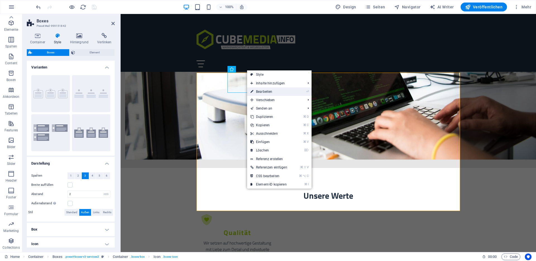
click at [261, 90] on link "⏎ Bearbeiten" at bounding box center [269, 91] width 44 height 8
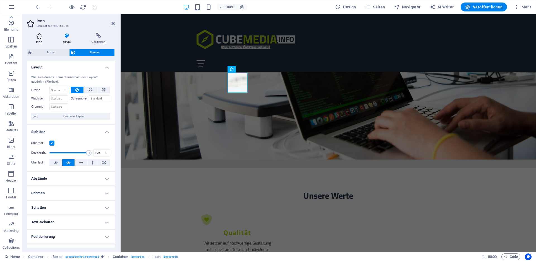
click at [39, 37] on icon at bounding box center [39, 36] width 25 height 6
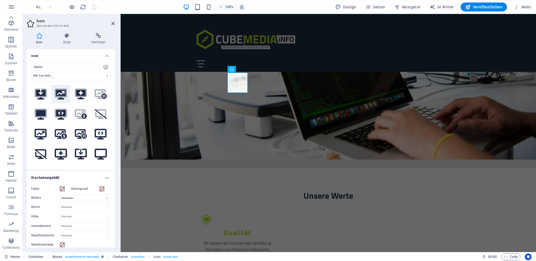
click at [59, 94] on icon at bounding box center [60, 94] width 9 height 9
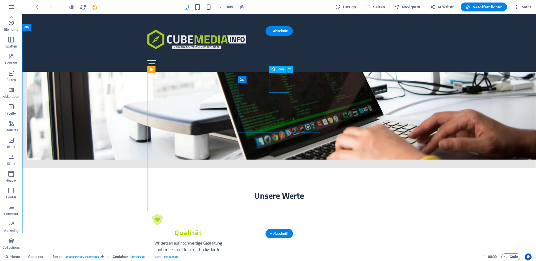
select select "xMidYMid"
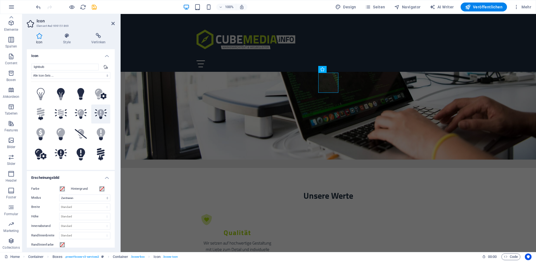
click at [101, 112] on icon at bounding box center [100, 112] width 7 height 7
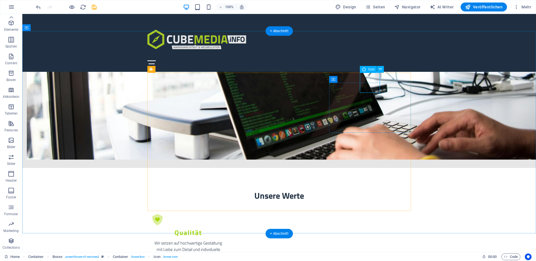
select select "xMidYMid"
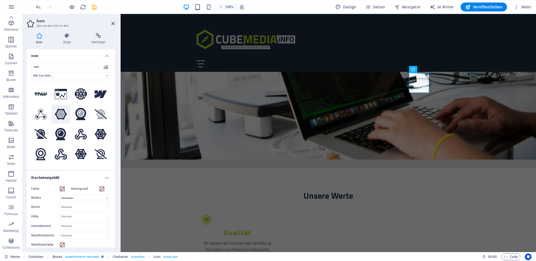
type input "web"
click at [63, 117] on icon at bounding box center [61, 114] width 12 height 11
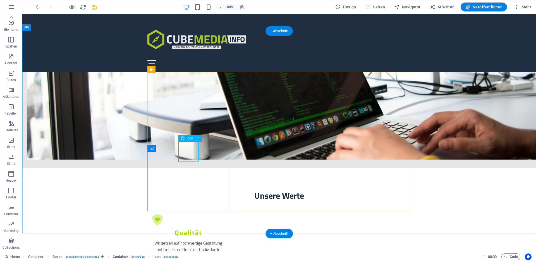
select select "xMidYMid"
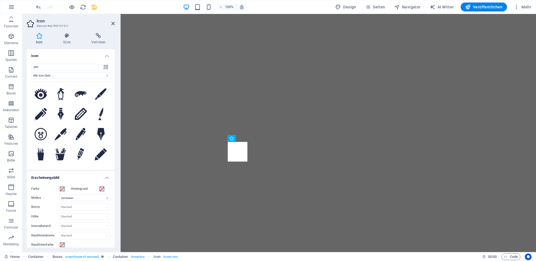
select select "xMidYMid"
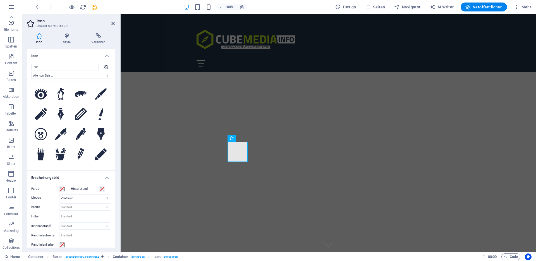
scroll to position [495, 0]
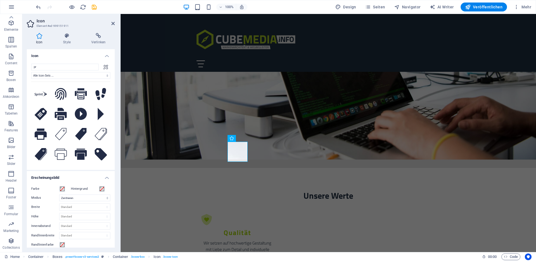
type input "p"
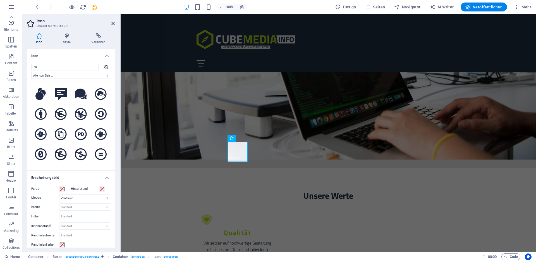
type input "c"
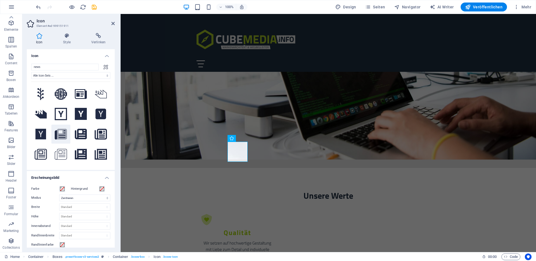
type input "news"
click at [63, 133] on icon at bounding box center [61, 134] width 11 height 11
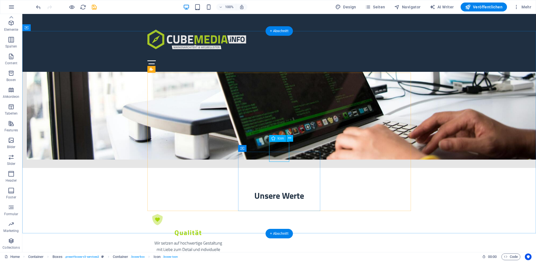
select select "xMidYMid"
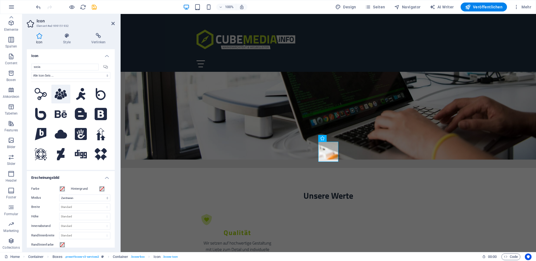
type input "socia"
click at [58, 94] on icon at bounding box center [61, 93] width 12 height 11
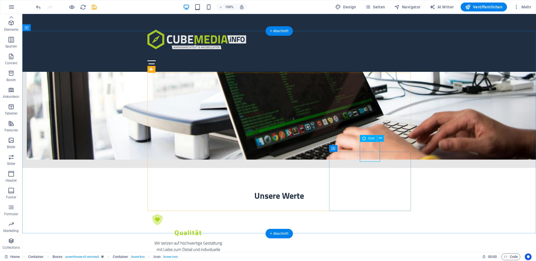
select select "xMidYMid"
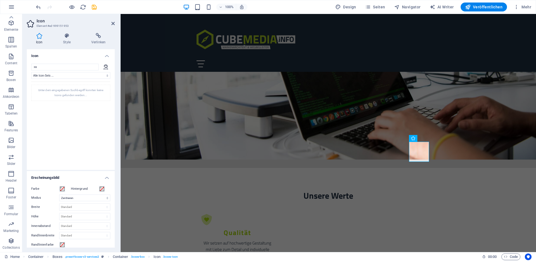
type input "x"
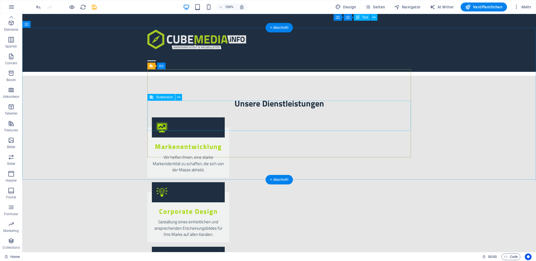
scroll to position [836, 0]
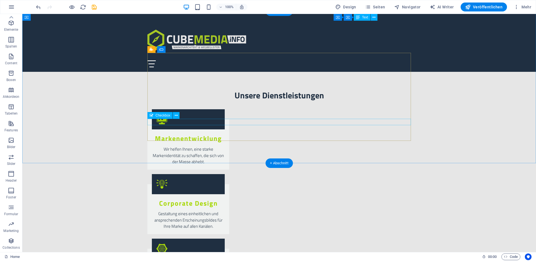
checkbox input "false"
click at [12, 10] on icon "button" at bounding box center [11, 7] width 7 height 7
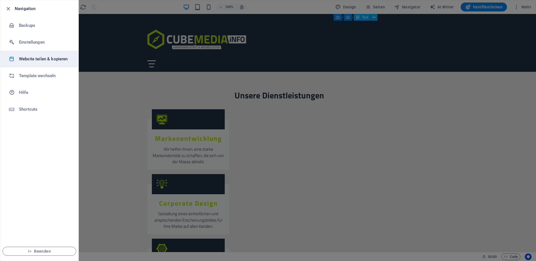
click at [33, 61] on h6 "Website teilen & kopieren" at bounding box center [45, 59] width 52 height 7
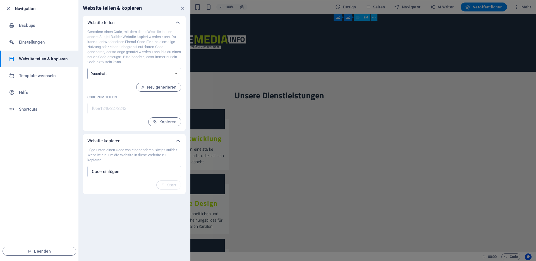
click at [115, 75] on select "Einmalig Dauerhaft" at bounding box center [134, 73] width 94 height 11
click at [107, 172] on input "text" at bounding box center [134, 171] width 94 height 11
click at [305, 49] on div at bounding box center [268, 130] width 536 height 261
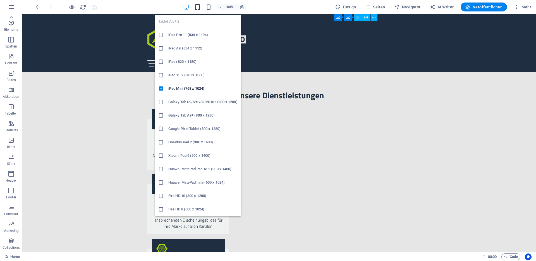
click at [201, 8] on icon "button" at bounding box center [197, 7] width 6 height 6
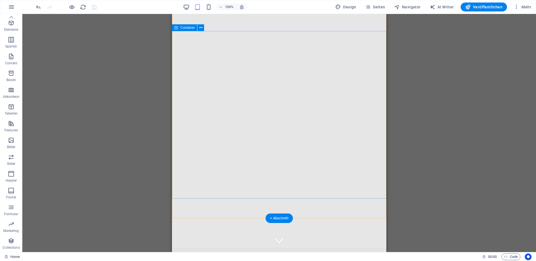
scroll to position [0, 0]
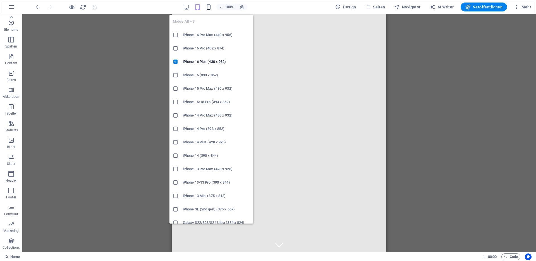
click at [209, 7] on icon "button" at bounding box center [208, 7] width 6 height 6
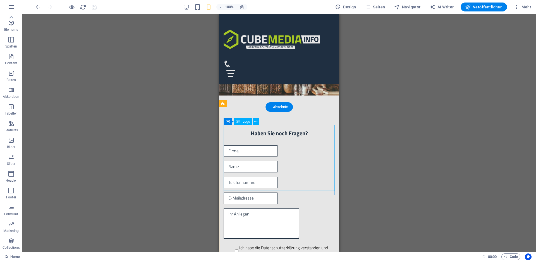
scroll to position [1356, 0]
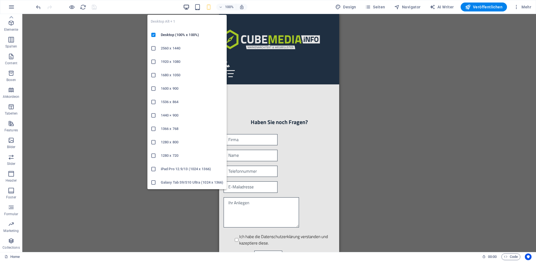
click at [187, 8] on icon "button" at bounding box center [186, 7] width 6 height 6
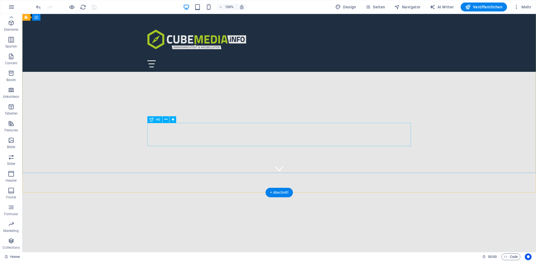
scroll to position [0, 0]
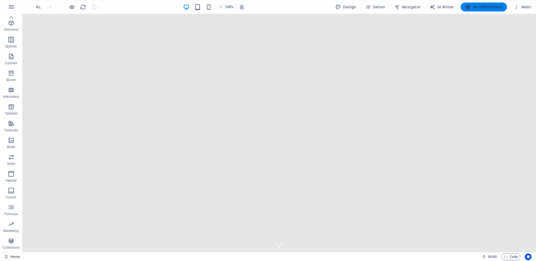
click at [478, 6] on span "Veröffentlichen" at bounding box center [483, 7] width 37 height 6
click at [11, 38] on icon "button" at bounding box center [11, 36] width 7 height 7
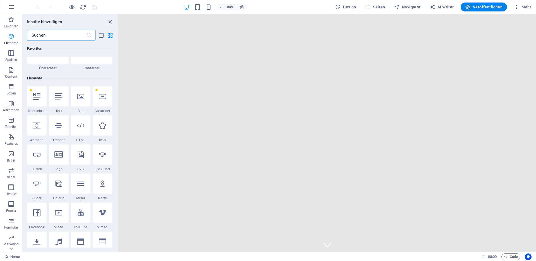
scroll to position [59, 0]
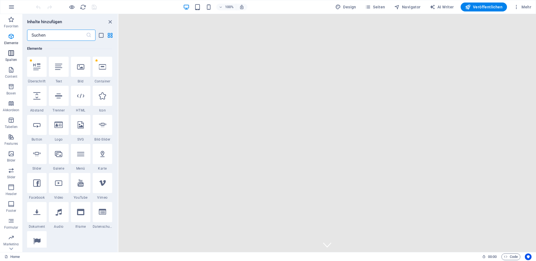
click at [11, 52] on icon "button" at bounding box center [11, 53] width 7 height 7
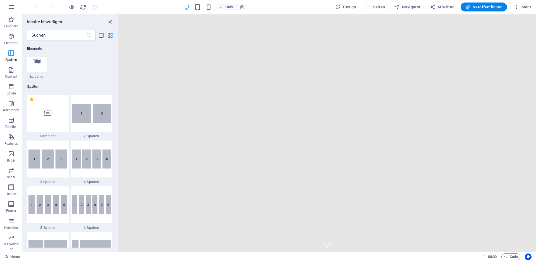
scroll to position [276, 0]
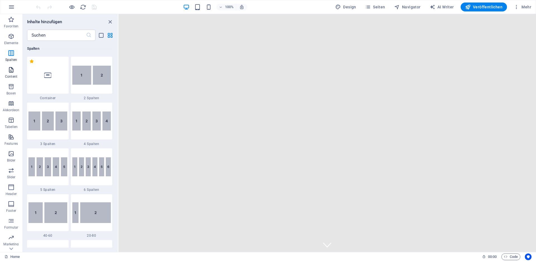
click at [11, 69] on icon "button" at bounding box center [11, 69] width 7 height 7
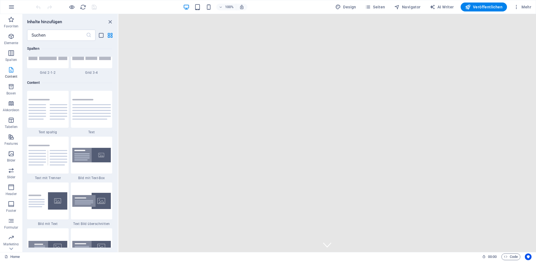
scroll to position [977, 0]
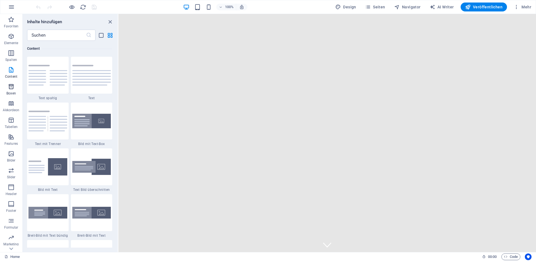
click at [13, 86] on icon "button" at bounding box center [11, 86] width 7 height 7
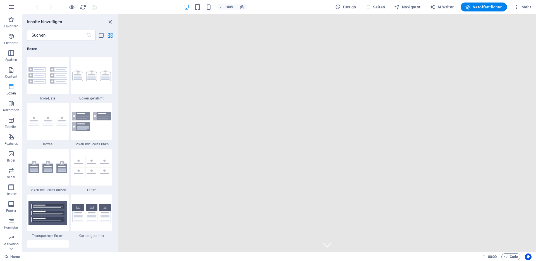
scroll to position [1539, 0]
click at [11, 103] on icon "button" at bounding box center [11, 103] width 7 height 7
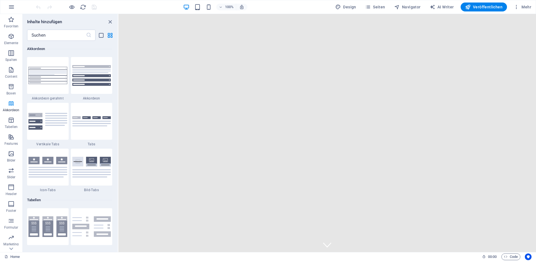
scroll to position [1782, 0]
click at [12, 117] on icon "button" at bounding box center [11, 120] width 7 height 7
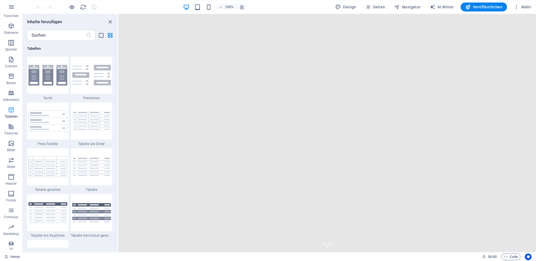
scroll to position [12, 0]
click at [12, 123] on icon "button" at bounding box center [11, 124] width 7 height 7
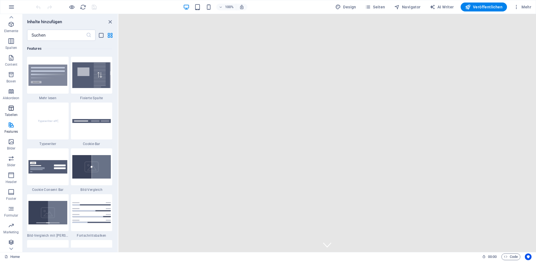
scroll to position [13, 0]
click at [11, 140] on icon "button" at bounding box center [11, 140] width 7 height 7
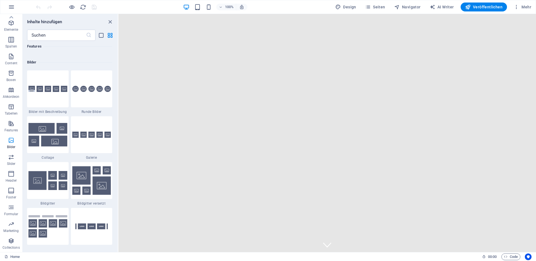
scroll to position [2830, 0]
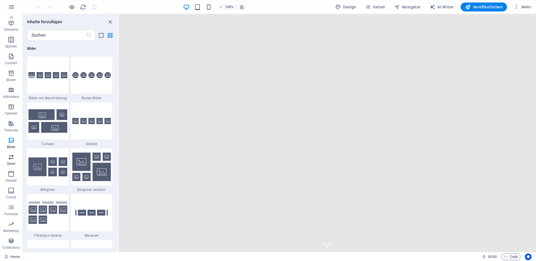
click at [12, 155] on icon "button" at bounding box center [11, 156] width 7 height 7
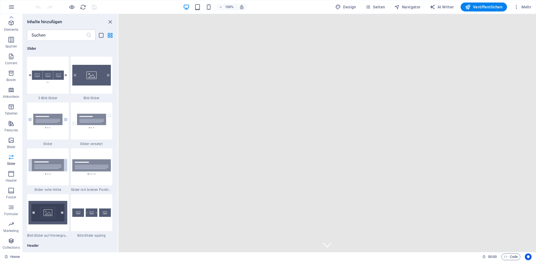
scroll to position [3164, 0]
click at [11, 174] on icon "button" at bounding box center [11, 173] width 7 height 7
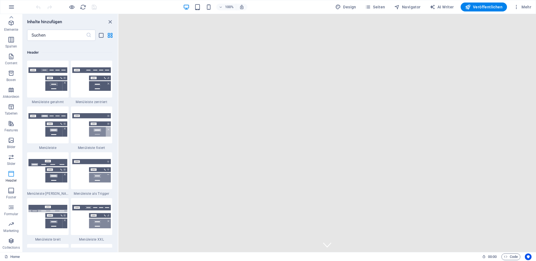
scroll to position [3361, 0]
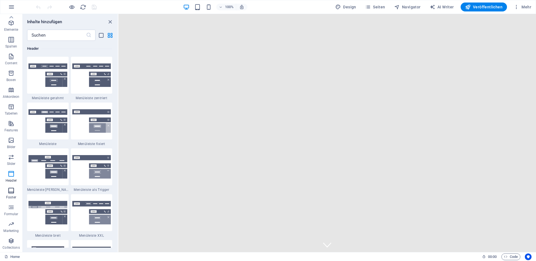
click at [11, 188] on icon "button" at bounding box center [11, 190] width 7 height 7
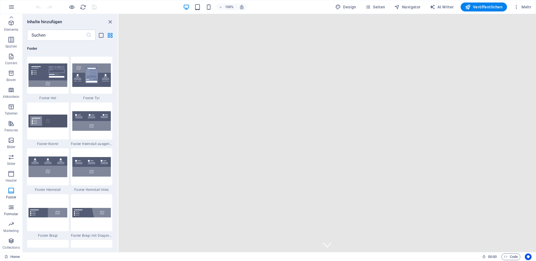
click at [12, 208] on icon "button" at bounding box center [11, 207] width 7 height 7
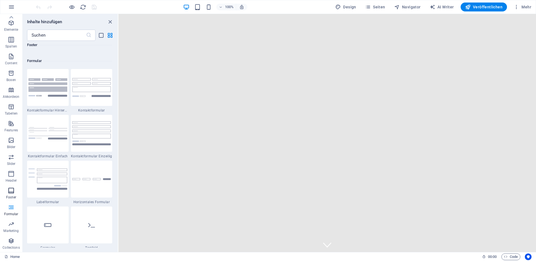
scroll to position [4075, 0]
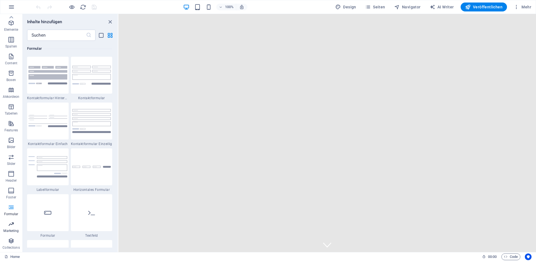
click at [10, 225] on icon "button" at bounding box center [11, 223] width 7 height 7
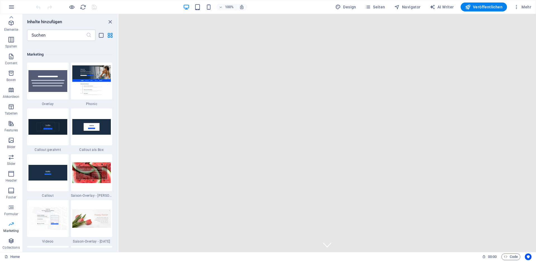
scroll to position [4546, 0]
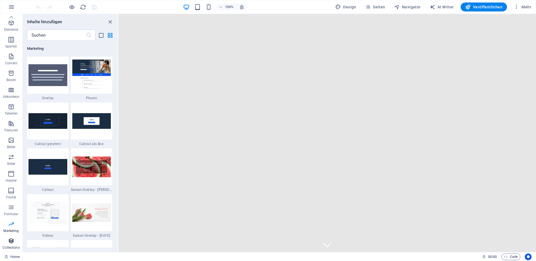
click at [13, 240] on icon "button" at bounding box center [11, 240] width 7 height 7
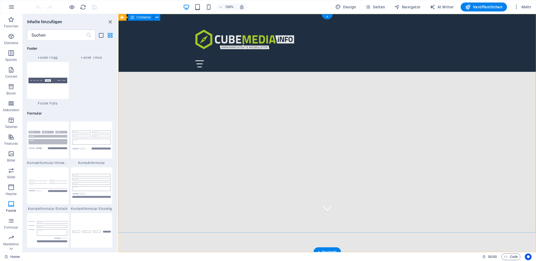
scroll to position [0, 0]
